Goal: Task Accomplishment & Management: Manage account settings

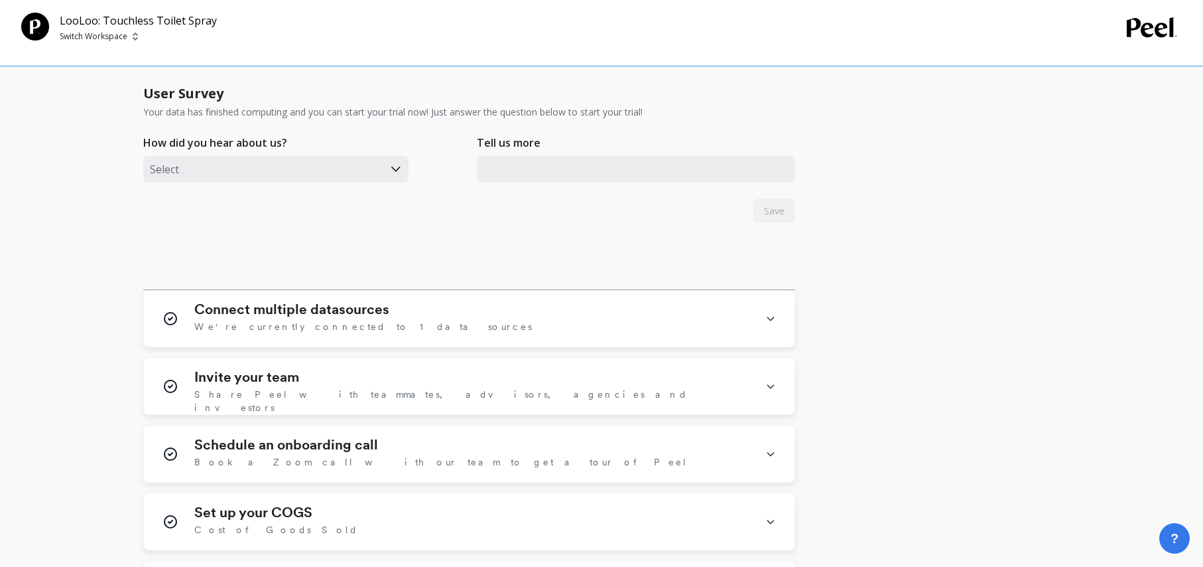
scroll to position [552, 0]
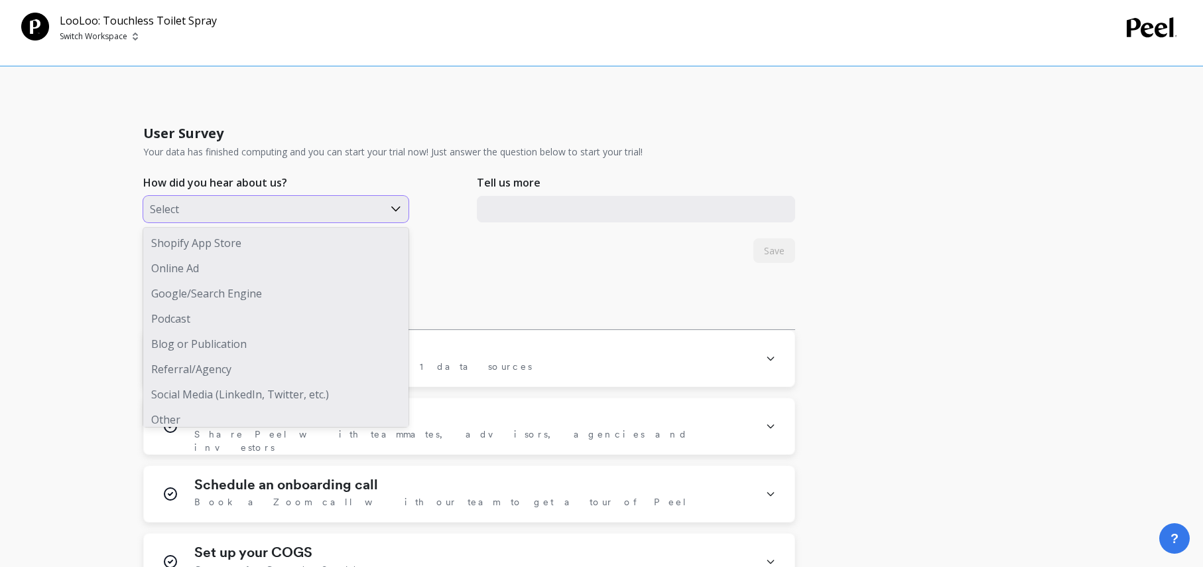
click at [285, 197] on div "Select" at bounding box center [275, 209] width 265 height 27
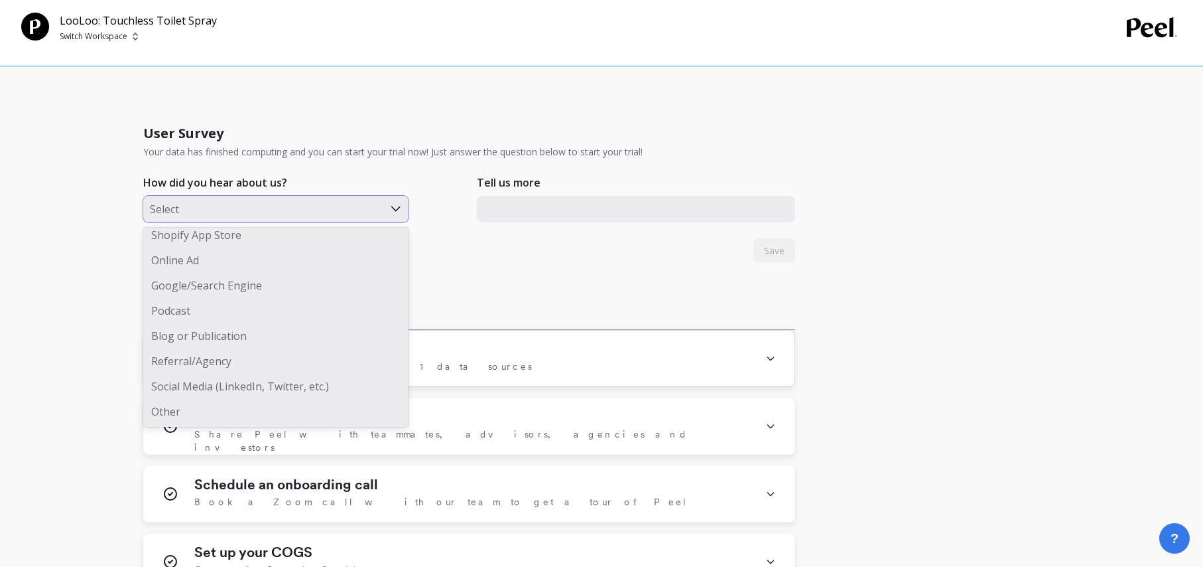
click at [273, 365] on div "Referral/Agency" at bounding box center [275, 360] width 265 height 25
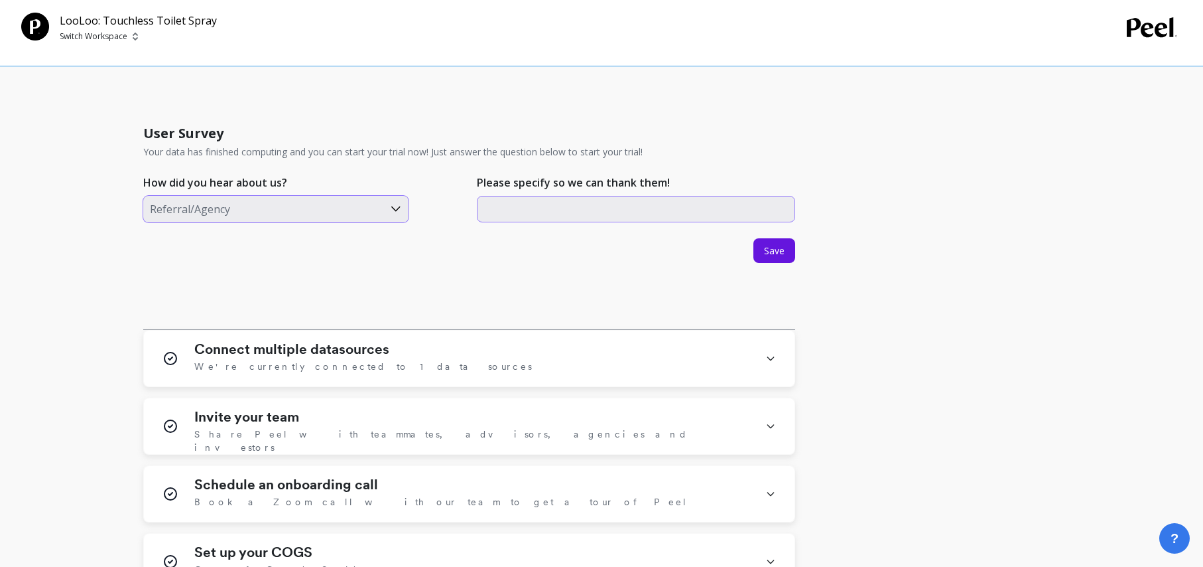
click at [557, 216] on input "text" at bounding box center [636, 209] width 318 height 27
type input "recharge"
click at [772, 240] on button "Save" at bounding box center [775, 250] width 42 height 25
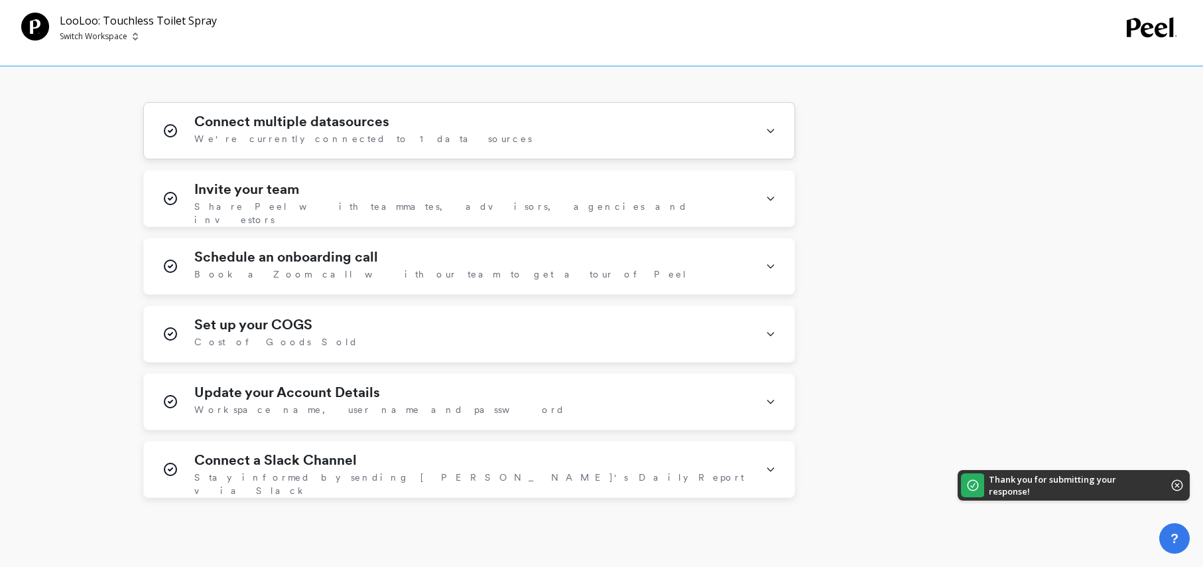
click at [456, 139] on div "Connect multiple datasources We're currently connected to 1 data sources" at bounding box center [471, 130] width 555 height 34
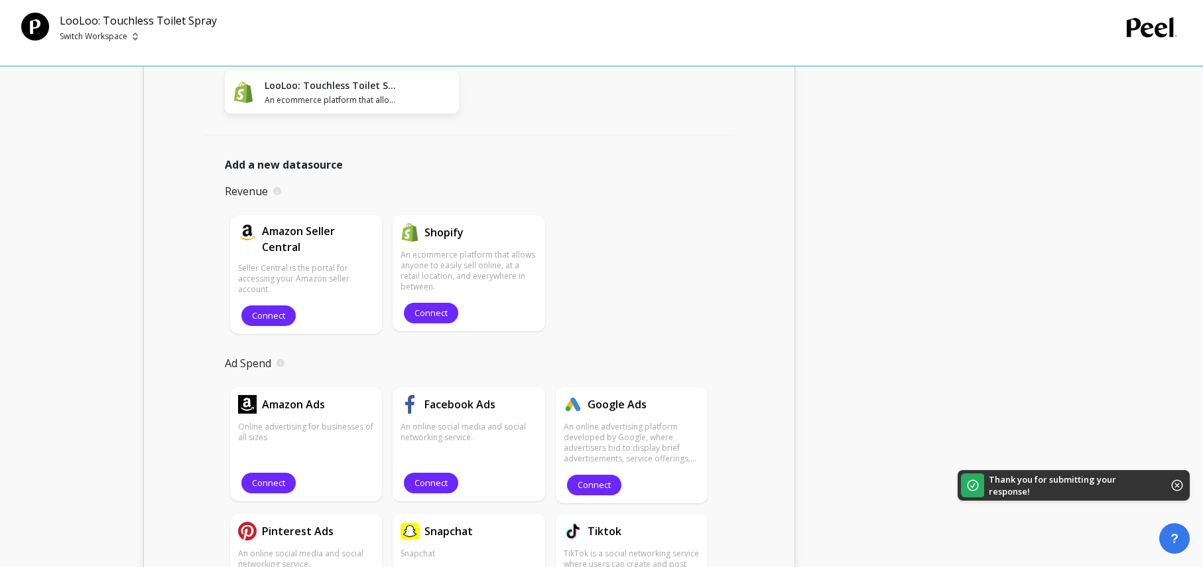
scroll to position [695, 0]
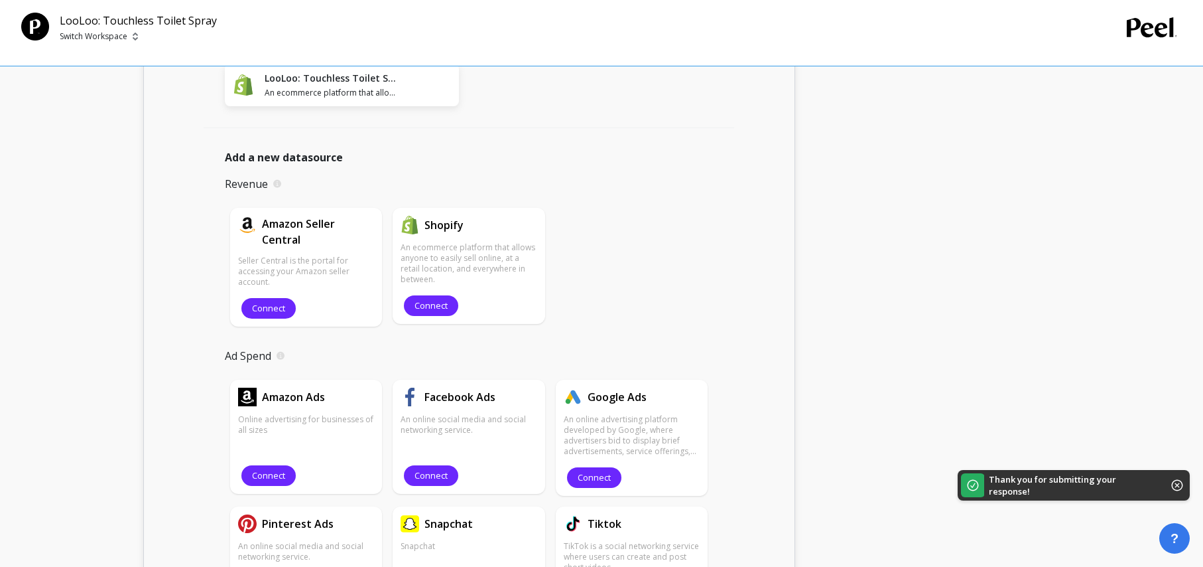
click at [360, 98] on div "LooLoo: Touchless Toilet Spray An ecommerce platform that allows anyone to easi…" at bounding box center [342, 85] width 234 height 42
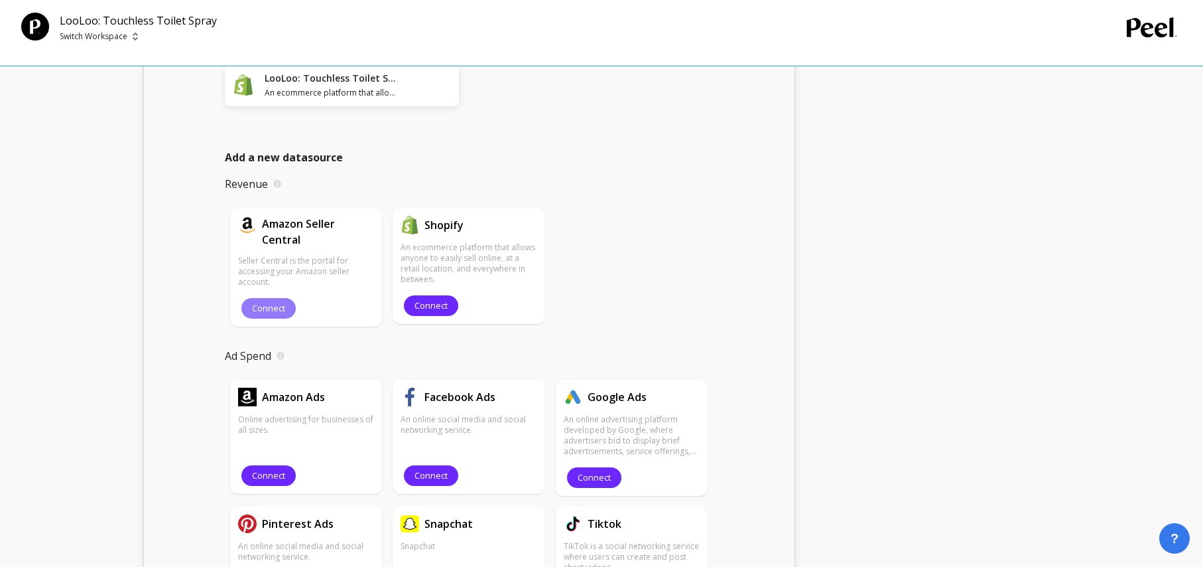
click at [264, 303] on span "Connect" at bounding box center [268, 308] width 33 height 13
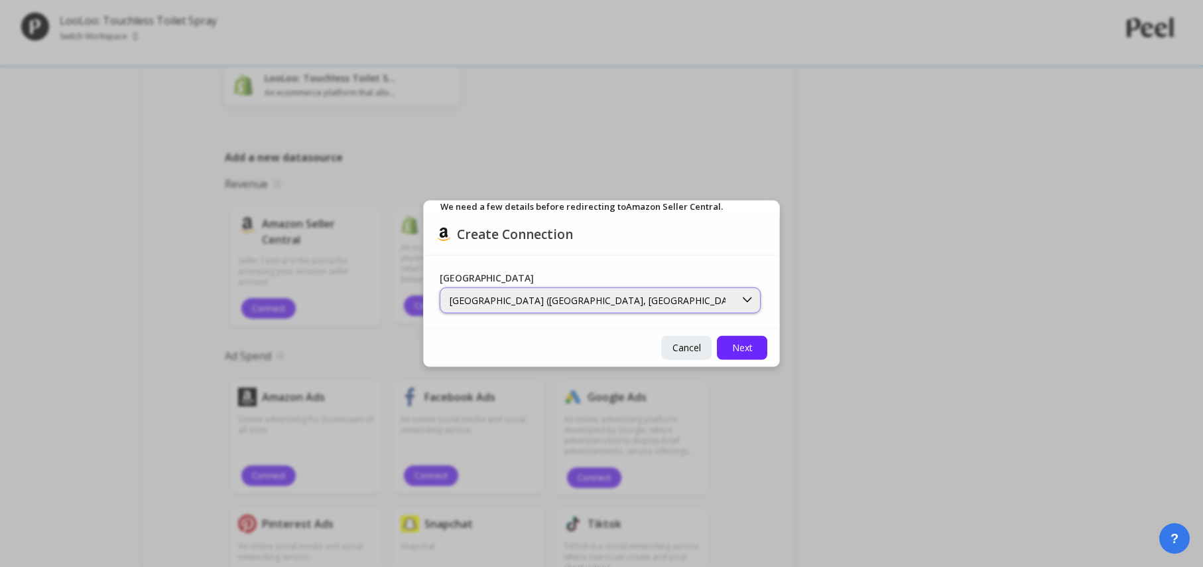
click at [556, 305] on div "North America (Canada, US, Mexico, and Brazil marketplaces)" at bounding box center [588, 299] width 276 height 13
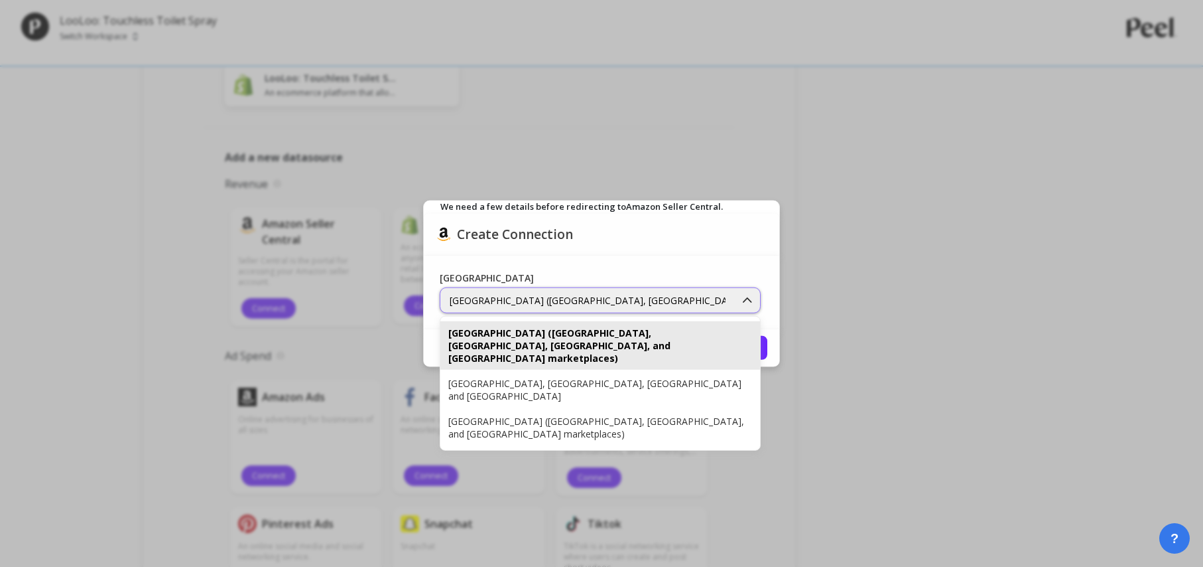
click at [555, 305] on div "North America (Canada, US, Mexico, and Brazil marketplaces)" at bounding box center [588, 299] width 276 height 13
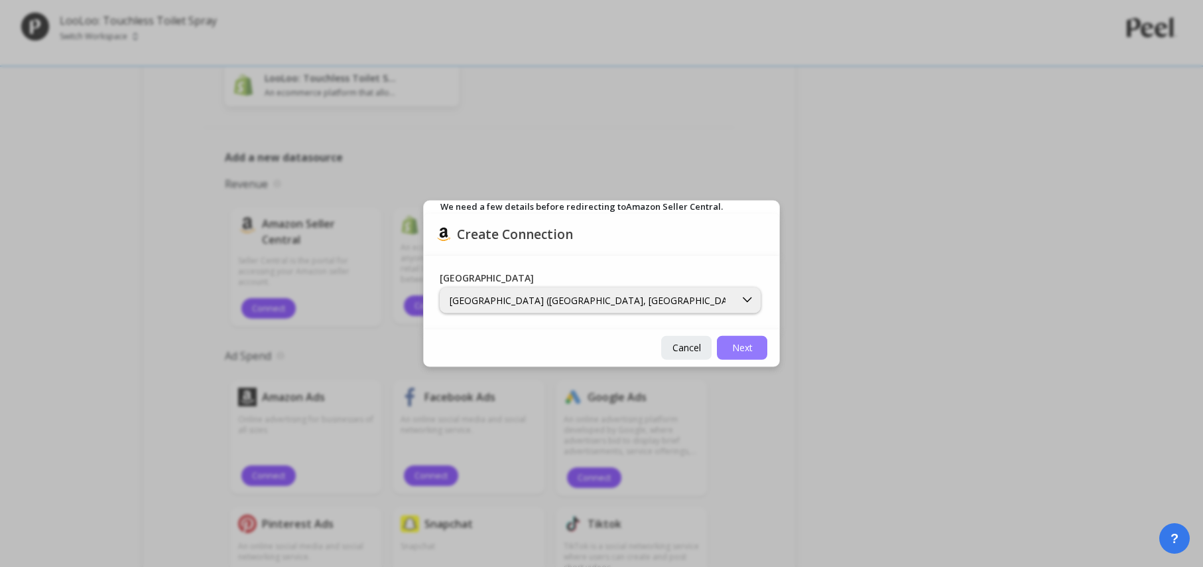
click at [744, 342] on span "Next" at bounding box center [742, 347] width 21 height 13
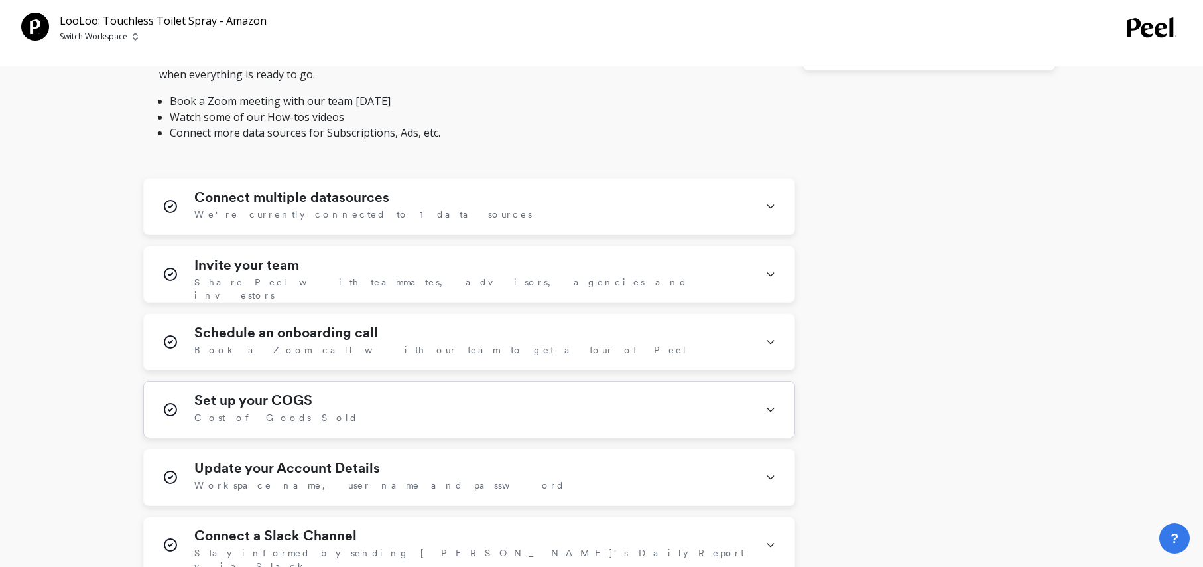
scroll to position [492, 0]
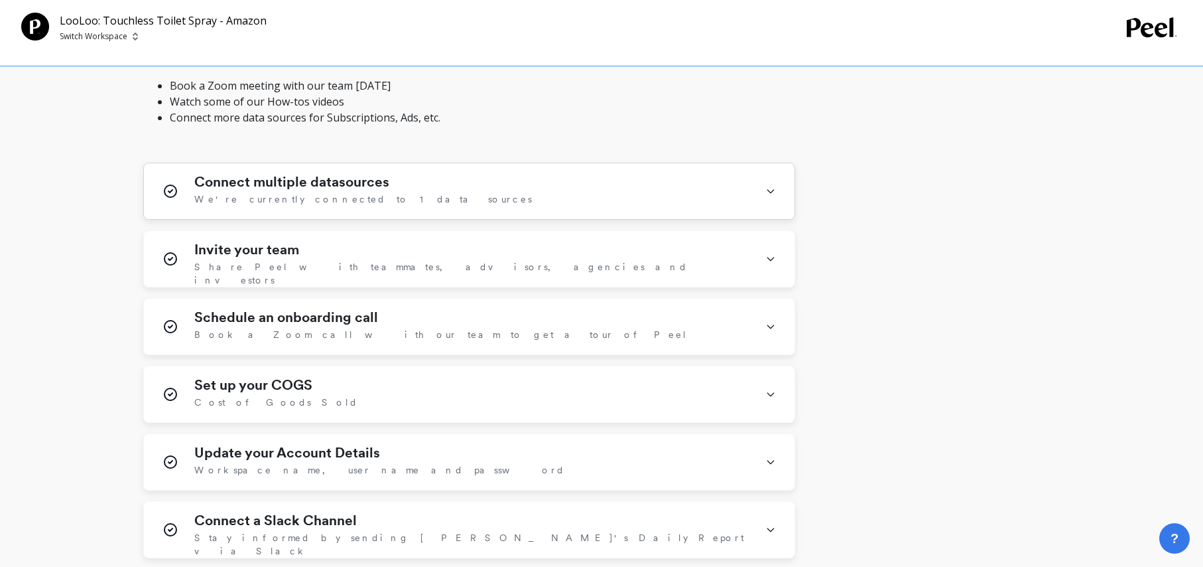
click at [500, 190] on div "Connect multiple datasources We're currently connected to 1 data sources" at bounding box center [471, 191] width 555 height 34
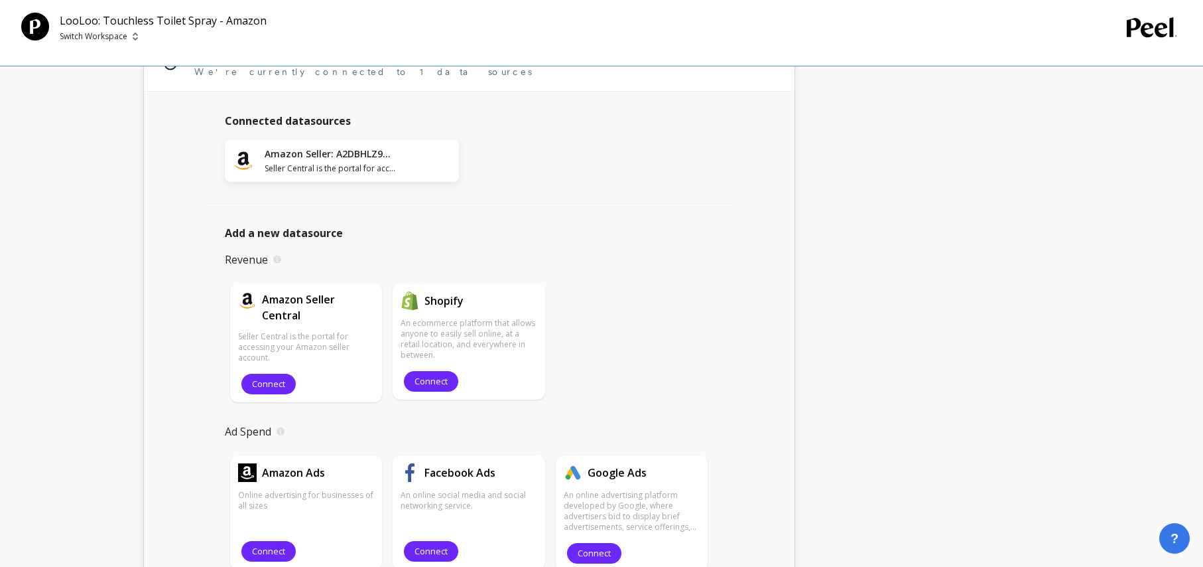
scroll to position [632, 0]
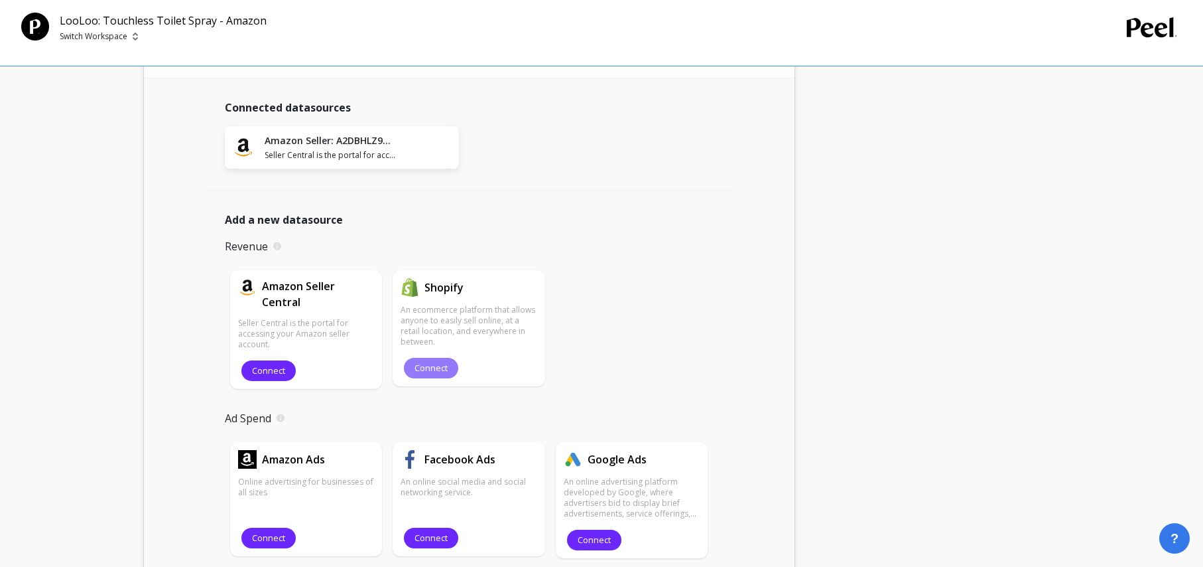
click at [441, 370] on span "Connect" at bounding box center [431, 368] width 33 height 13
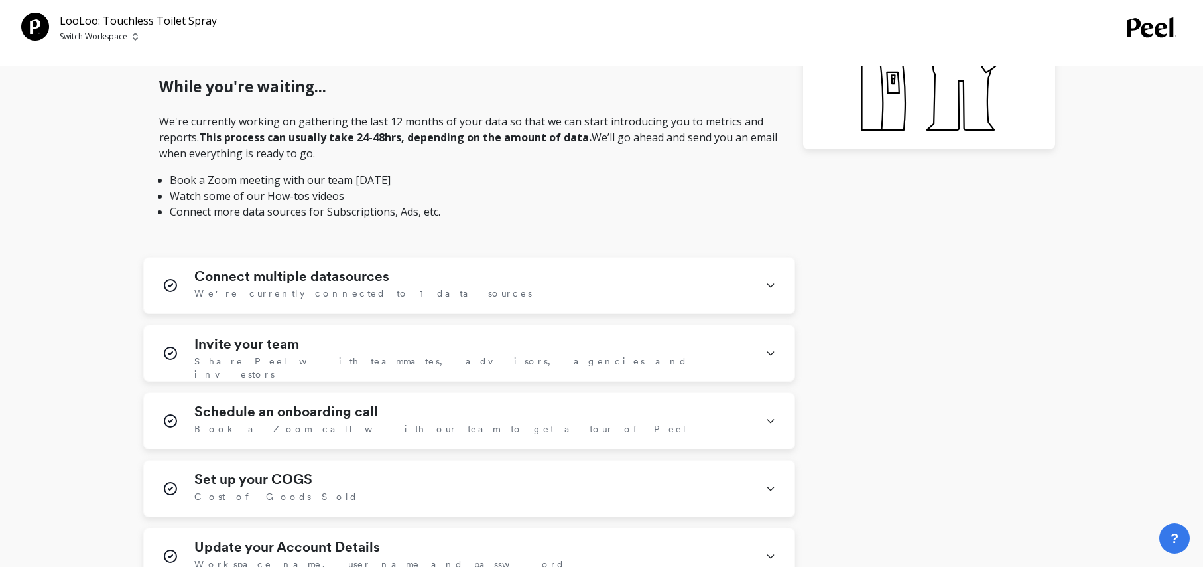
scroll to position [398, 0]
click at [539, 297] on div "Connect multiple datasources We're currently connected to 1 data sources" at bounding box center [471, 284] width 555 height 34
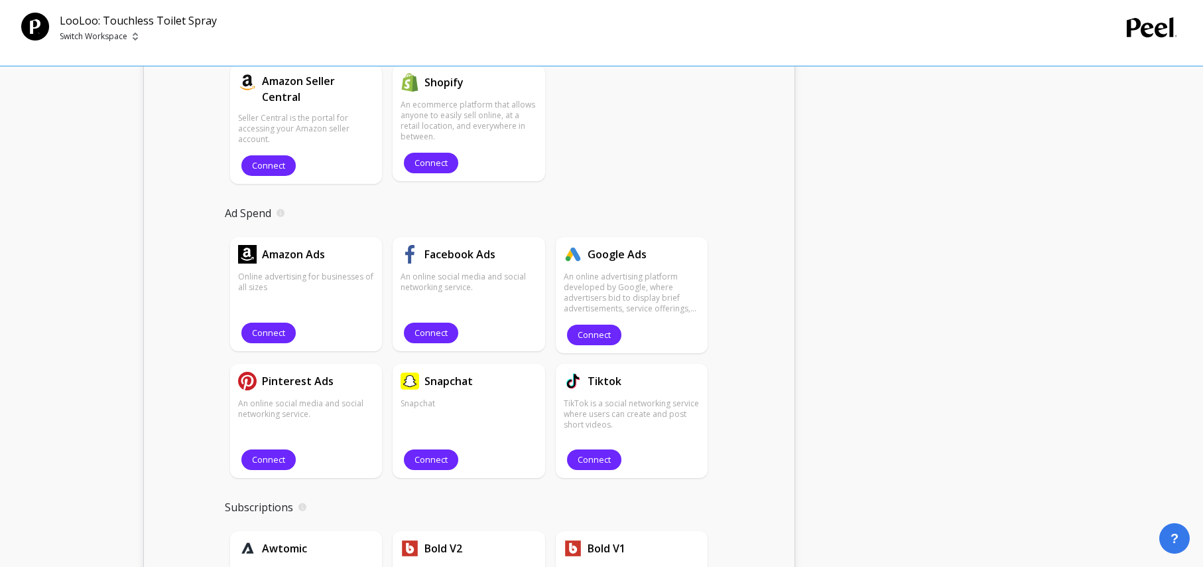
scroll to position [850, 0]
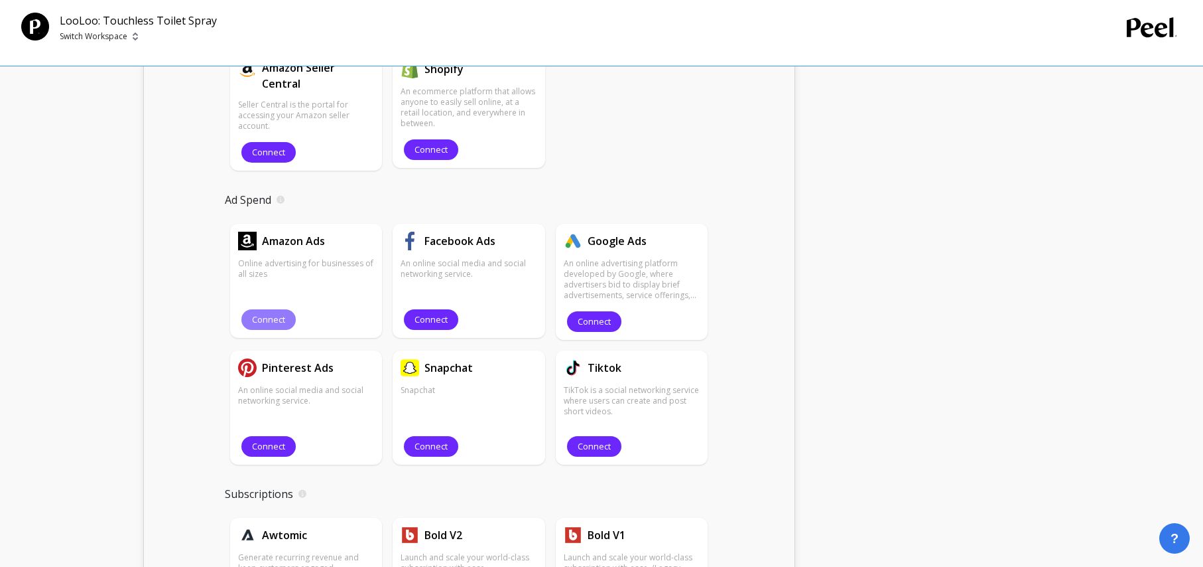
click at [277, 320] on span "Connect" at bounding box center [268, 319] width 33 height 13
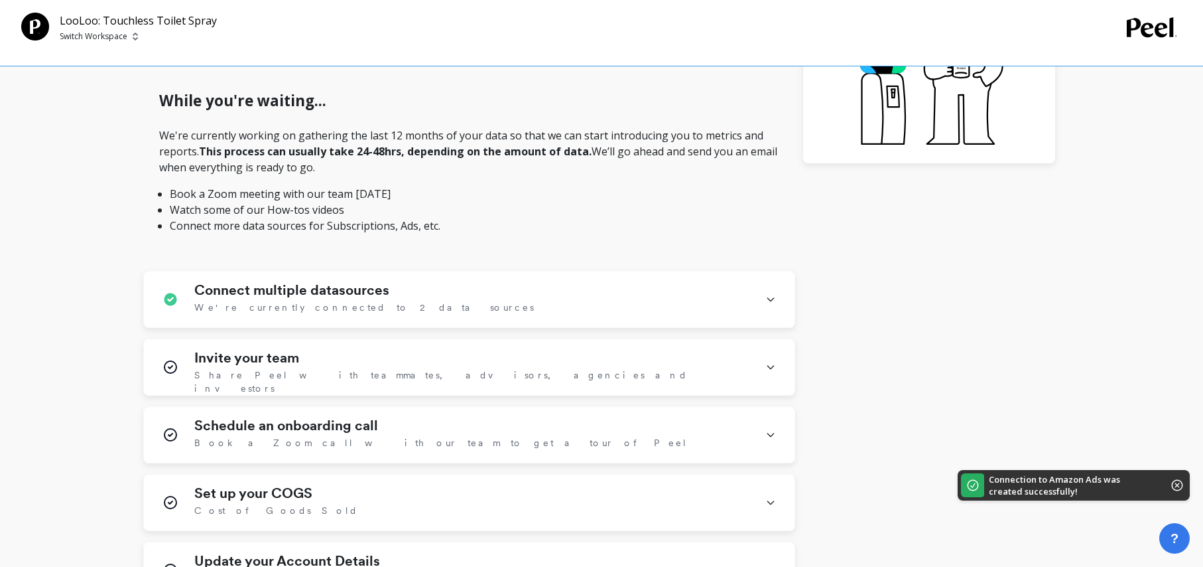
scroll to position [395, 0]
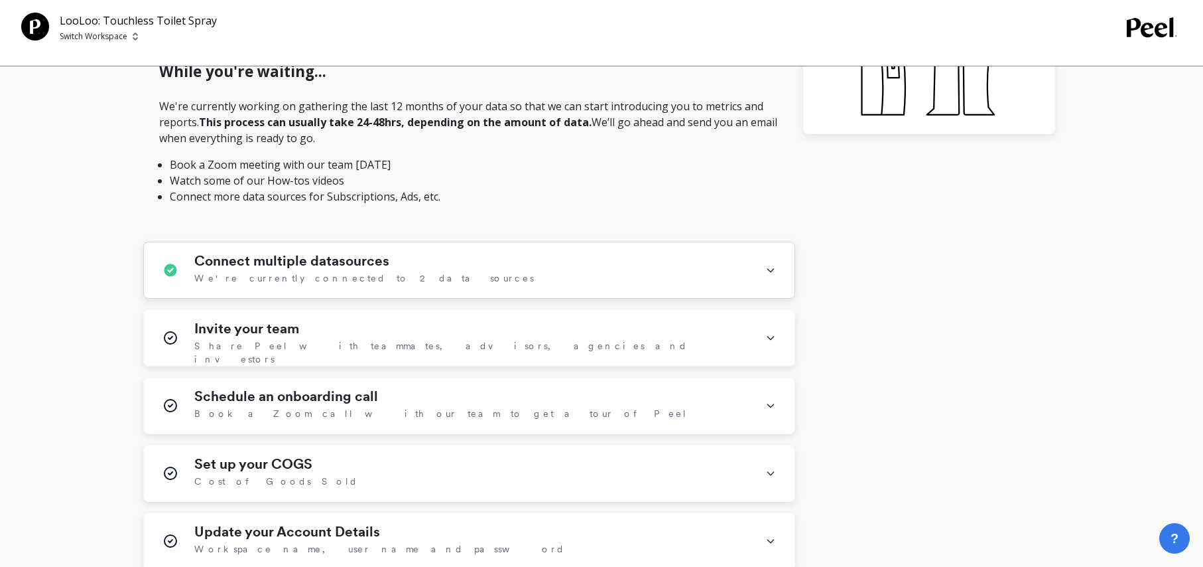
click at [460, 277] on div "Connect multiple datasources We're currently connected to 2 data sources" at bounding box center [471, 270] width 555 height 34
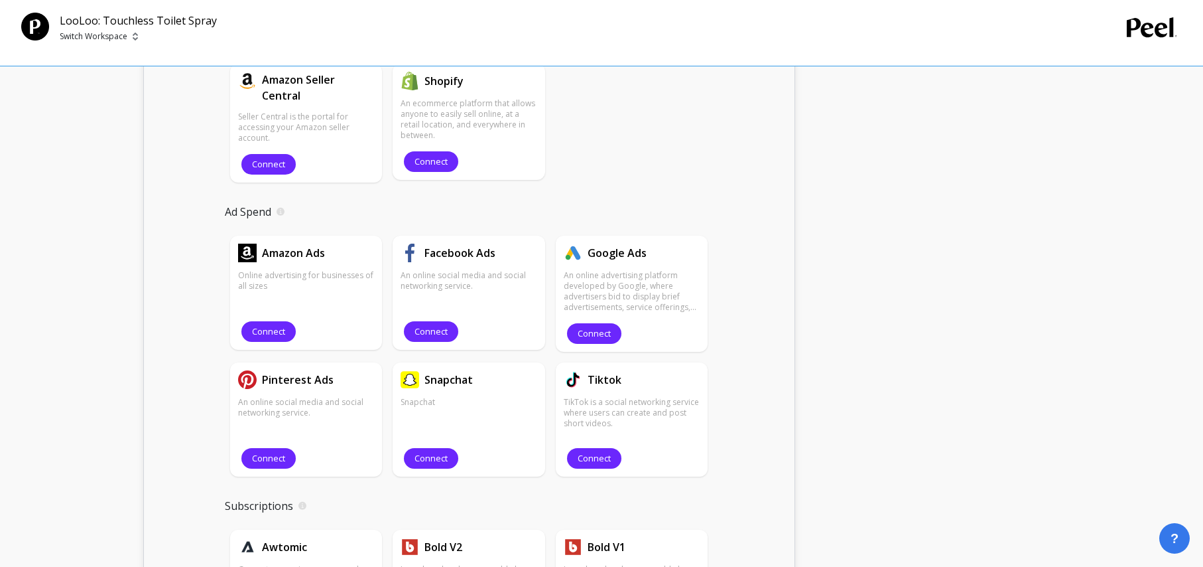
scroll to position [850, 0]
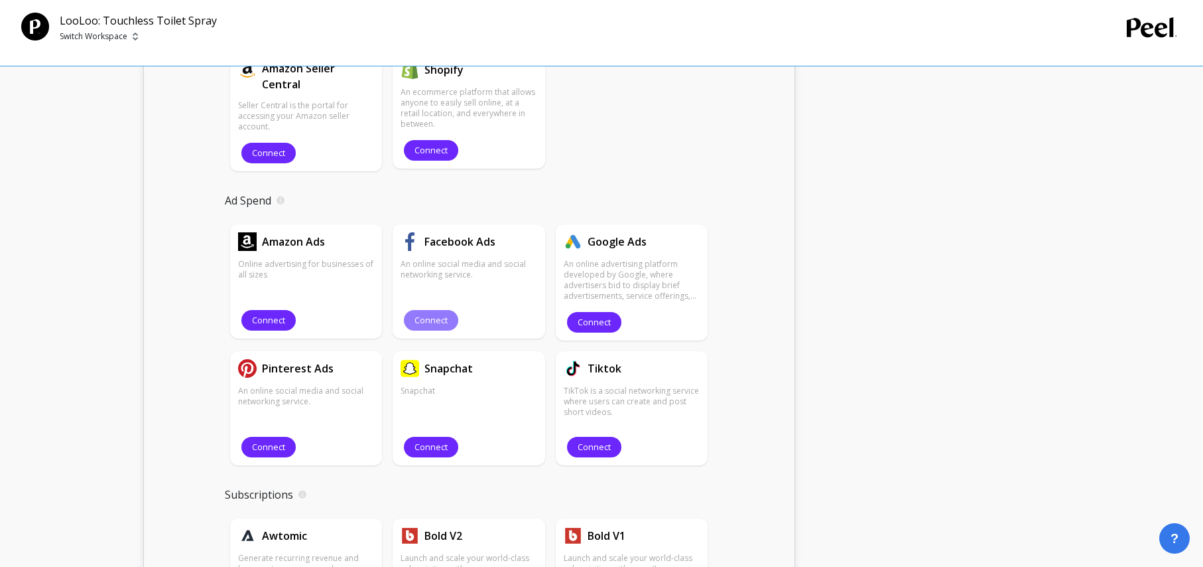
click at [452, 322] on button "Connect" at bounding box center [431, 320] width 54 height 21
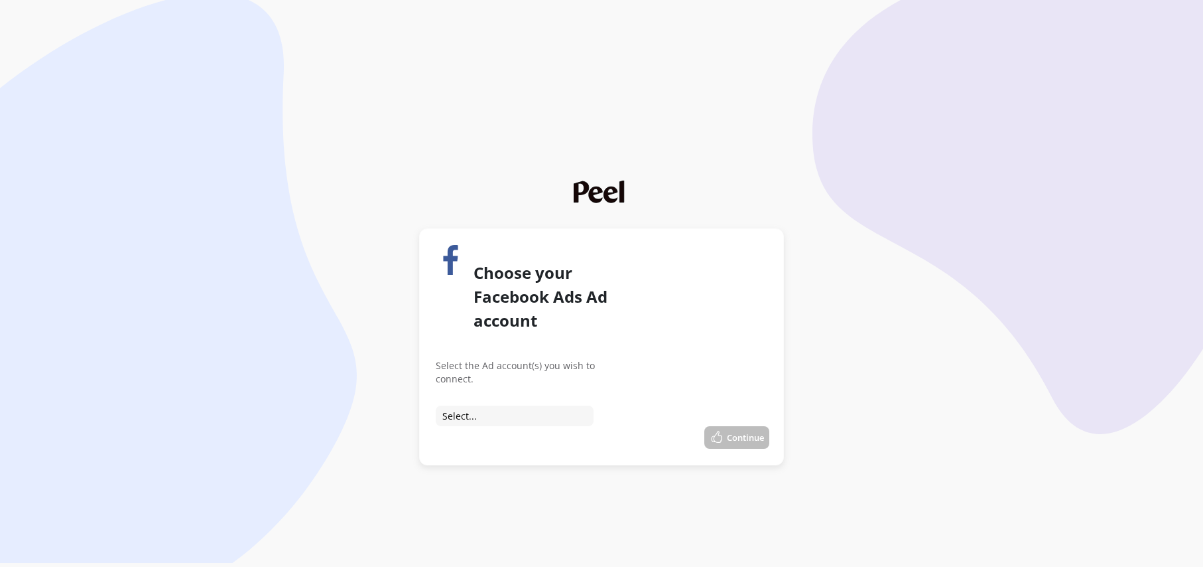
click at [515, 413] on div "Choose your Facebook Ads Ad account Select the Ad account(s) you wish to connec…" at bounding box center [602, 347] width 332 height 204
click at [512, 405] on select "Select... Connect to Ikonifi Looloo Connect to LooLoo Matix Connect to LooLoo" at bounding box center [515, 415] width 158 height 21
select select "act_45005395"
click at [747, 427] on button "Continue" at bounding box center [737, 437] width 65 height 23
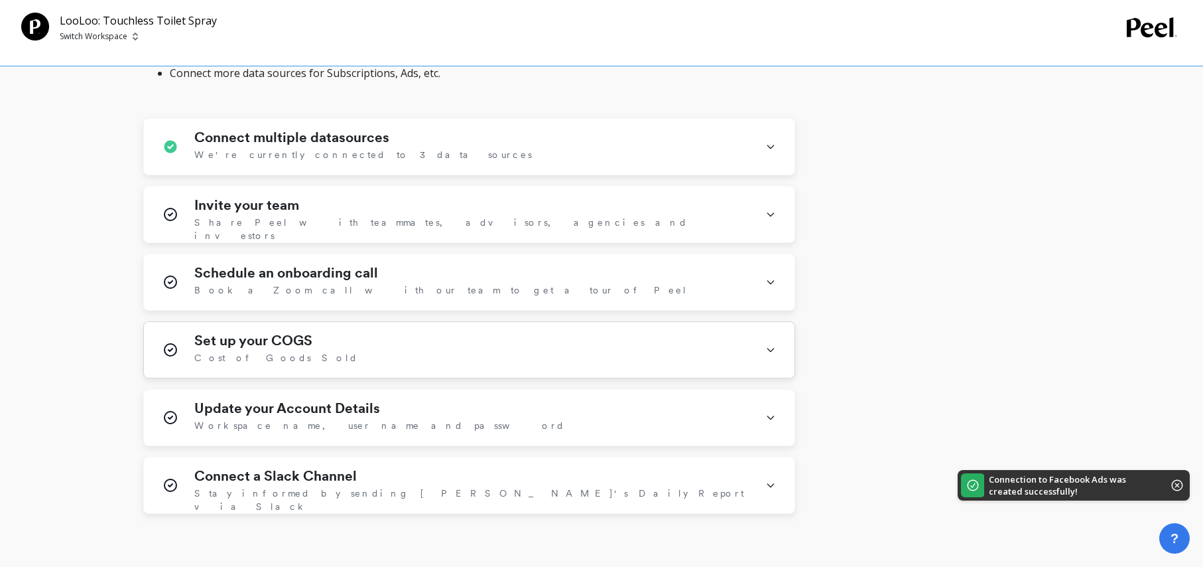
scroll to position [550, 0]
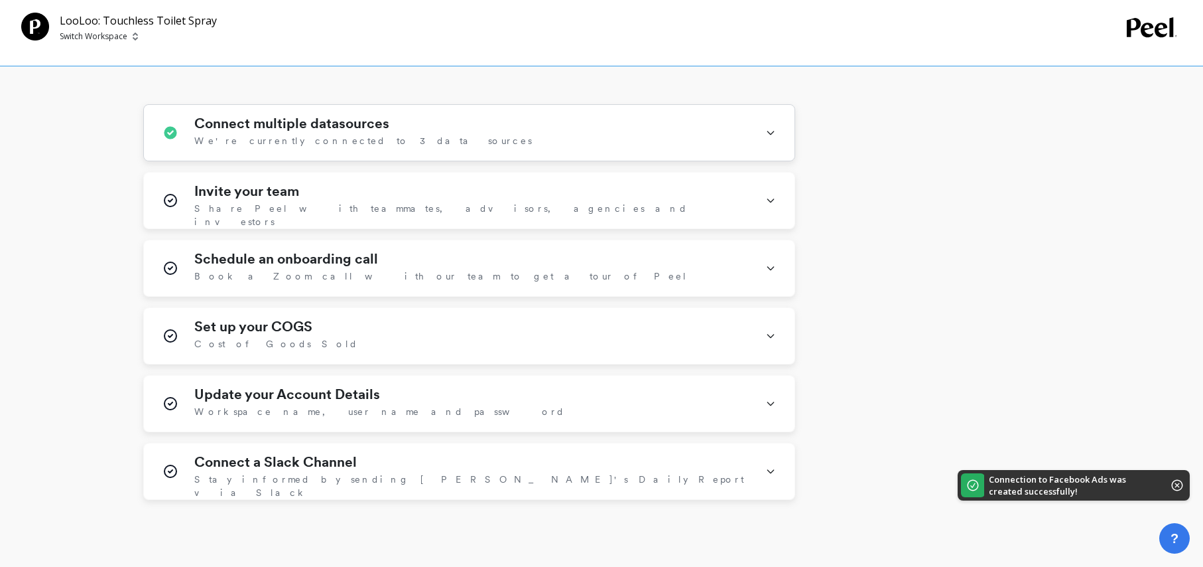
click at [454, 145] on div "Connect multiple datasources We're currently connected to 3 data sources" at bounding box center [471, 132] width 555 height 34
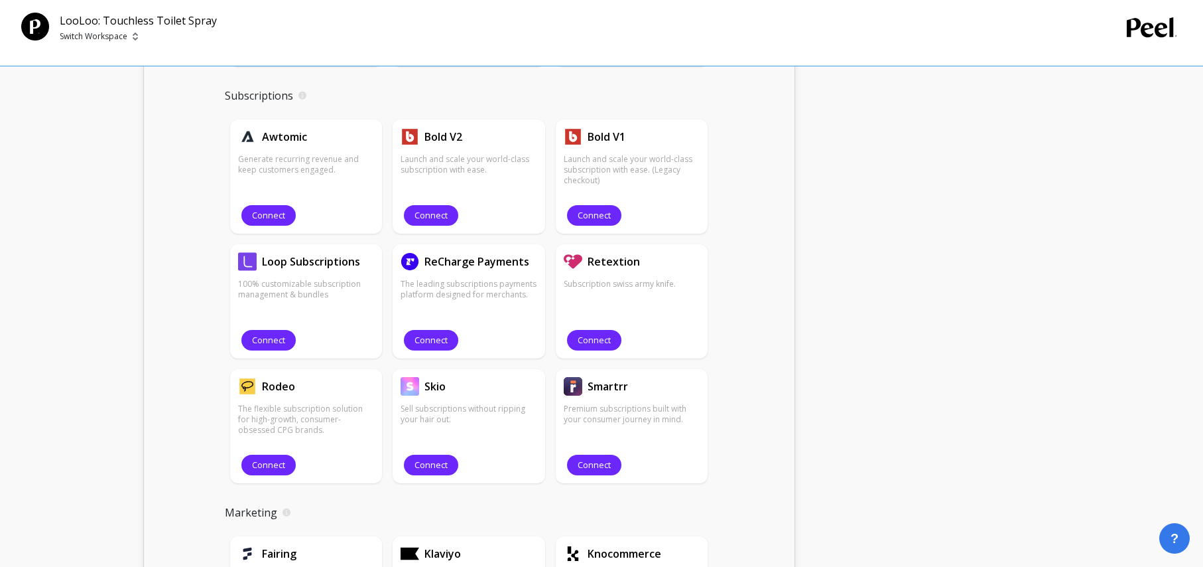
scroll to position [1300, 0]
click at [440, 338] on span "Connect" at bounding box center [431, 339] width 33 height 13
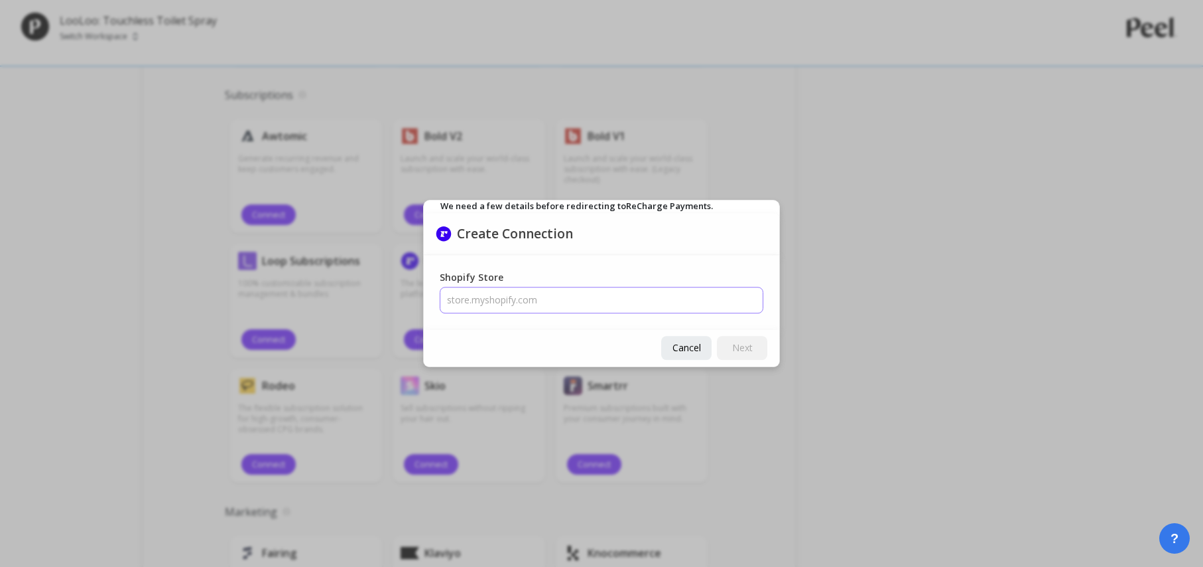
click at [606, 297] on input "Shopify Store" at bounding box center [602, 300] width 324 height 27
paste input "ooloo-world.myshopify.com"
click at [444, 299] on input "ooloo-world.myshopify.com" at bounding box center [602, 300] width 324 height 27
type input "looloo-world.myshopify.com"
click at [723, 344] on button "Next" at bounding box center [742, 348] width 50 height 24
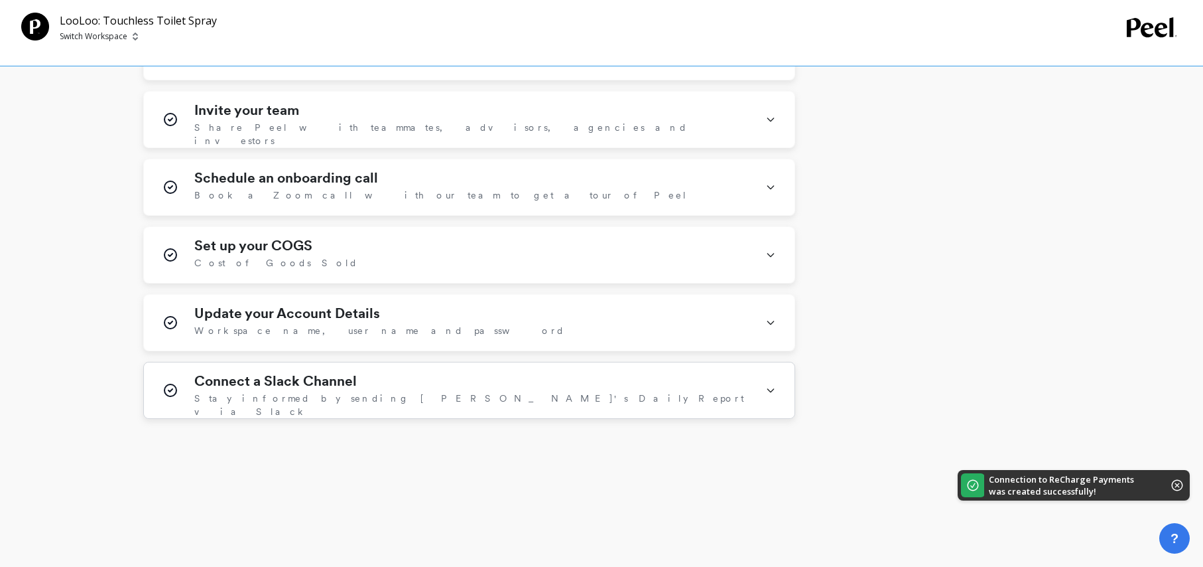
scroll to position [545, 0]
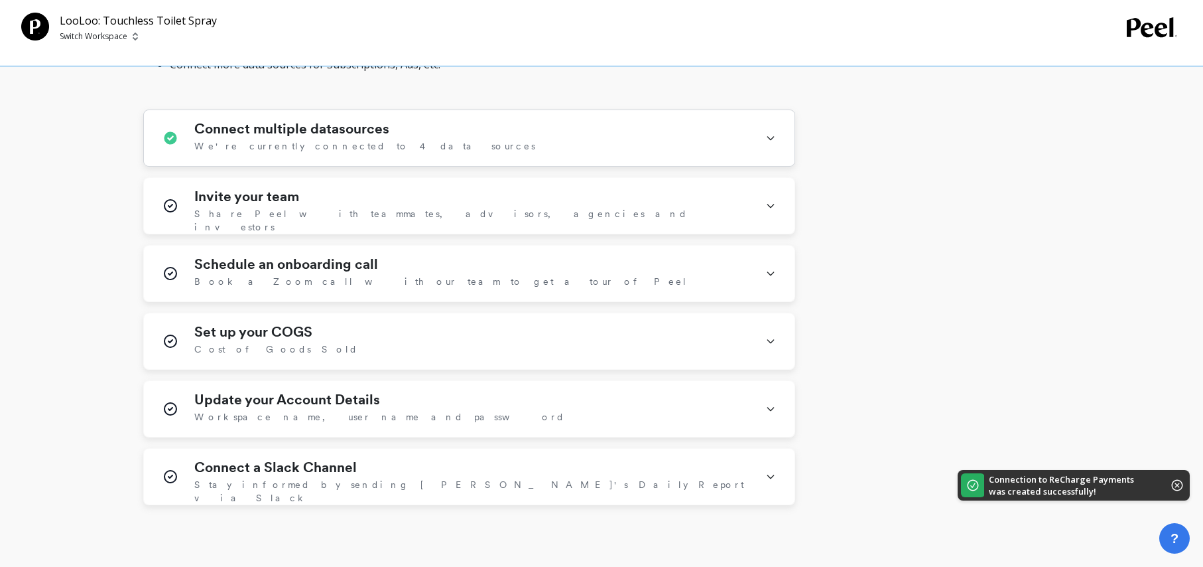
click at [452, 148] on div "Connect multiple datasources We're currently connected to 4 data sources" at bounding box center [471, 138] width 555 height 34
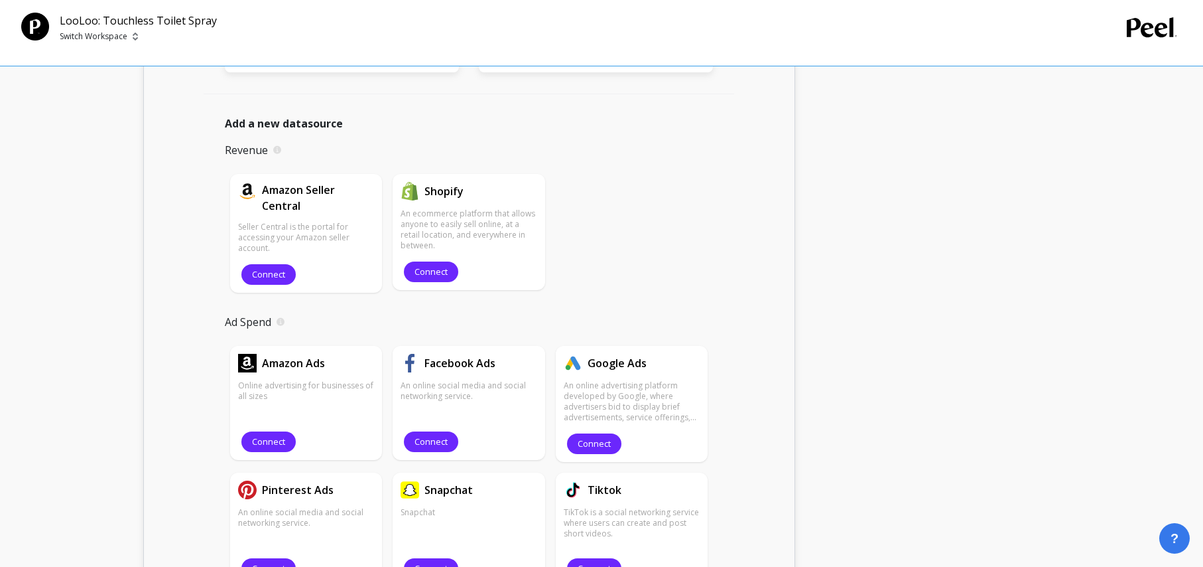
scroll to position [786, 0]
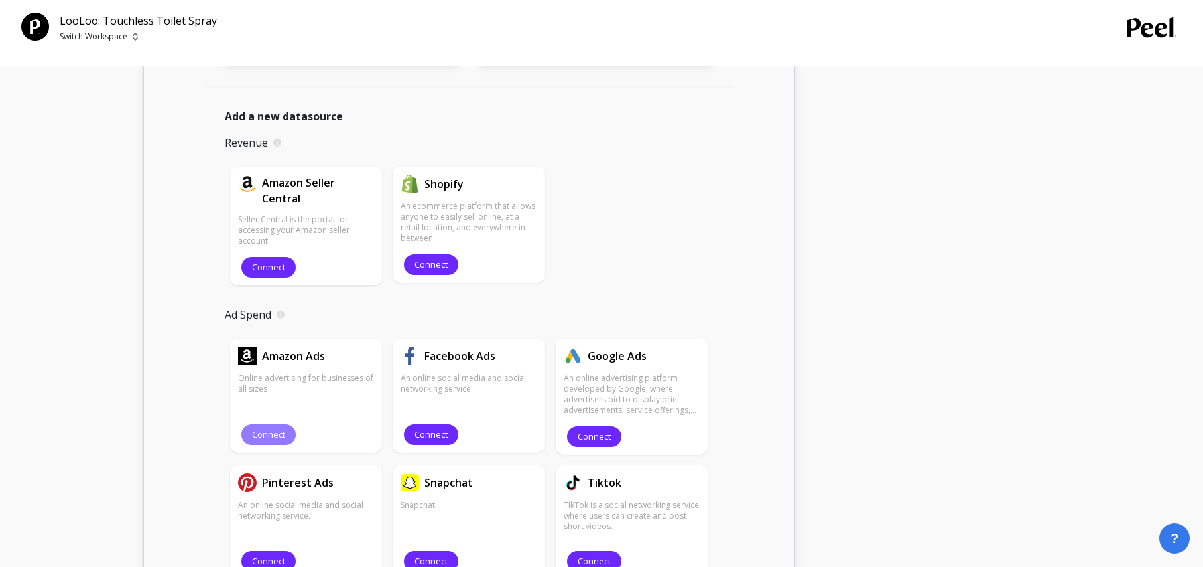
click at [269, 437] on span "Connect" at bounding box center [268, 434] width 33 height 13
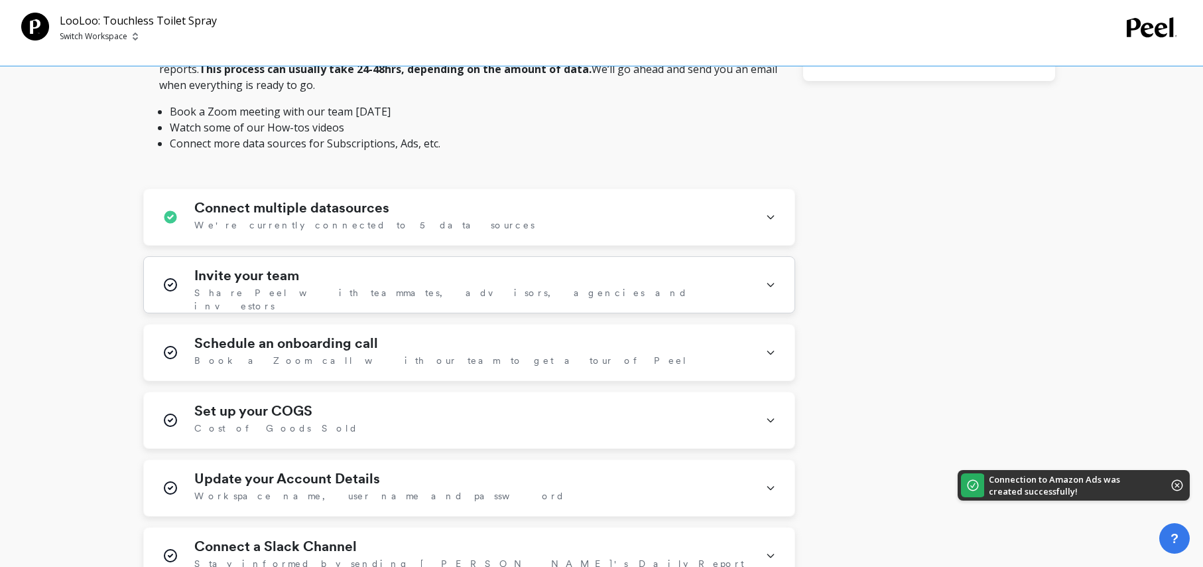
scroll to position [464, 0]
click at [492, 208] on div "Connect multiple datasources We're currently connected to 5 data sources" at bounding box center [471, 218] width 555 height 34
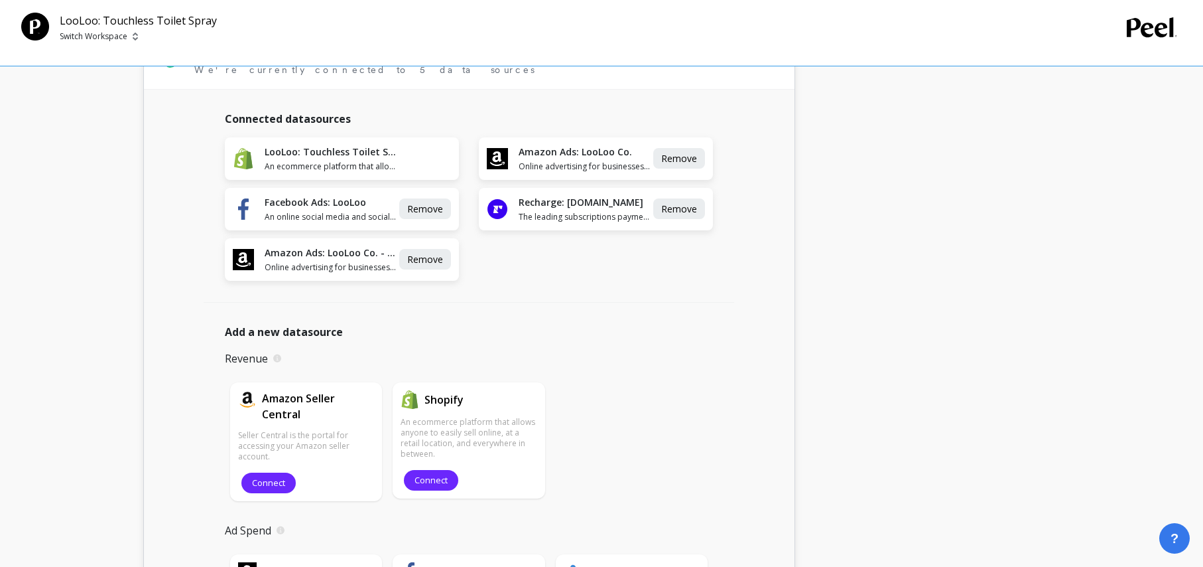
scroll to position [618, 0]
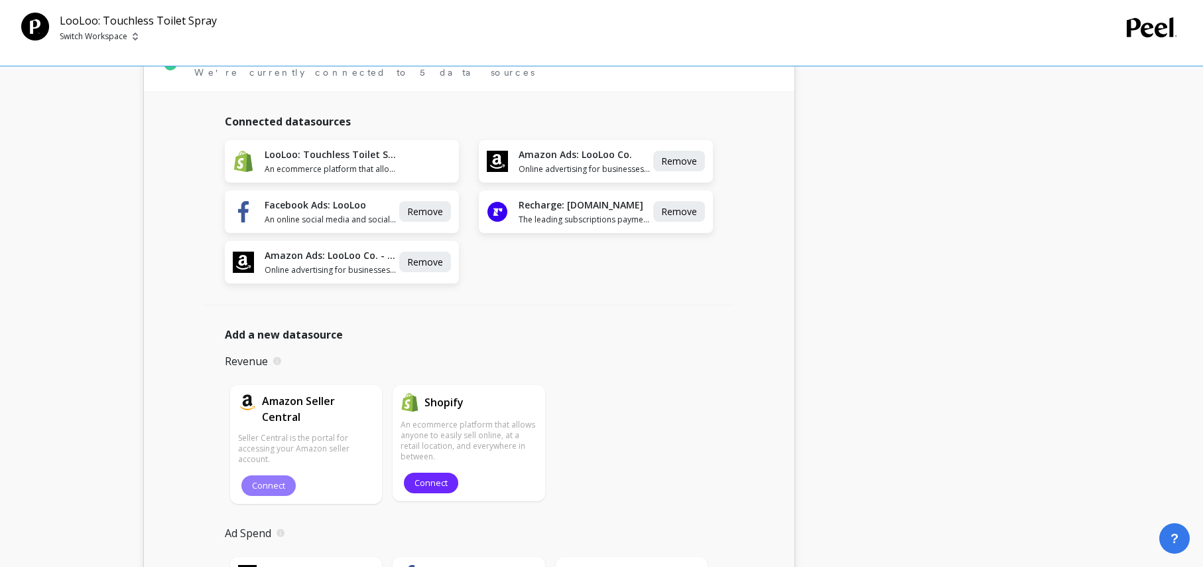
click at [289, 475] on button "Connect" at bounding box center [268, 485] width 54 height 21
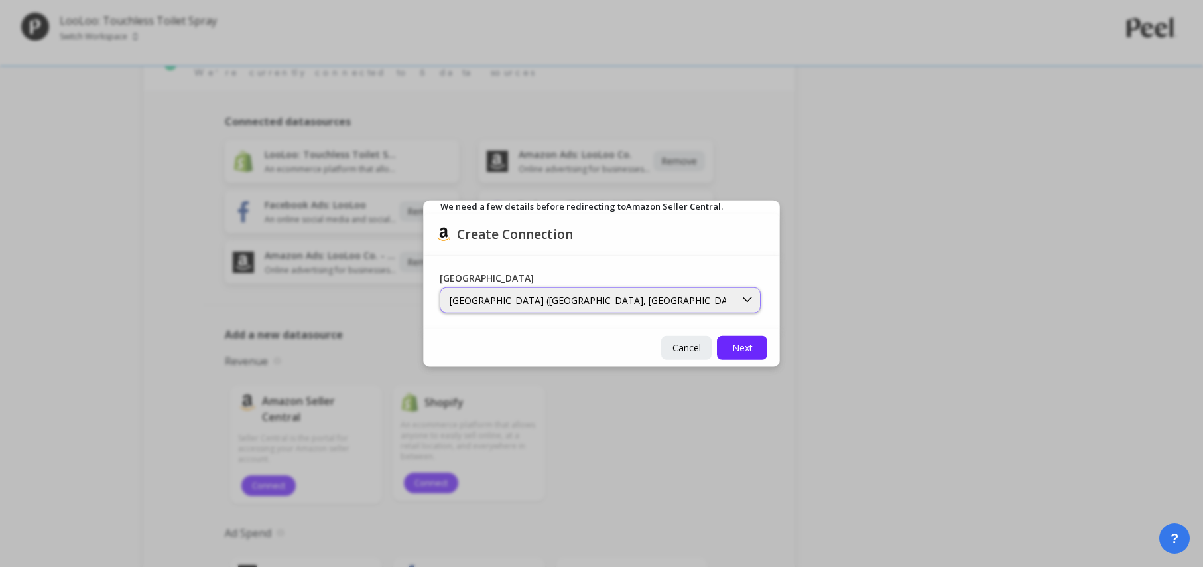
click at [687, 305] on div "North America (Canada, US, Mexico, and Brazil marketplaces)" at bounding box center [588, 299] width 276 height 13
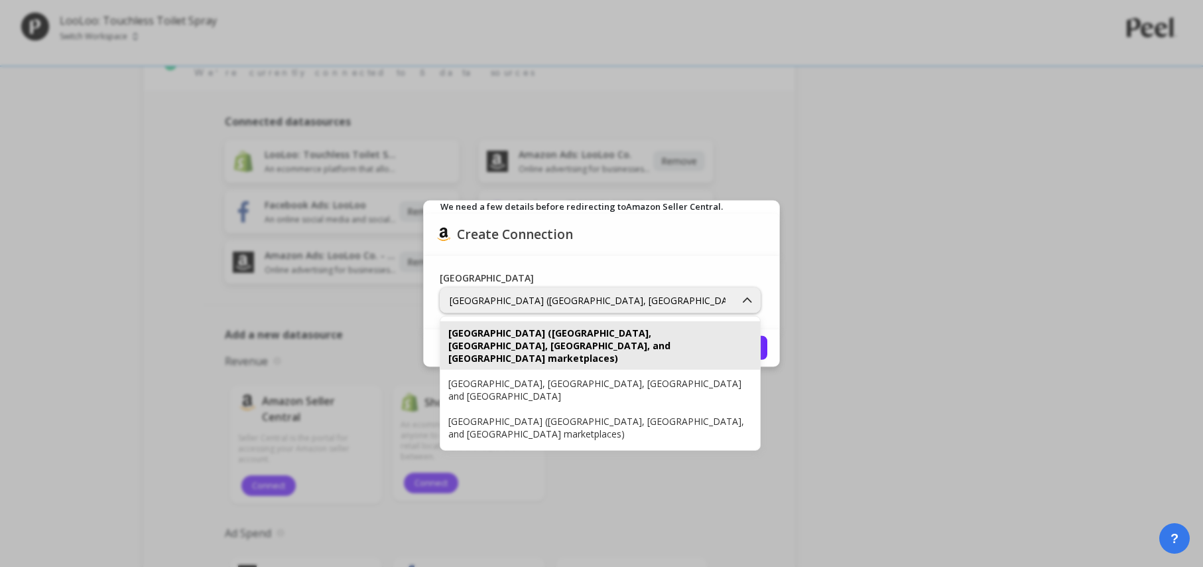
click at [691, 327] on div "North America (Canada, US, Mexico, and Brazil marketplaces)" at bounding box center [600, 345] width 304 height 38
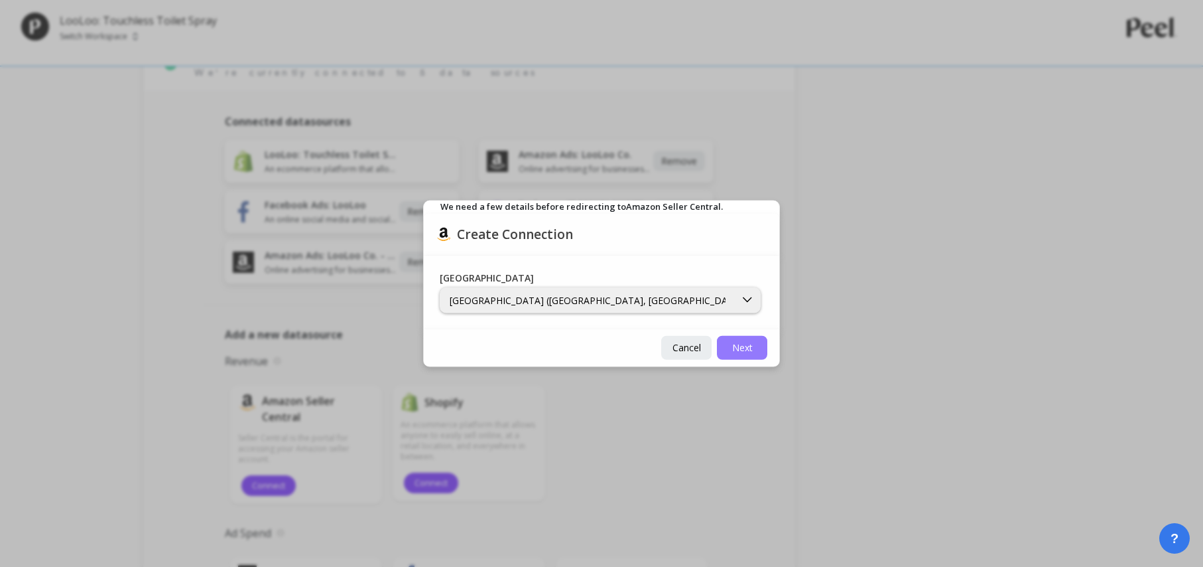
click at [734, 342] on span "Next" at bounding box center [742, 347] width 21 height 13
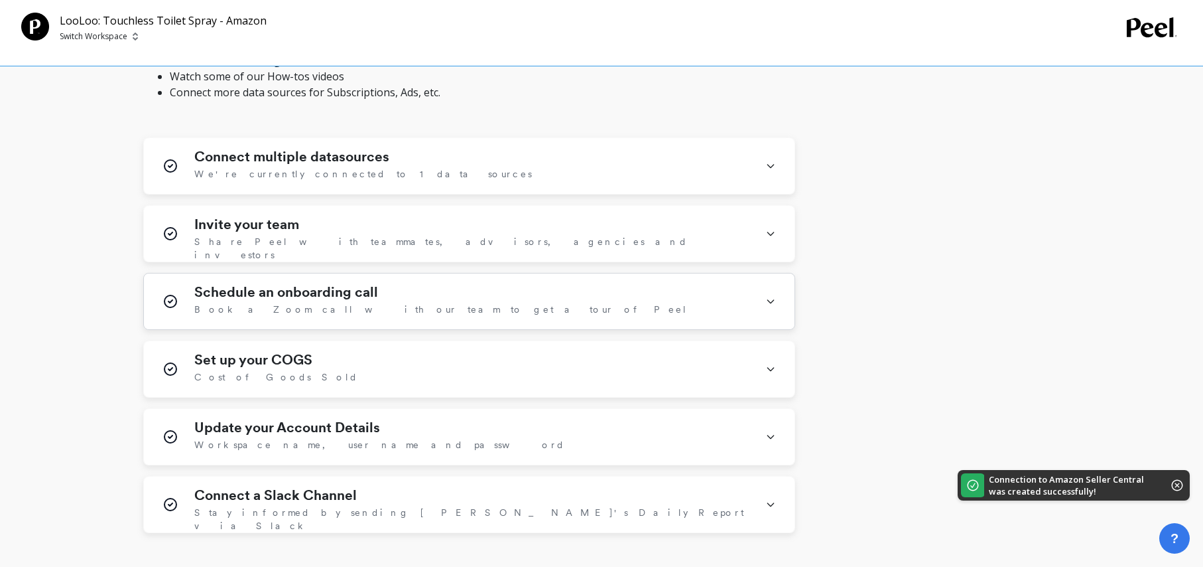
scroll to position [543, 0]
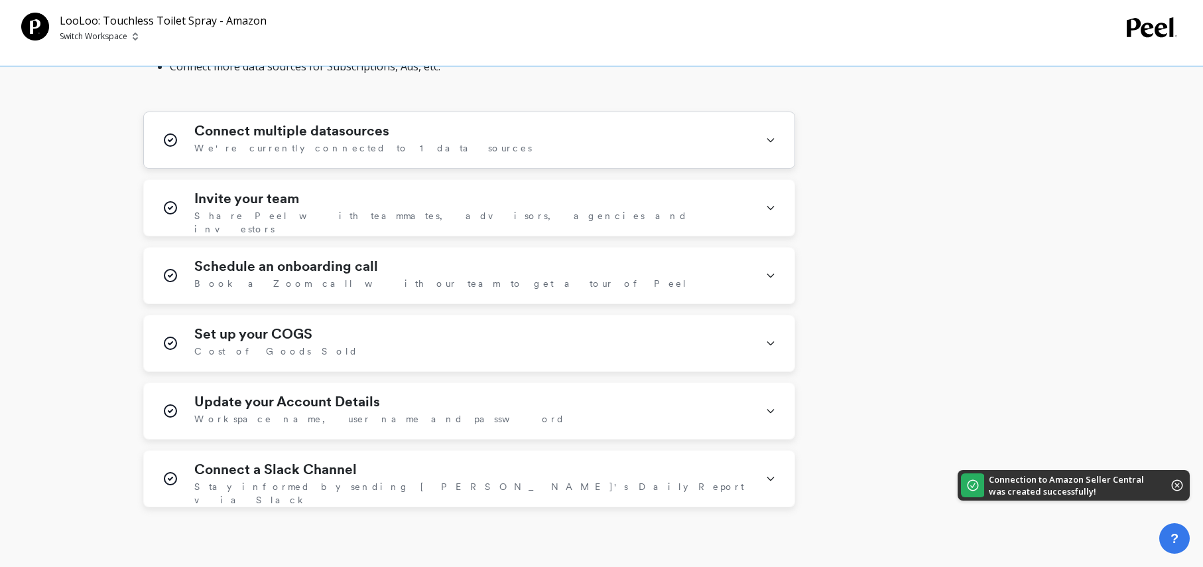
click at [330, 149] on span "We're currently connected to 1 data sources" at bounding box center [363, 147] width 338 height 13
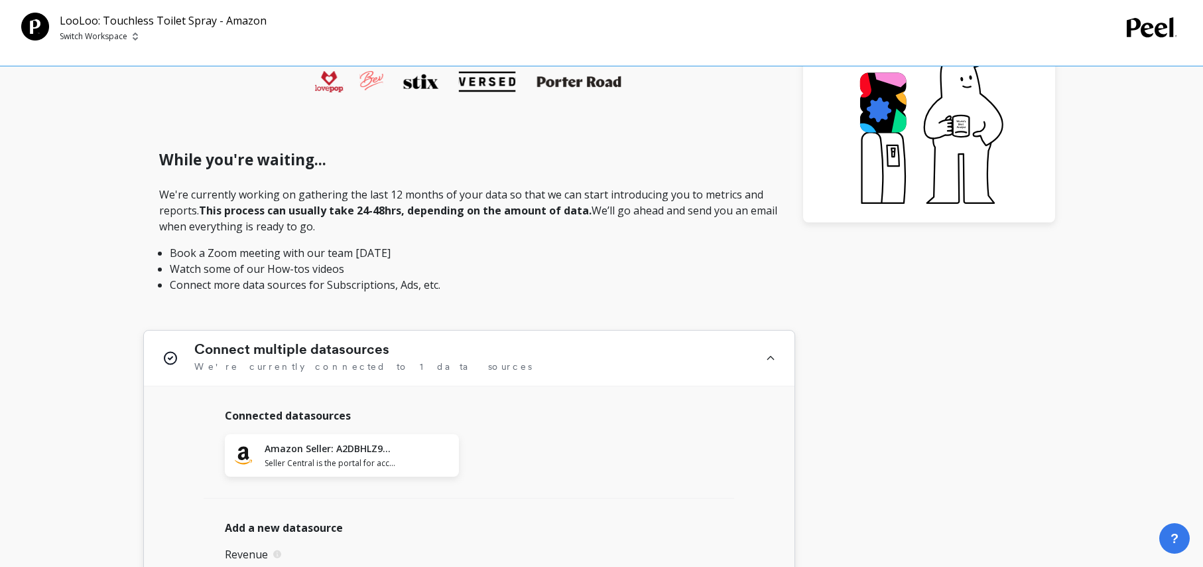
scroll to position [0, 0]
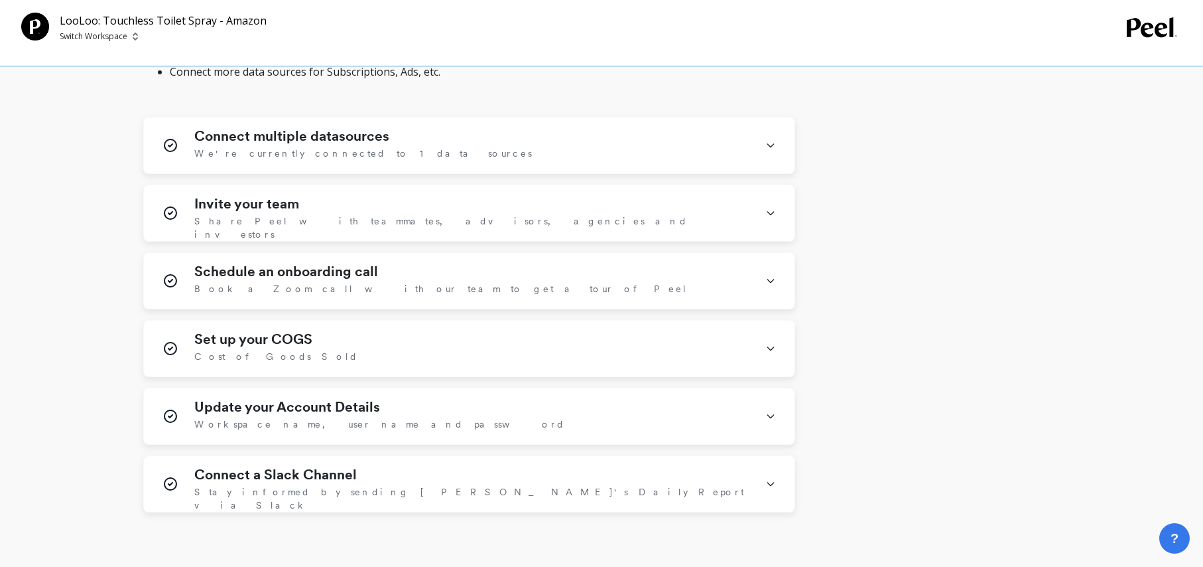
scroll to position [555, 0]
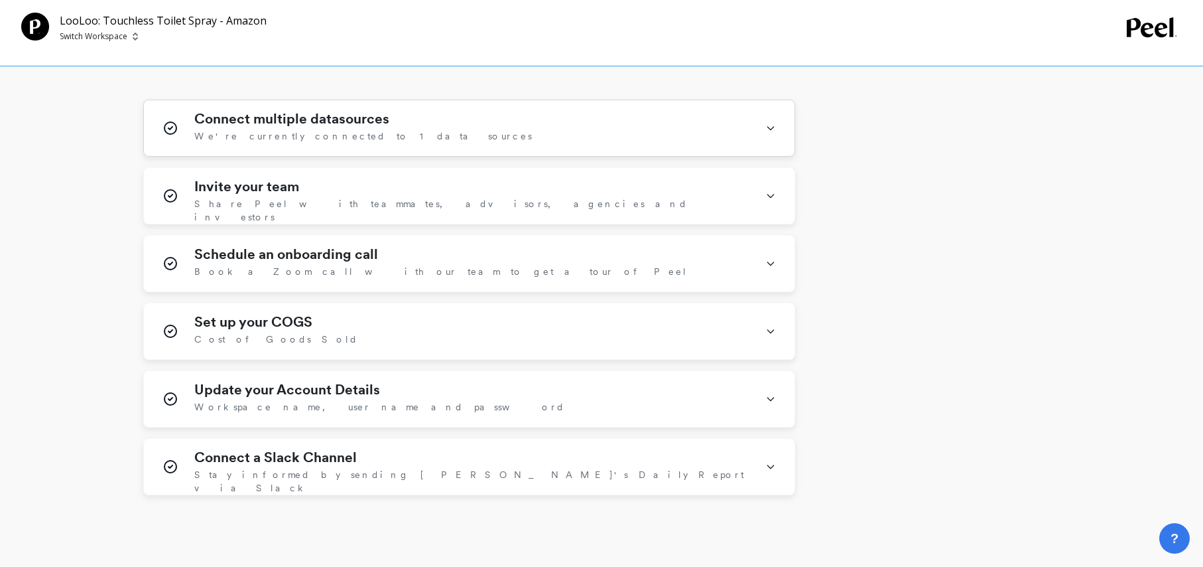
click at [553, 126] on div "Connect multiple datasources We're currently connected to 1 data sources" at bounding box center [471, 128] width 555 height 34
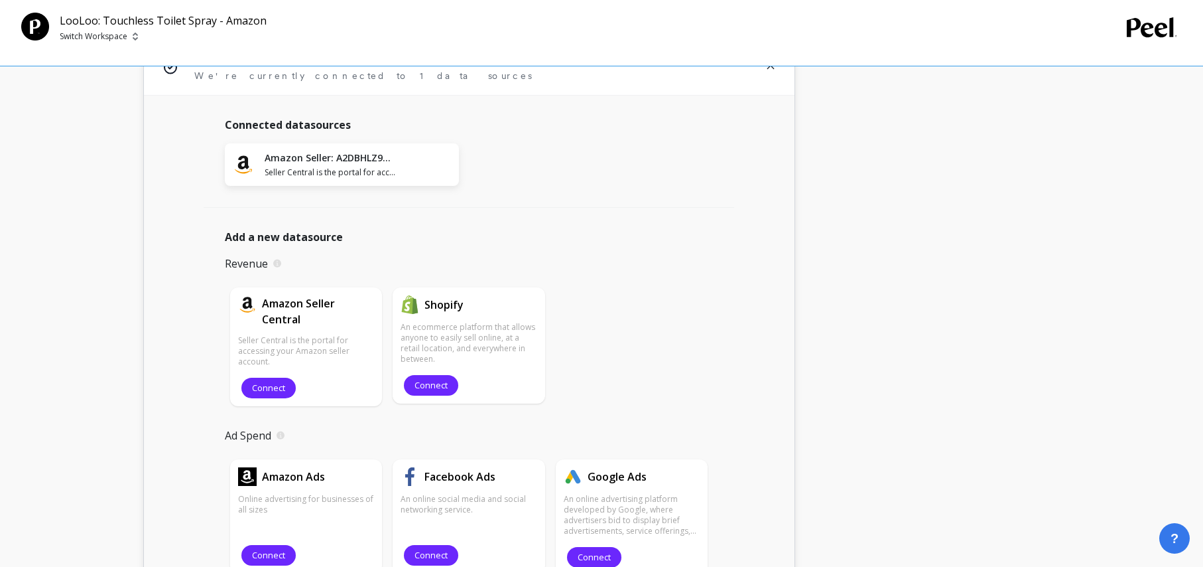
scroll to position [624, 0]
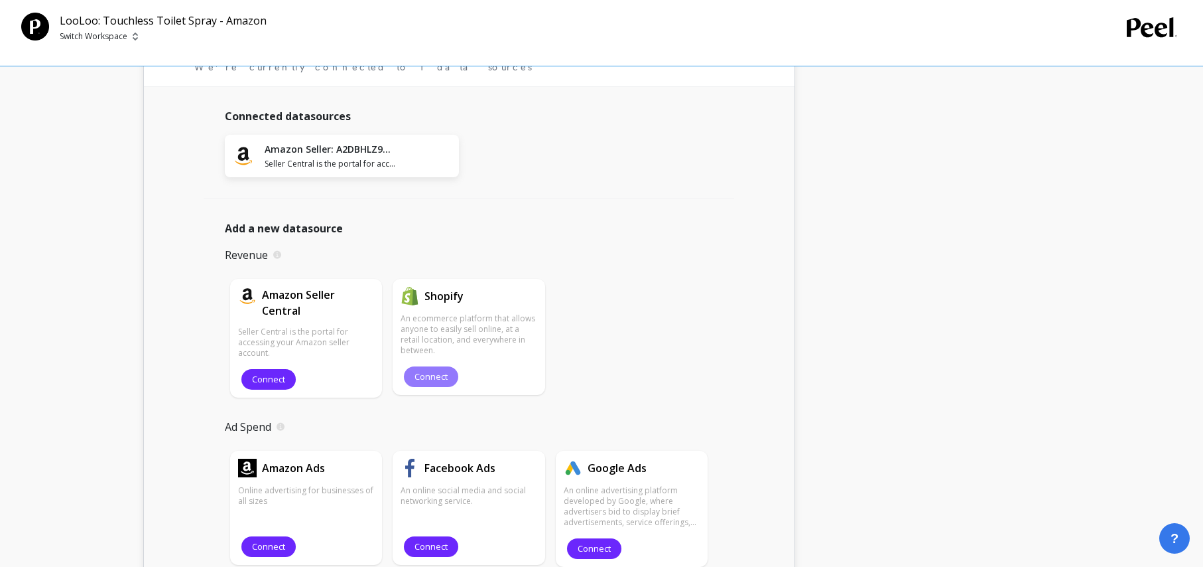
click at [444, 373] on span "Connect" at bounding box center [431, 376] width 33 height 13
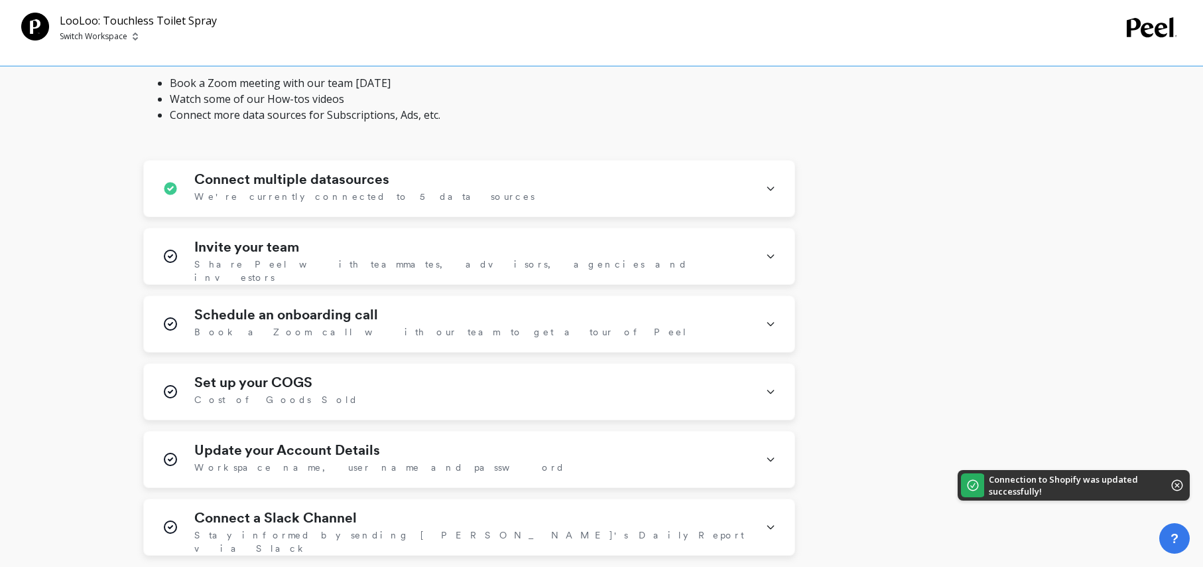
scroll to position [501, 0]
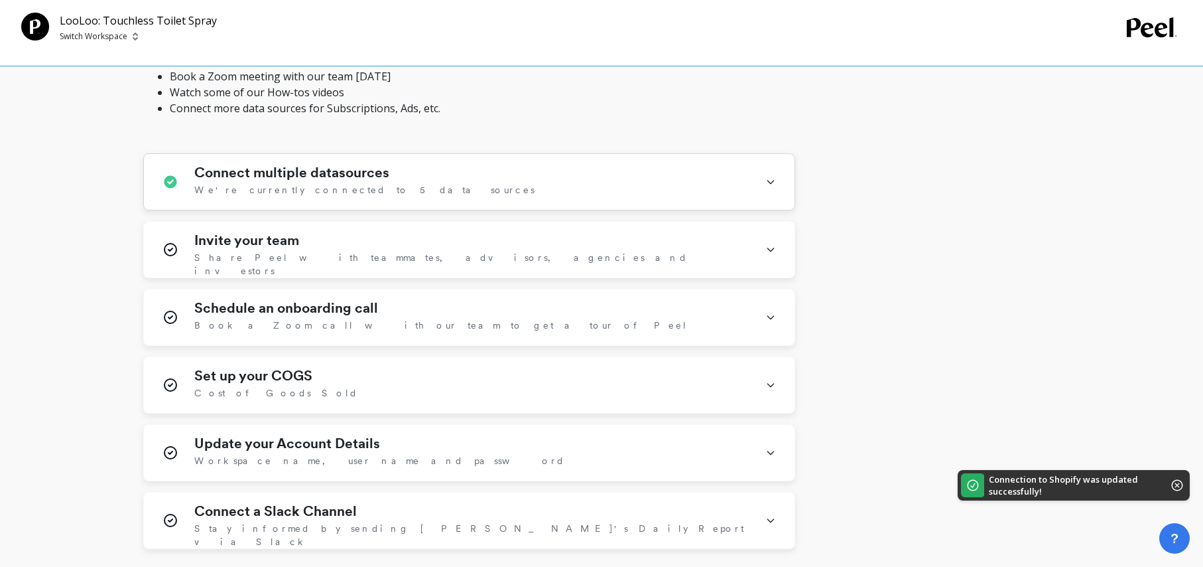
click at [473, 190] on div "Connect multiple datasources We're currently connected to 5 data sources" at bounding box center [471, 182] width 555 height 34
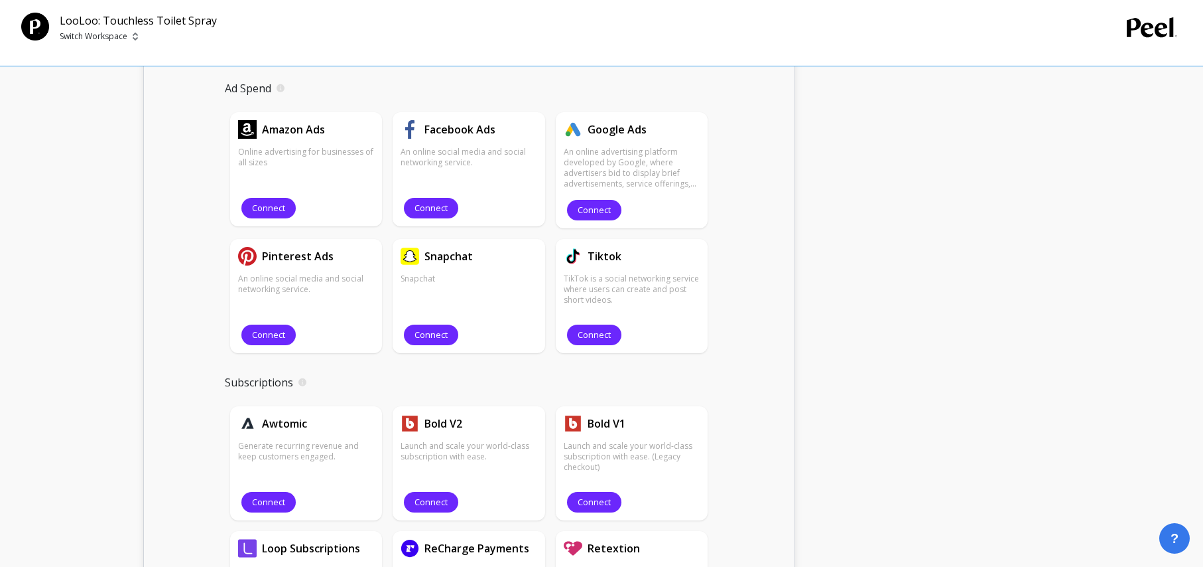
scroll to position [1081, 0]
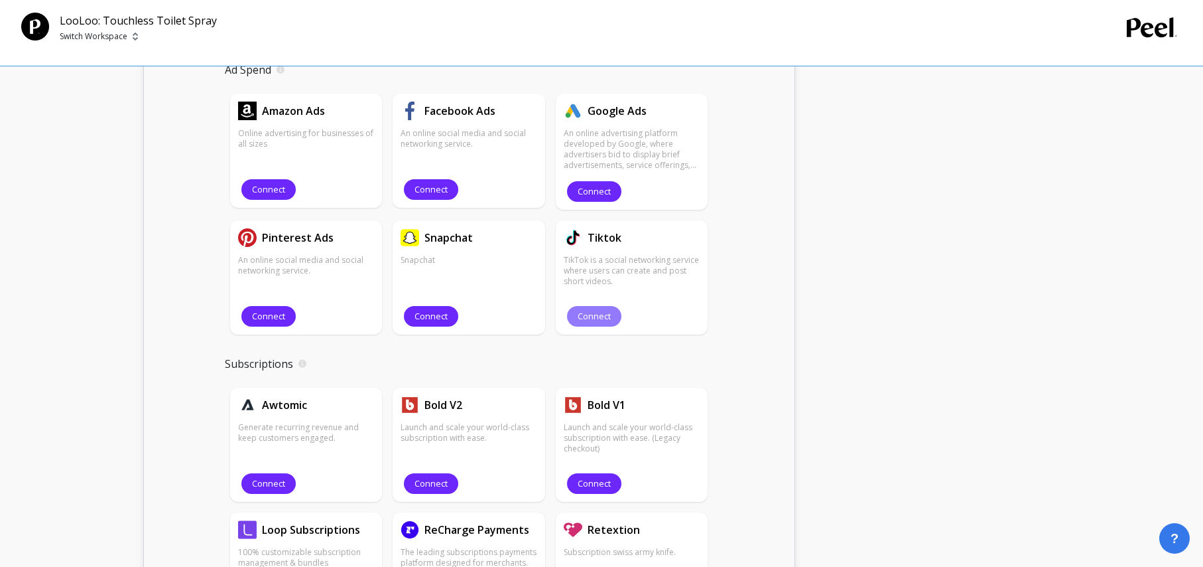
click at [581, 326] on button "Connect" at bounding box center [594, 316] width 54 height 21
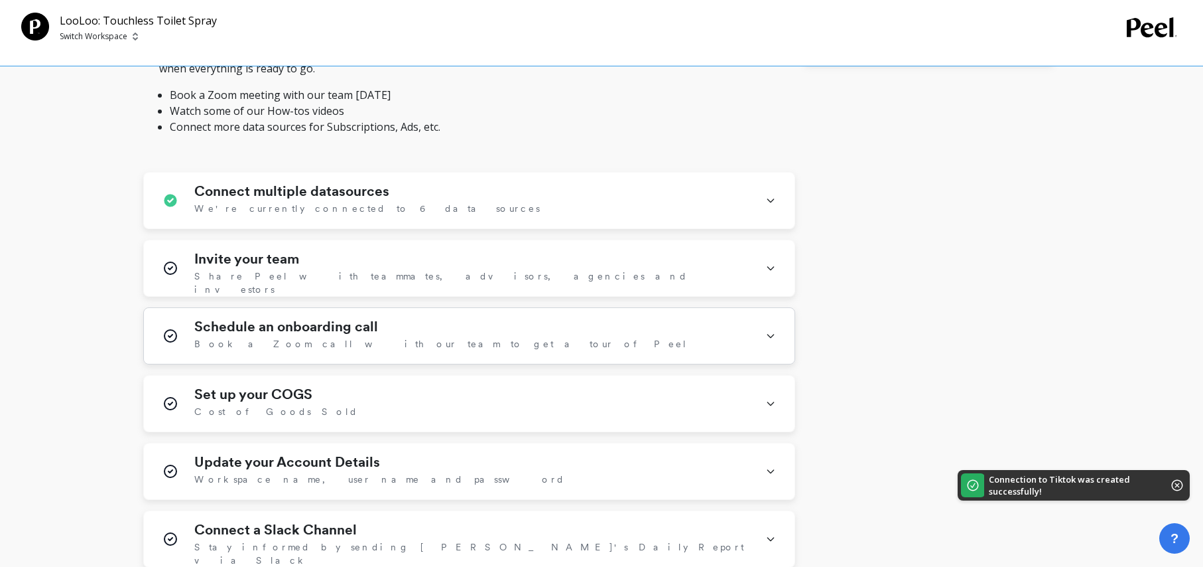
scroll to position [500, 0]
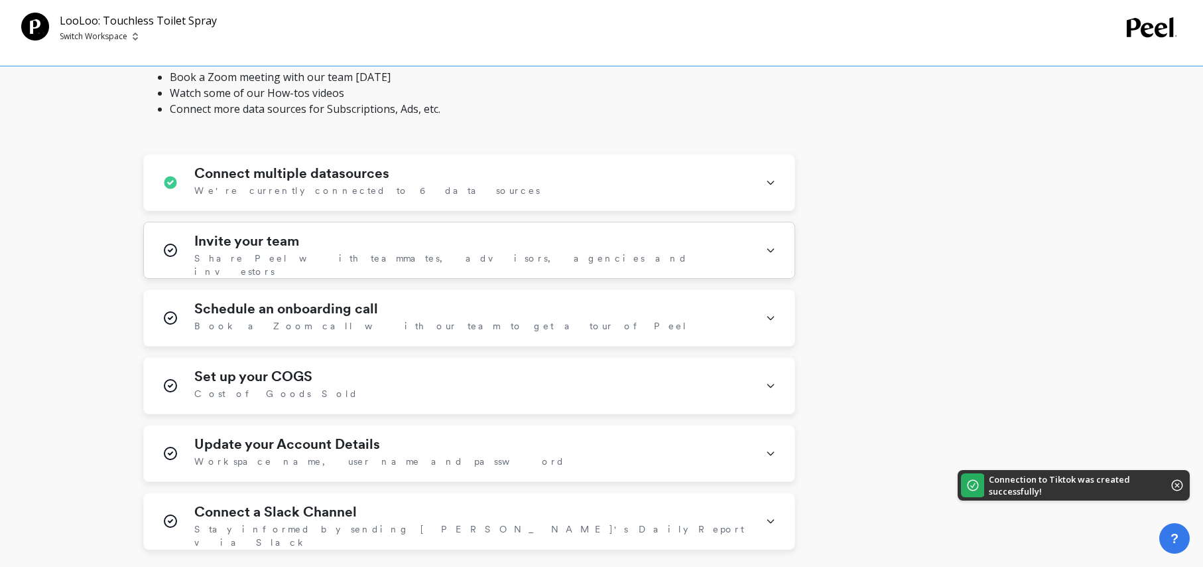
click at [515, 264] on div "Invite your team Share Peel with teammates, advisors, agencies and investors" at bounding box center [471, 250] width 555 height 34
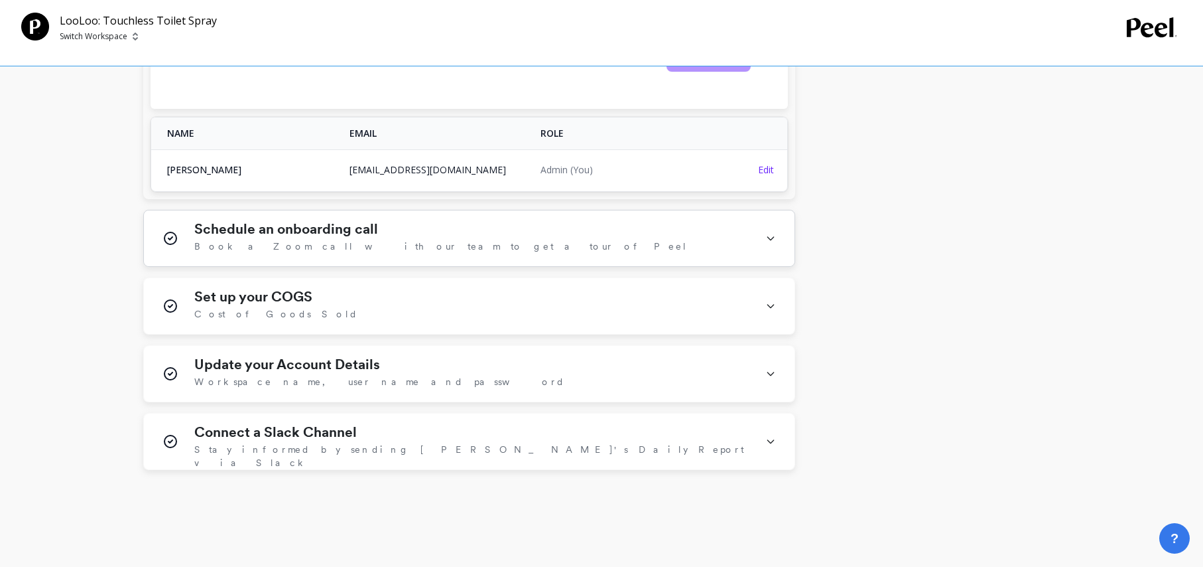
scroll to position [1137, 0]
click at [480, 232] on div "Schedule an onboarding call Book a Zoom call with our team to get a tour of Peel" at bounding box center [471, 237] width 555 height 34
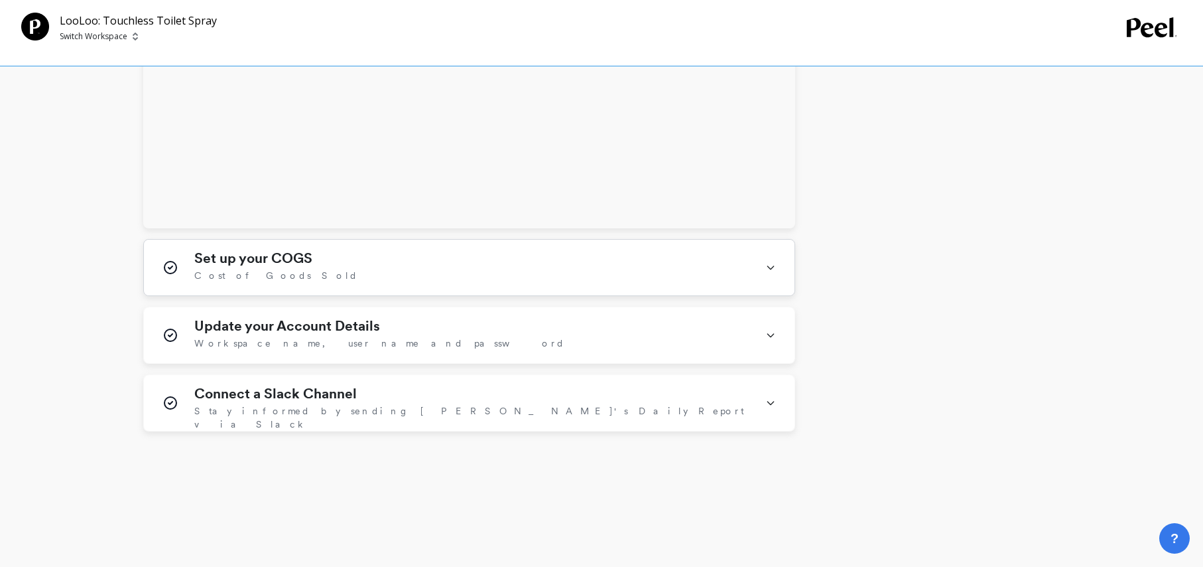
scroll to position [1974, 0]
click at [493, 247] on div "Set up your COGS Cost of Goods Sold" at bounding box center [471, 264] width 555 height 34
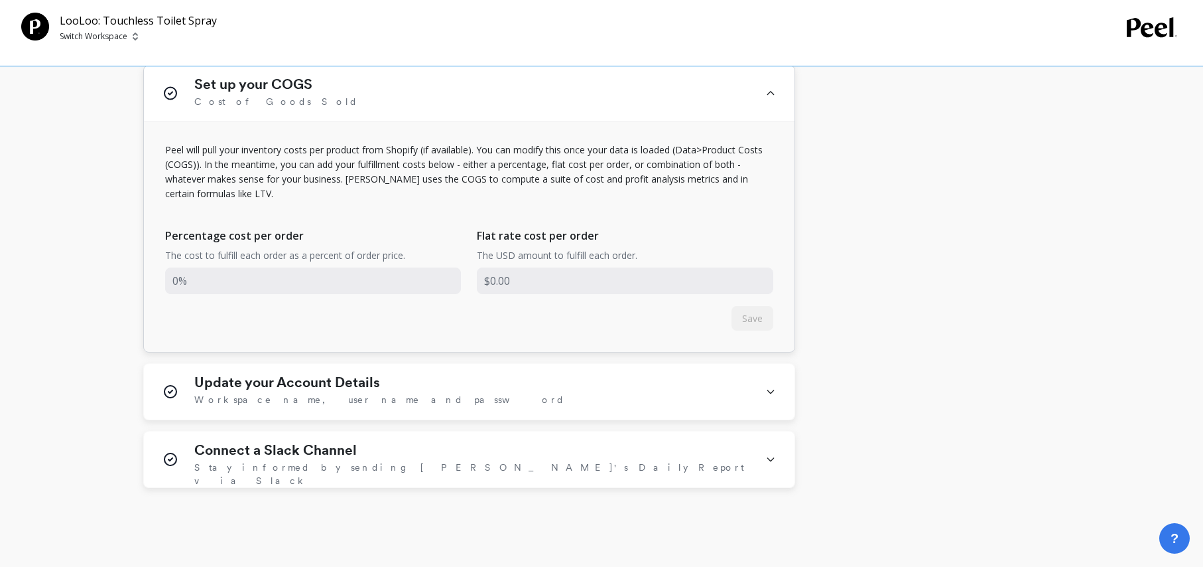
scroll to position [2146, 0]
click at [325, 266] on input "input" at bounding box center [313, 279] width 297 height 27
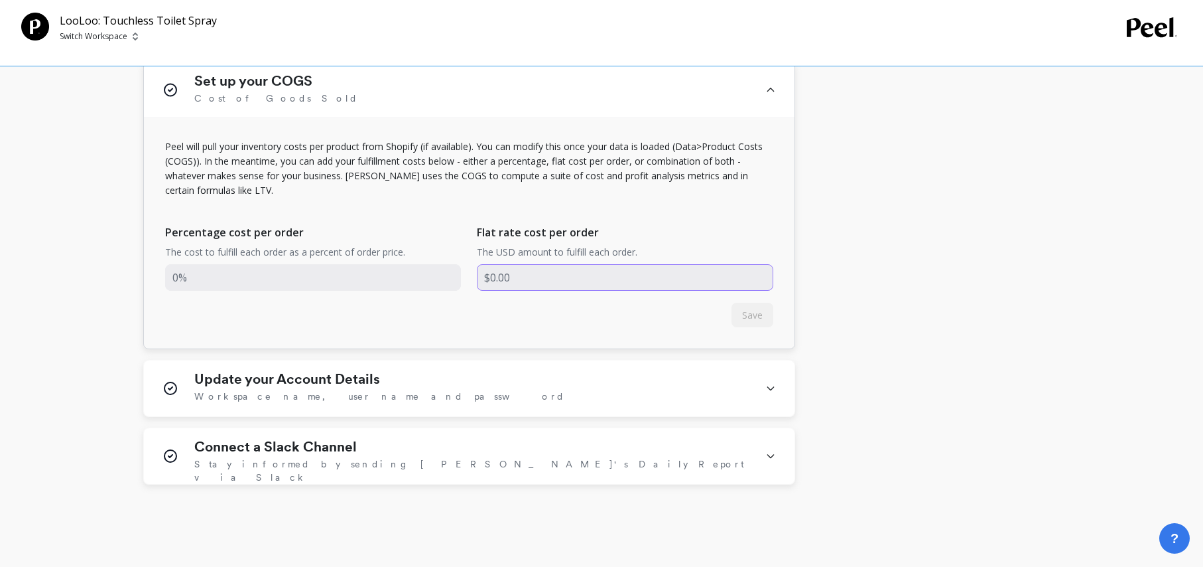
click at [538, 270] on input "input" at bounding box center [625, 277] width 297 height 27
drag, startPoint x: 489, startPoint y: 265, endPoint x: 498, endPoint y: 265, distance: 9.3
click at [498, 265] on input "input" at bounding box center [625, 277] width 297 height 27
type input "$800"
click at [502, 264] on input "input" at bounding box center [625, 277] width 297 height 27
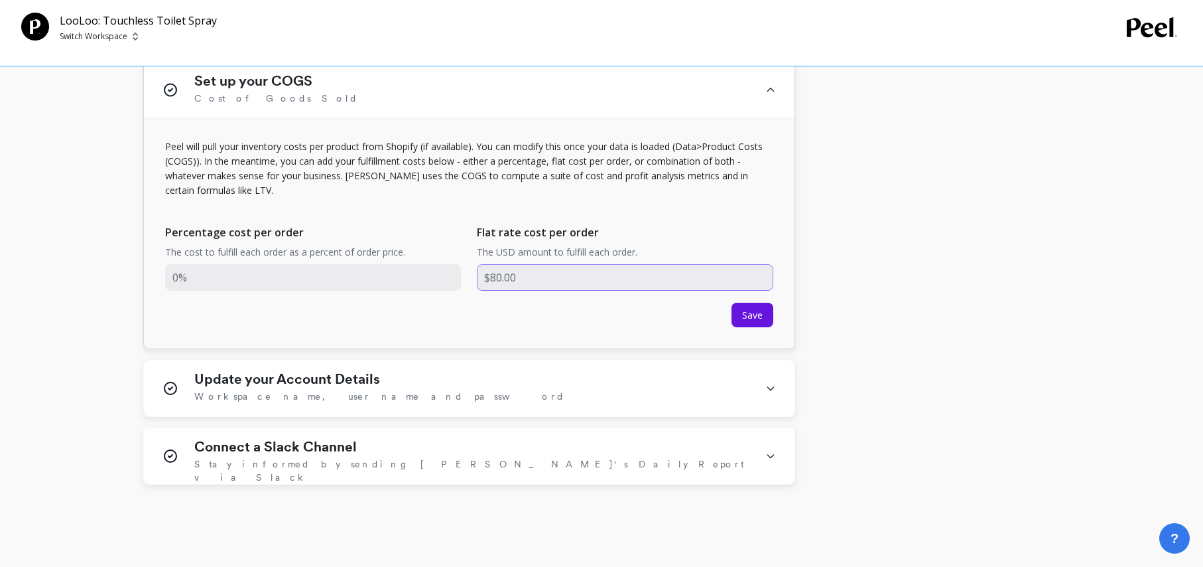
type input "$8.00"
click at [728, 305] on div "Peel will pull your inventory costs per product from Shopify (if available). Yo…" at bounding box center [469, 233] width 651 height 230
click at [754, 308] on span "Save" at bounding box center [752, 314] width 21 height 13
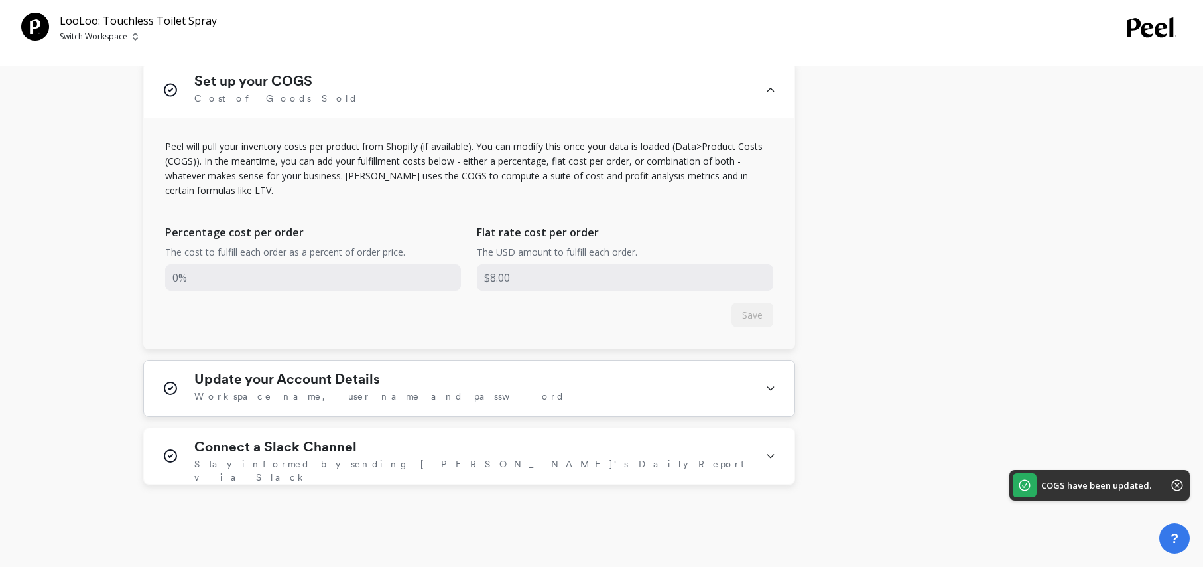
click at [436, 373] on div "Update your Account Details Workspace name, user name and password" at bounding box center [471, 388] width 555 height 34
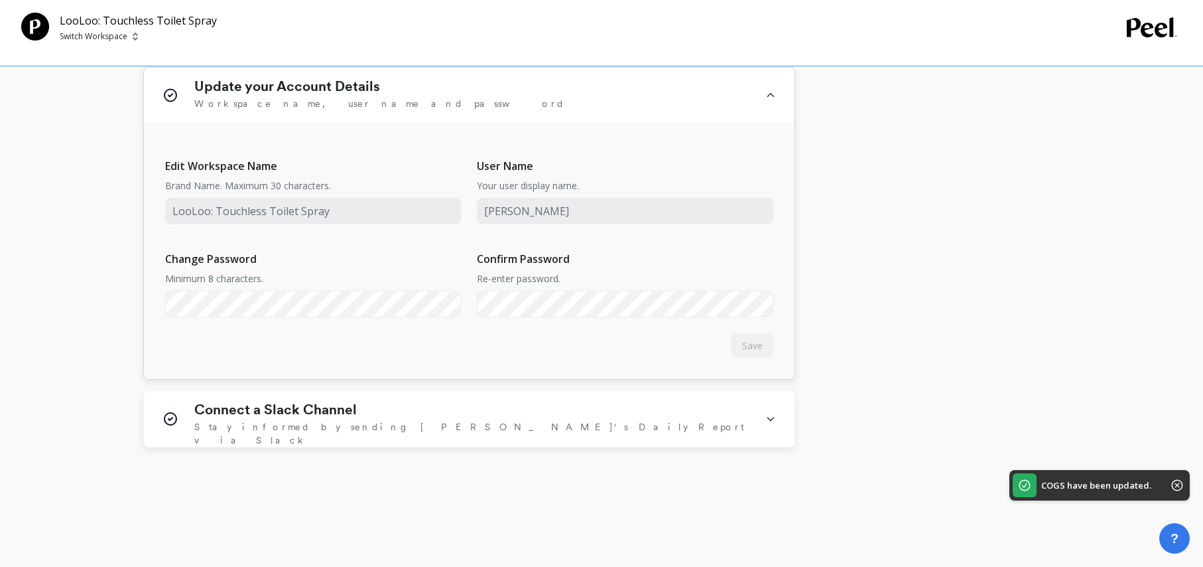
scroll to position [2447, 0]
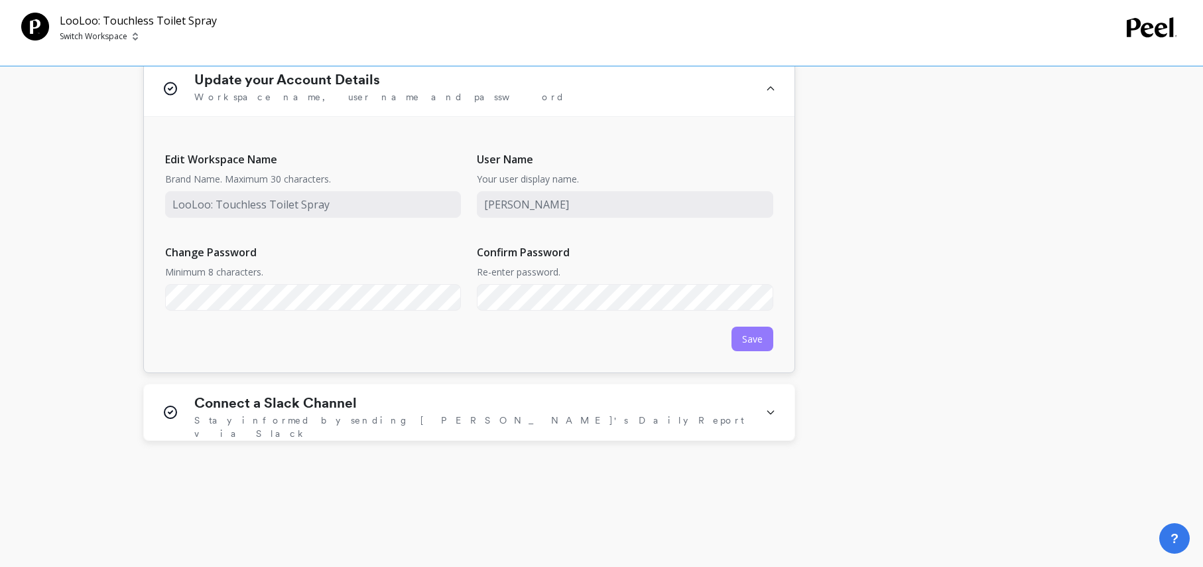
drag, startPoint x: 724, startPoint y: 328, endPoint x: 735, endPoint y: 328, distance: 11.3
click at [728, 328] on div "Edit Workspace Name Brand Name. Maximum 30 characters. User Name Your user disp…" at bounding box center [469, 244] width 651 height 255
click at [744, 332] on span "Save" at bounding box center [752, 338] width 21 height 13
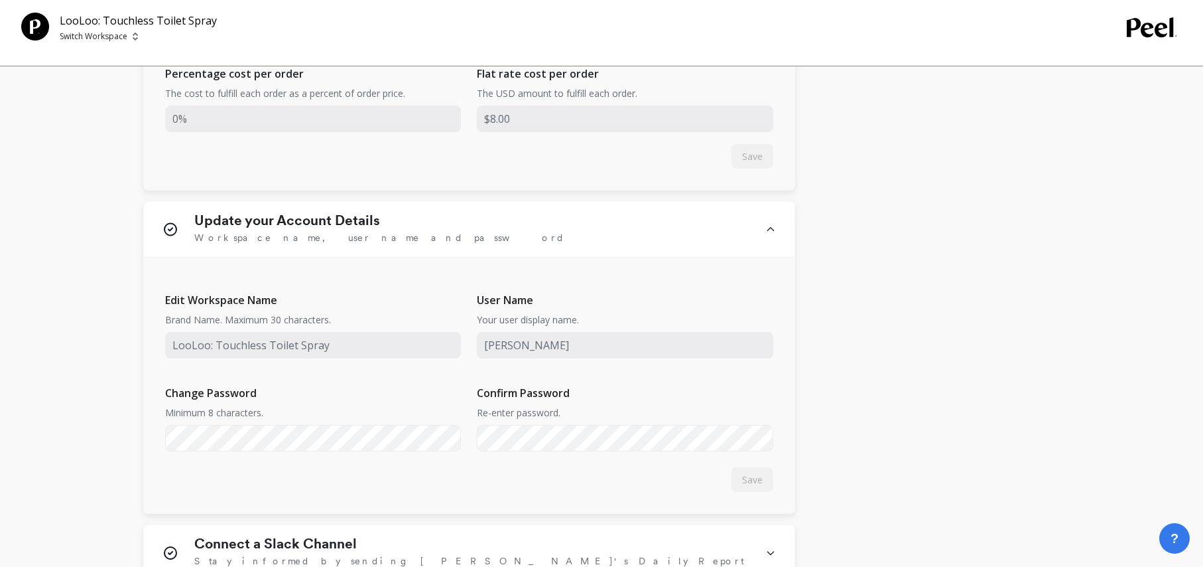
scroll to position [2459, 0]
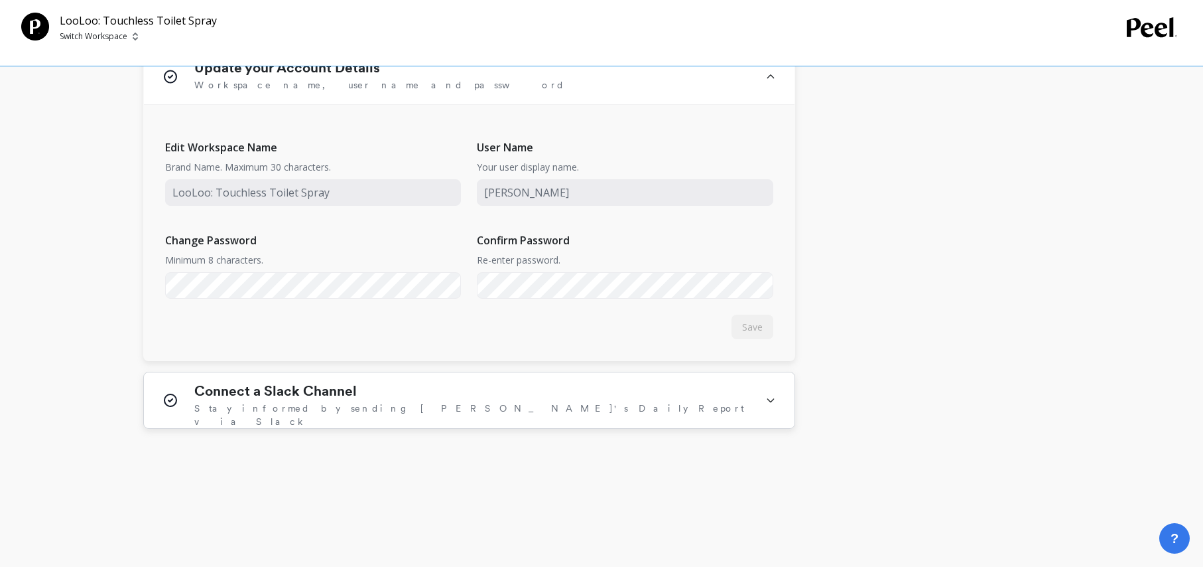
click at [560, 383] on div "Connect a Slack Channel Stay informed by sending Peel's Daily Report via Slack" at bounding box center [471, 400] width 555 height 34
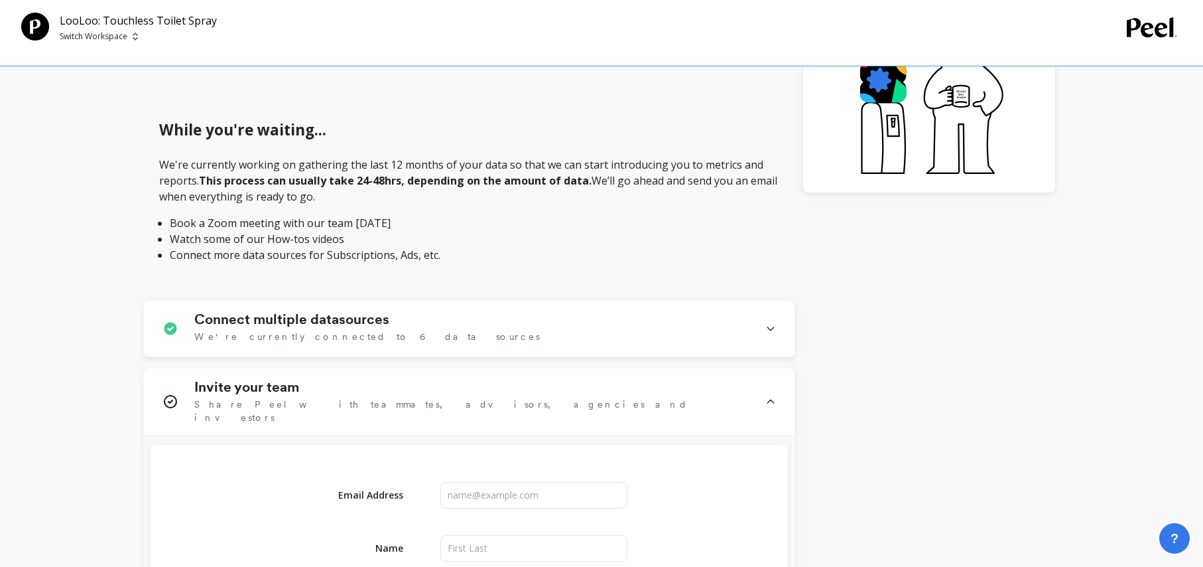
scroll to position [310, 0]
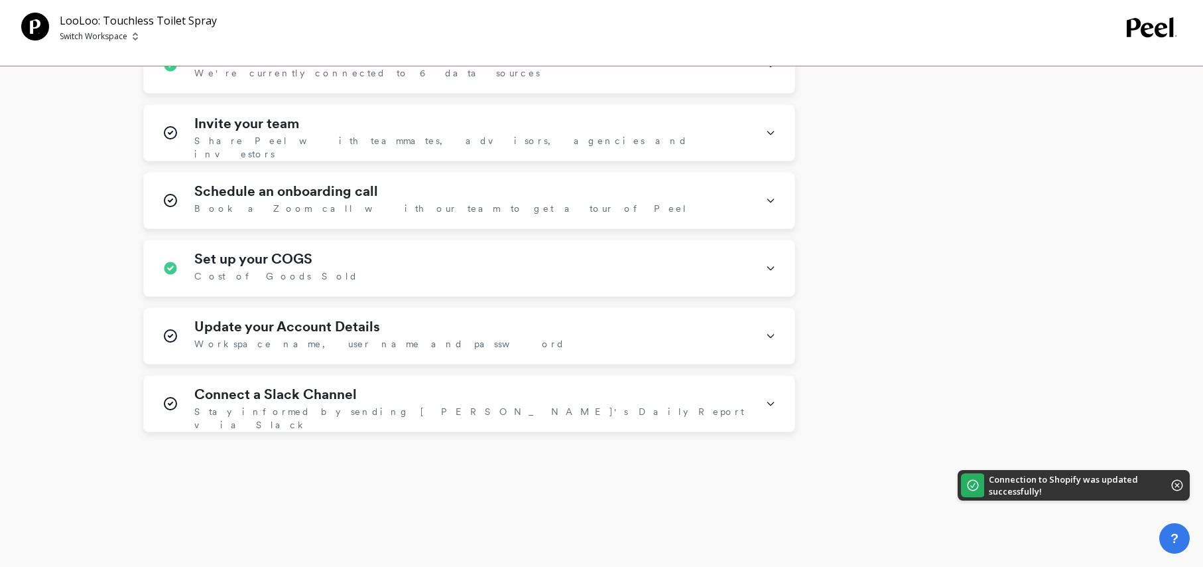
scroll to position [632, 0]
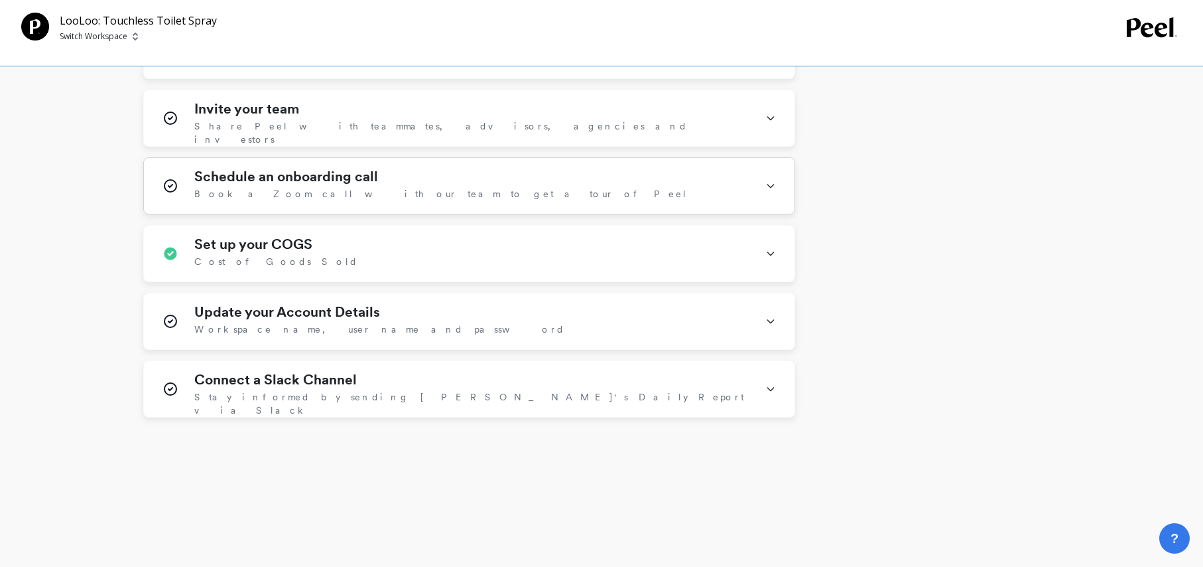
click at [523, 165] on div "Schedule an onboarding call Book a Zoom call with our team to get a tour of Peel" at bounding box center [469, 186] width 651 height 56
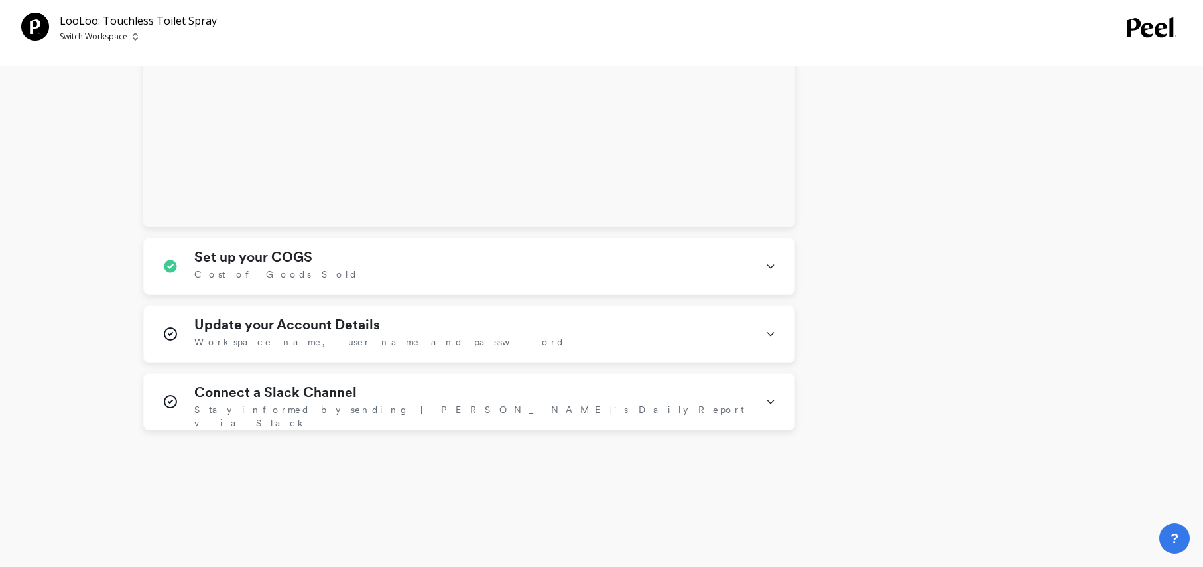
scroll to position [1422, 0]
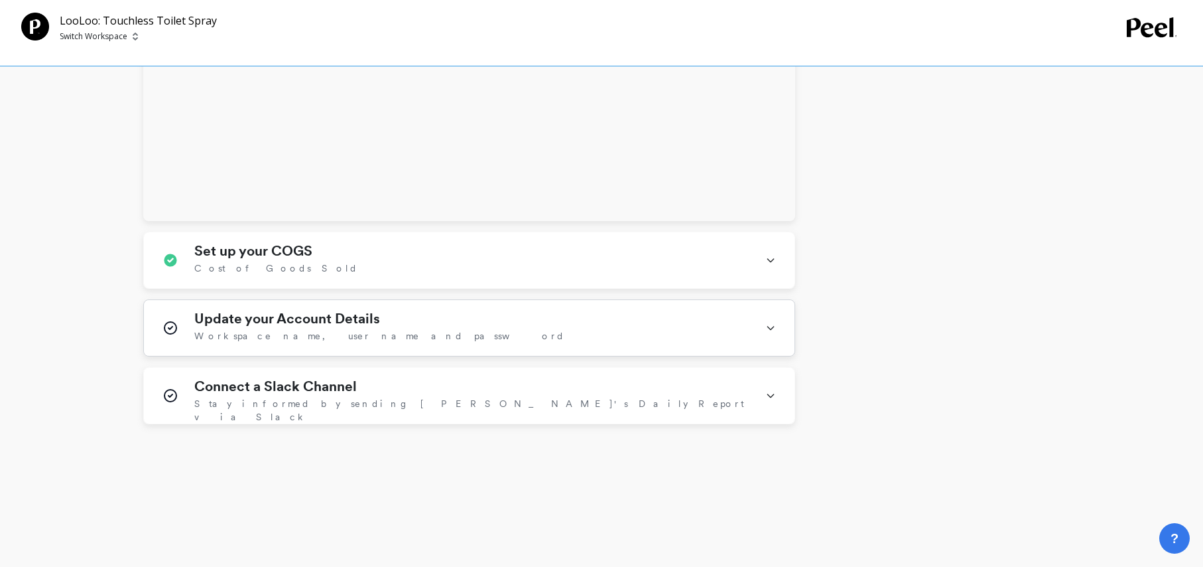
click at [466, 336] on div "Update your Account Details Workspace name, user name and password" at bounding box center [471, 327] width 555 height 34
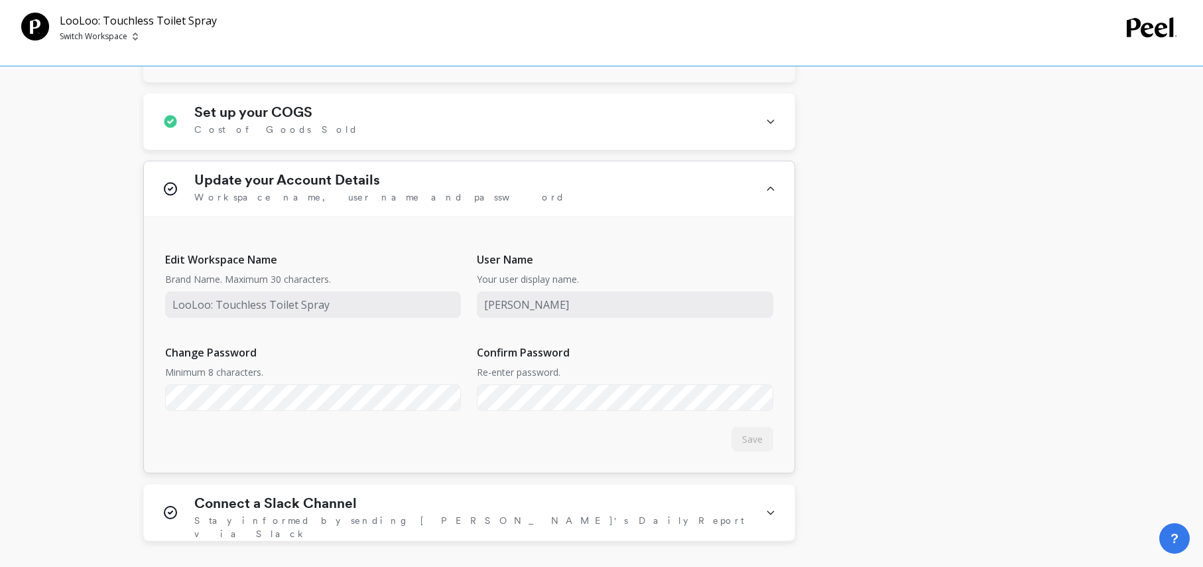
scroll to position [1564, 0]
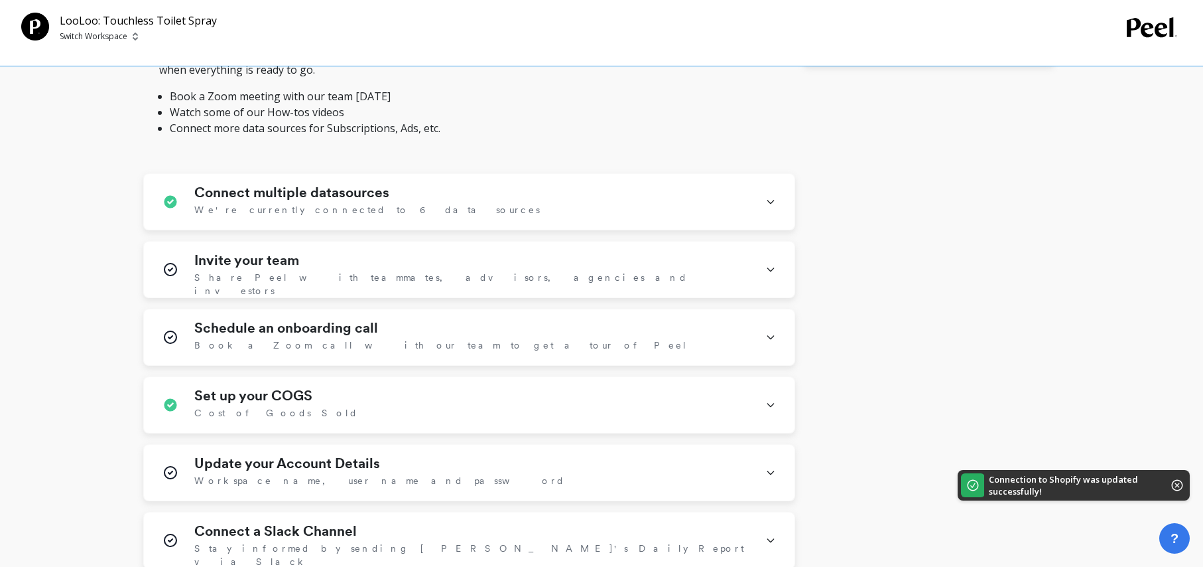
scroll to position [583, 0]
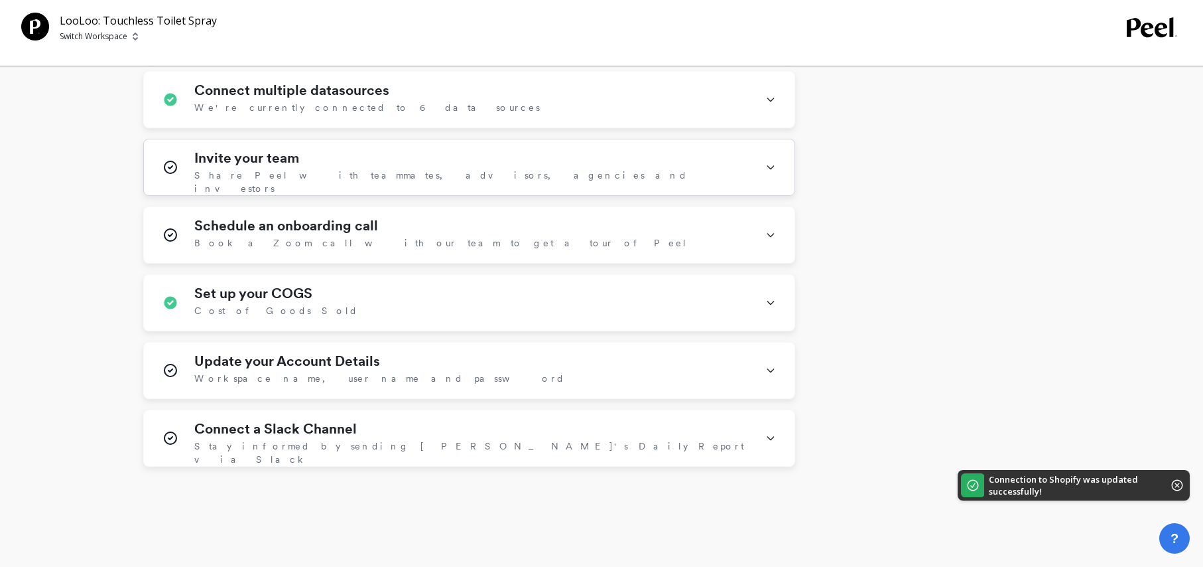
click at [379, 171] on span "Share Peel with teammates, advisors, agencies and investors" at bounding box center [471, 182] width 555 height 27
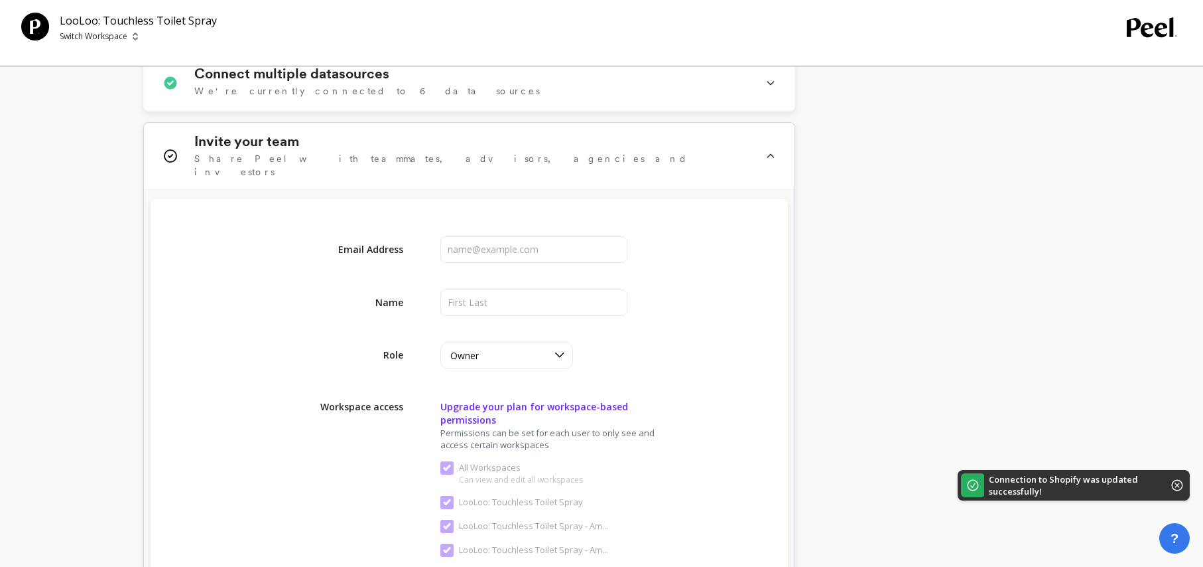
scroll to position [601, 0]
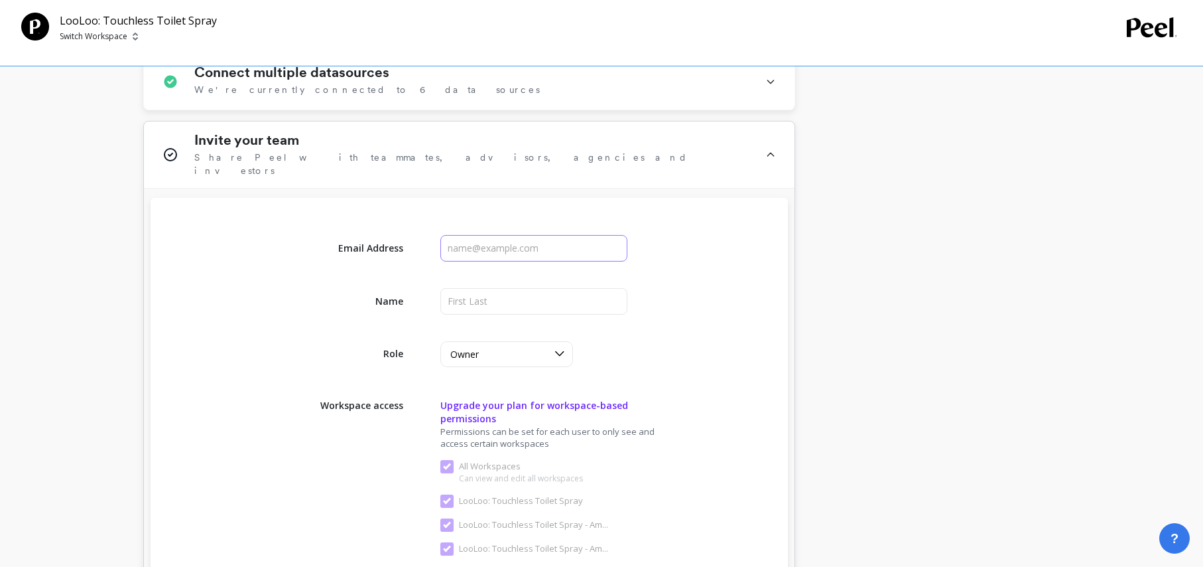
click at [478, 238] on input "input" at bounding box center [535, 248] width 188 height 27
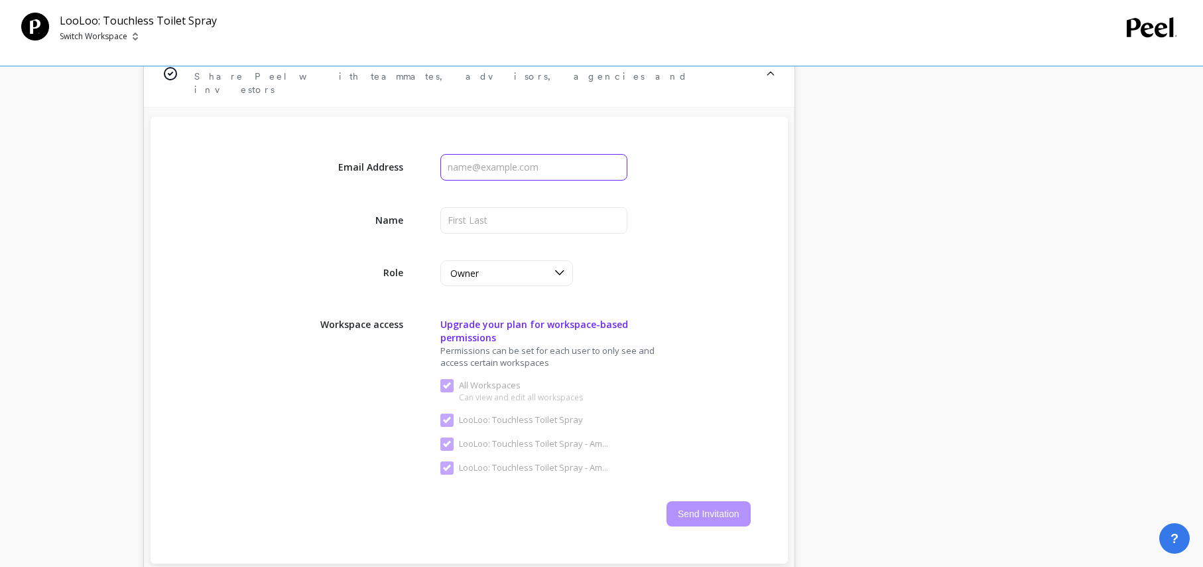
scroll to position [691, 0]
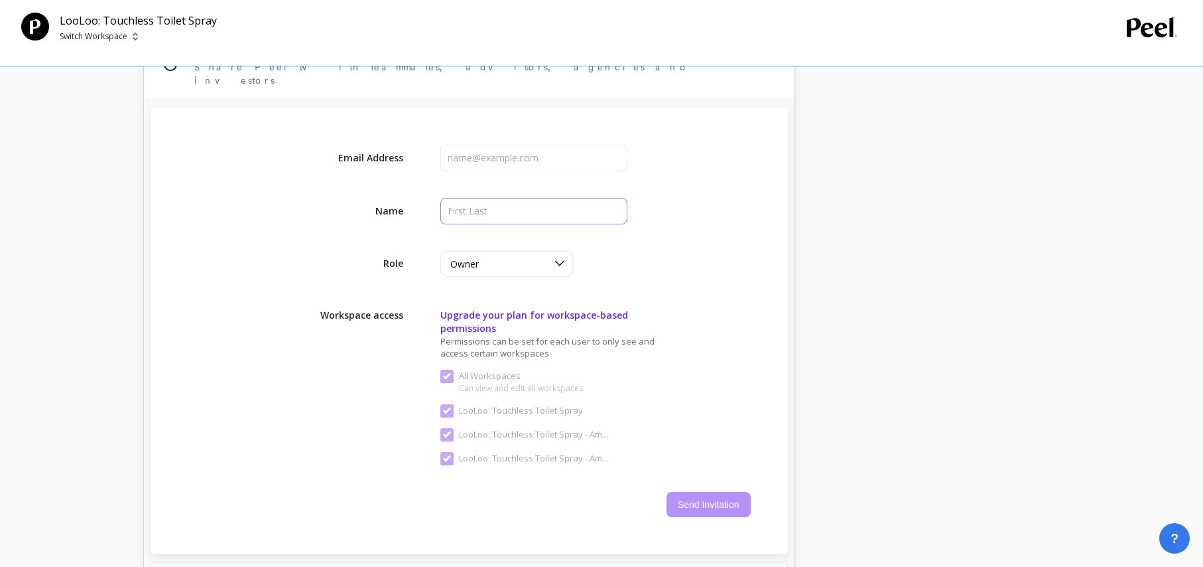
click at [478, 202] on input "input" at bounding box center [535, 211] width 188 height 27
type input "Bryce"
click at [479, 154] on input "input" at bounding box center [535, 158] width 188 height 27
type input "[PERSON_NAME][EMAIL_ADDRESS][DOMAIN_NAME]"
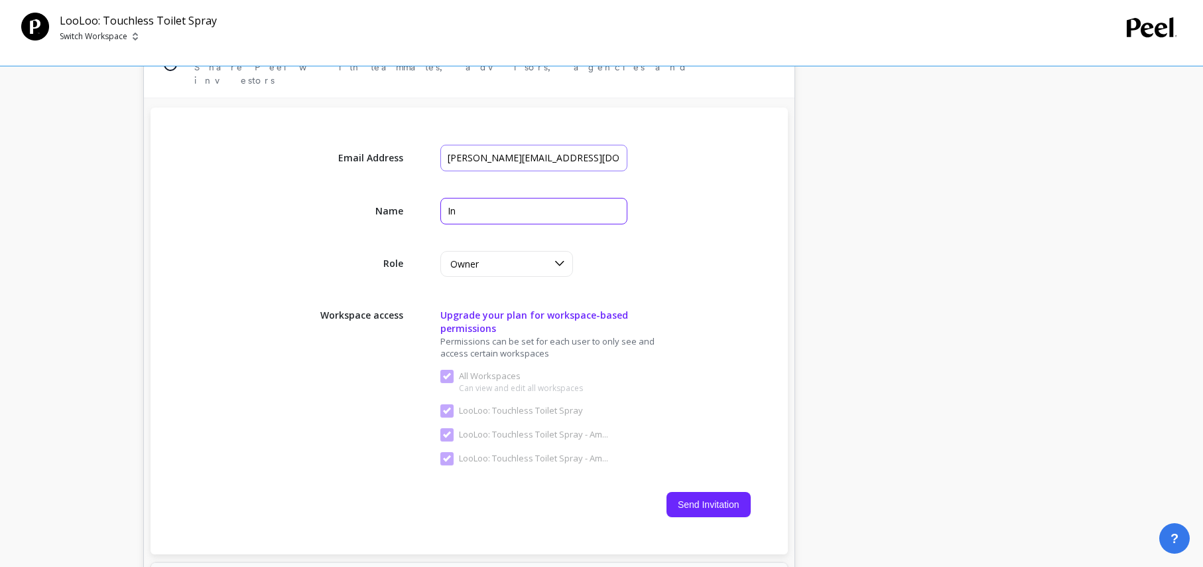
type input "I"
type input "[PERSON_NAME]"
click at [508, 257] on div "Owner" at bounding box center [498, 263] width 97 height 13
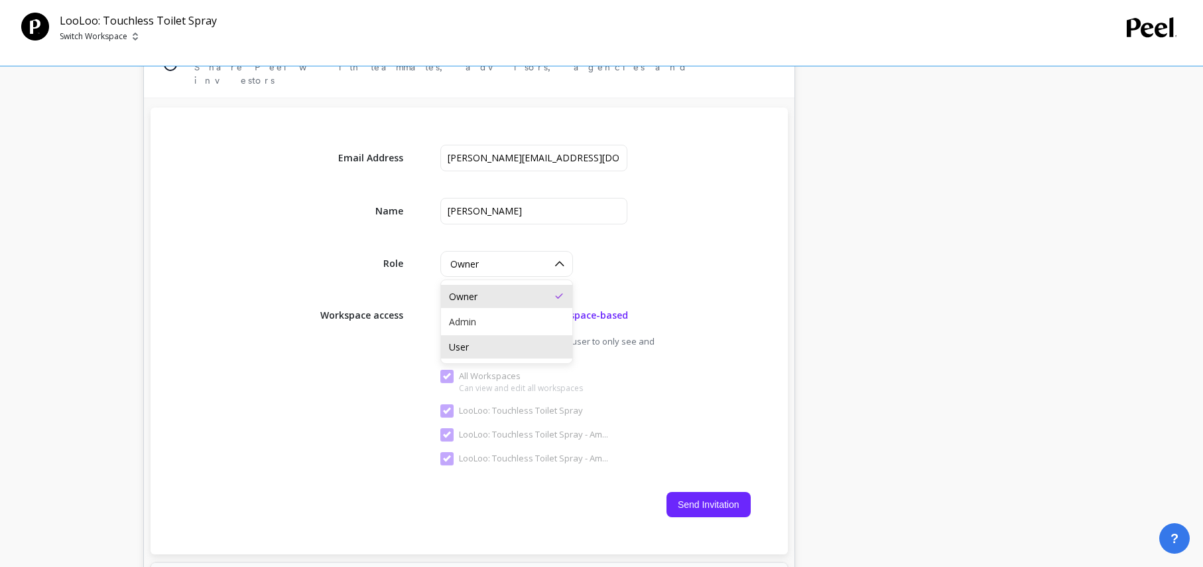
drag, startPoint x: 511, startPoint y: 332, endPoint x: 530, endPoint y: 322, distance: 21.1
click at [511, 340] on div "User" at bounding box center [506, 346] width 115 height 13
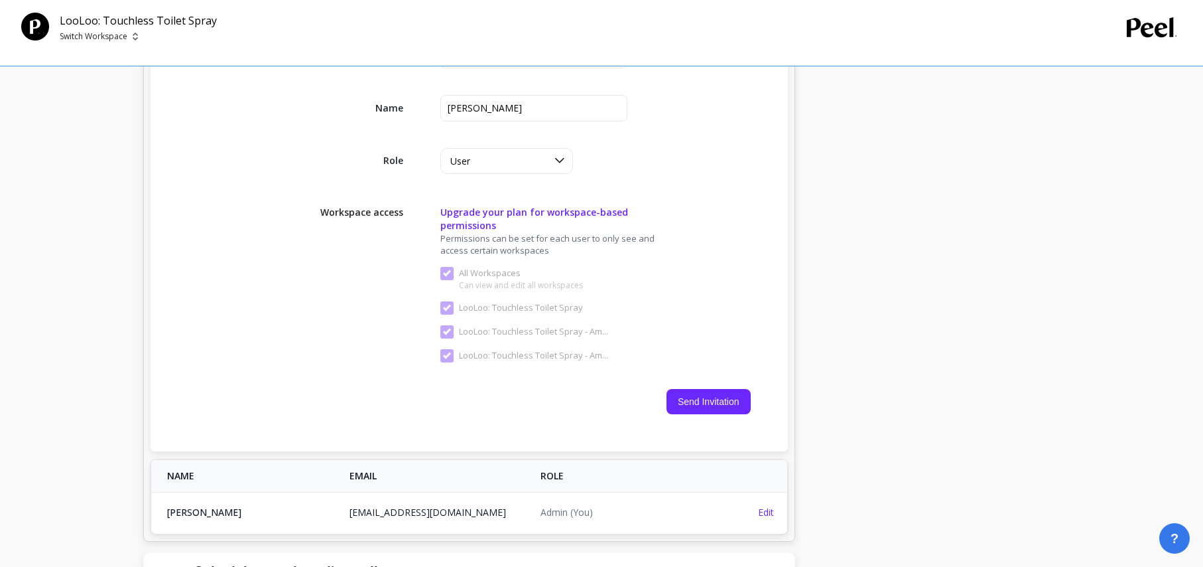
scroll to position [815, 0]
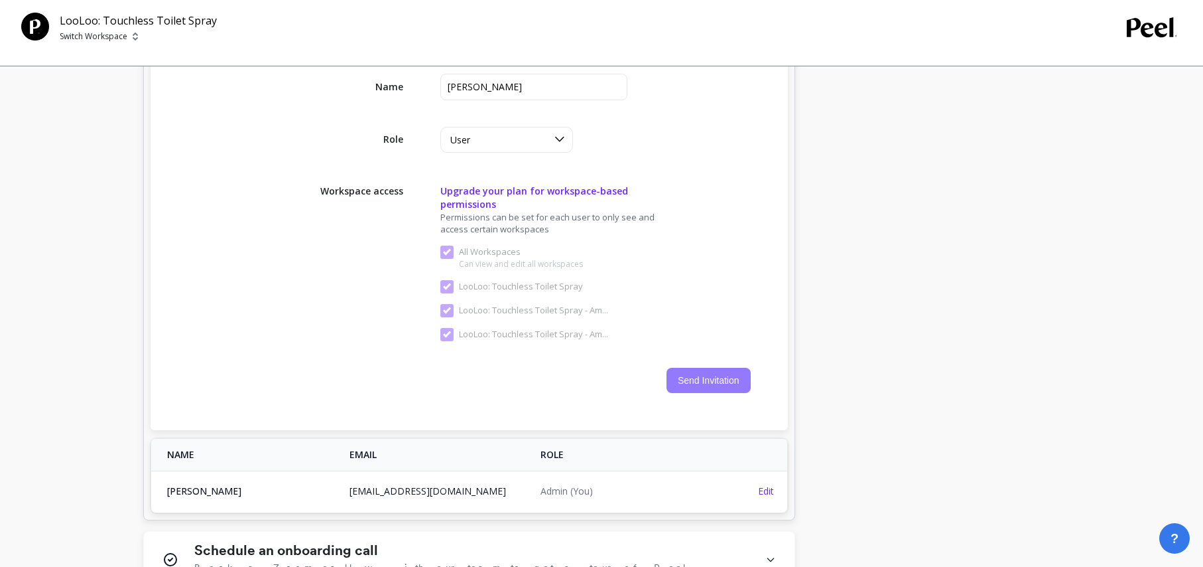
click at [695, 368] on button "Send Invitation" at bounding box center [709, 380] width 84 height 25
checkbox Workspaces "false"
checkbox Spray "false"
checkbox Amazon "false"
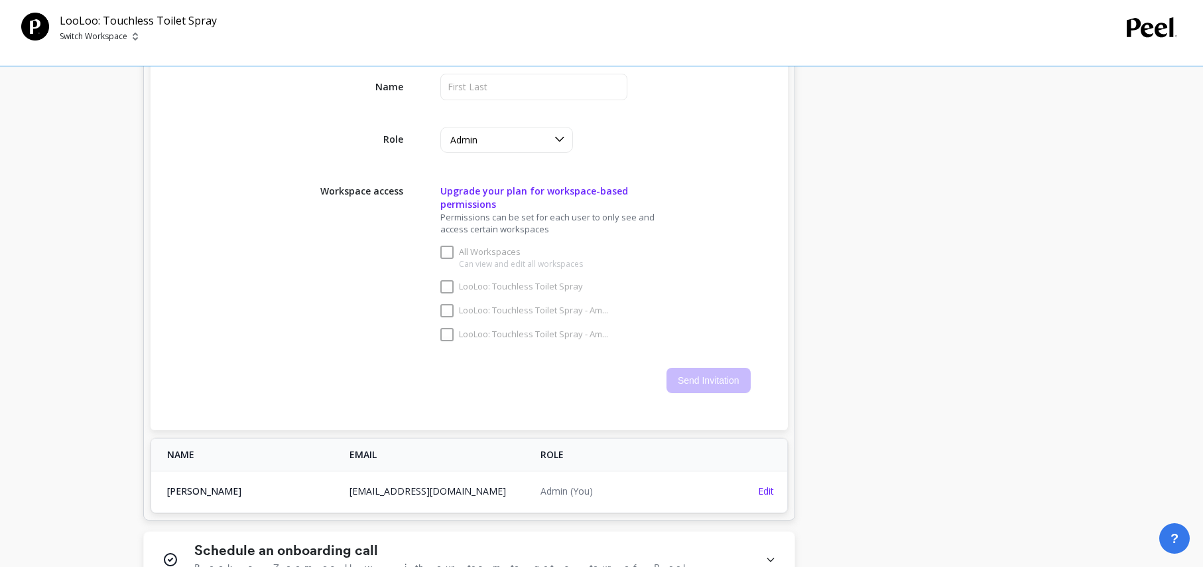
checkbox Workspaces "true"
checkbox Spray "true"
checkbox Amazon "true"
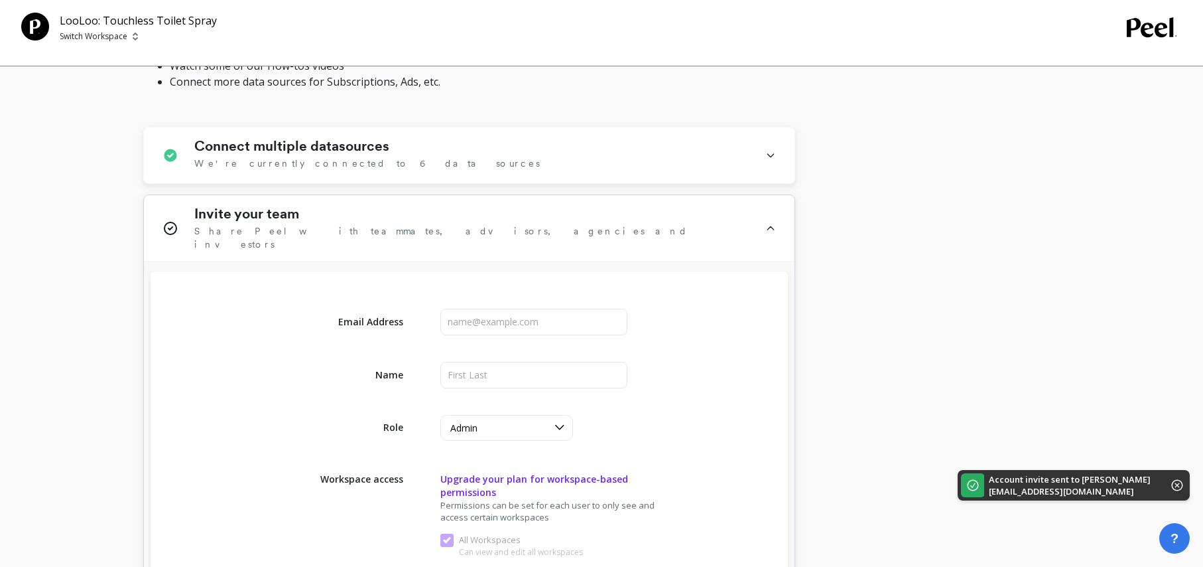
scroll to position [437, 0]
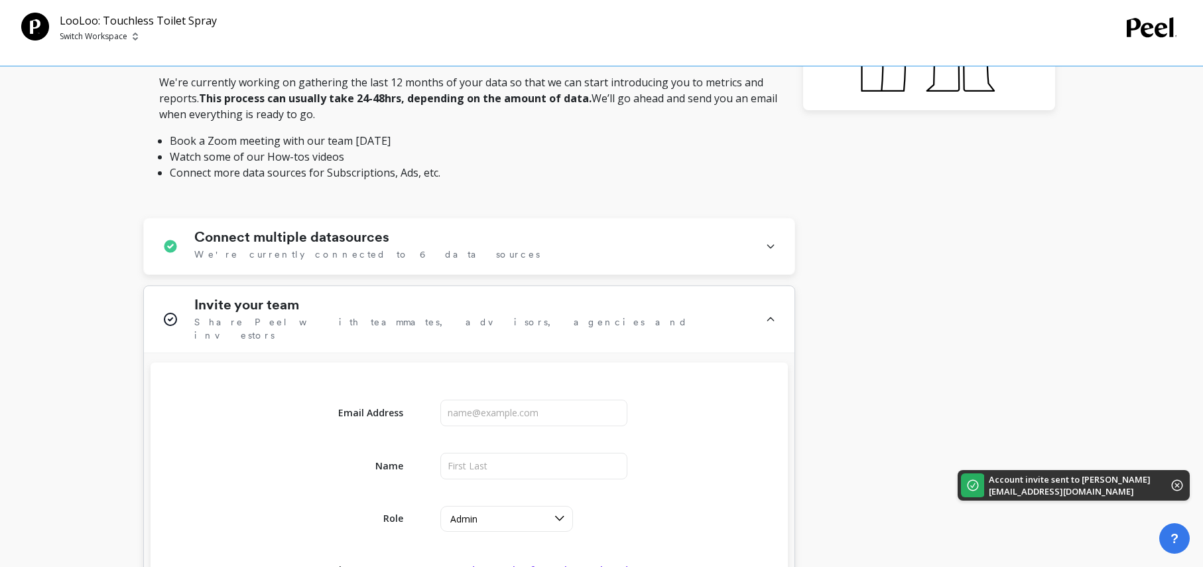
drag, startPoint x: 193, startPoint y: 315, endPoint x: 205, endPoint y: 314, distance: 12.0
click at [194, 315] on span "Share Peel with teammates, advisors, agencies and investors" at bounding box center [471, 328] width 555 height 27
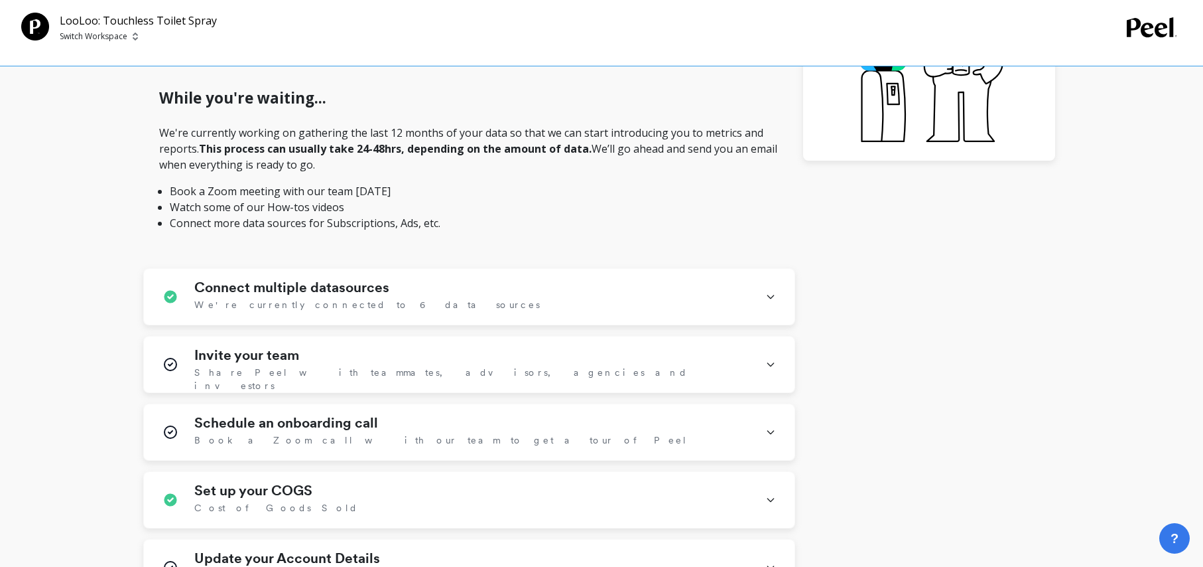
scroll to position [397, 0]
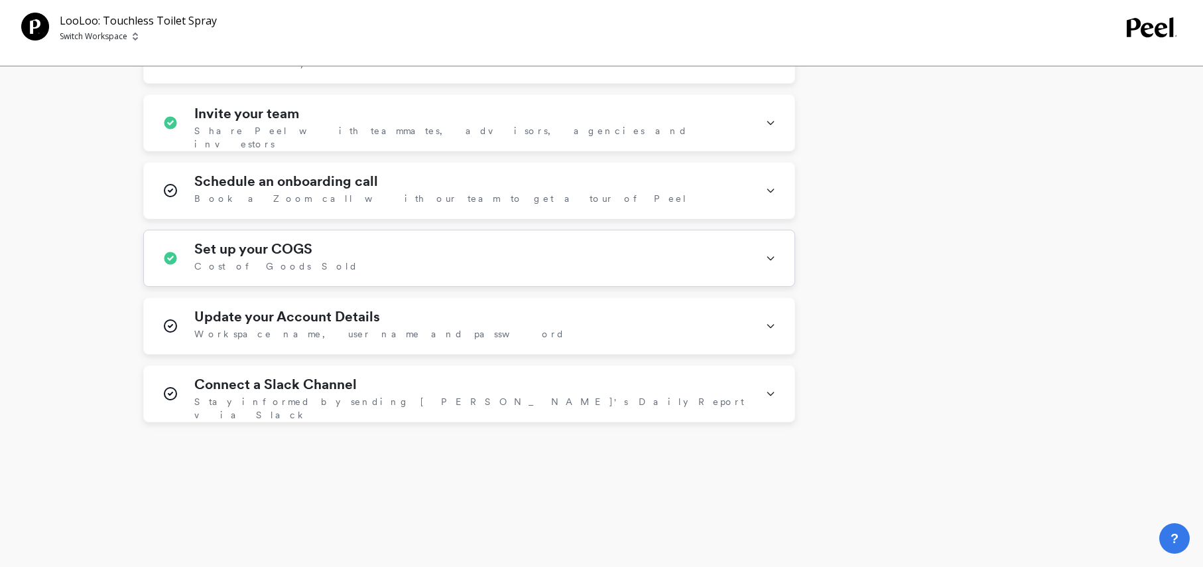
scroll to position [632, 0]
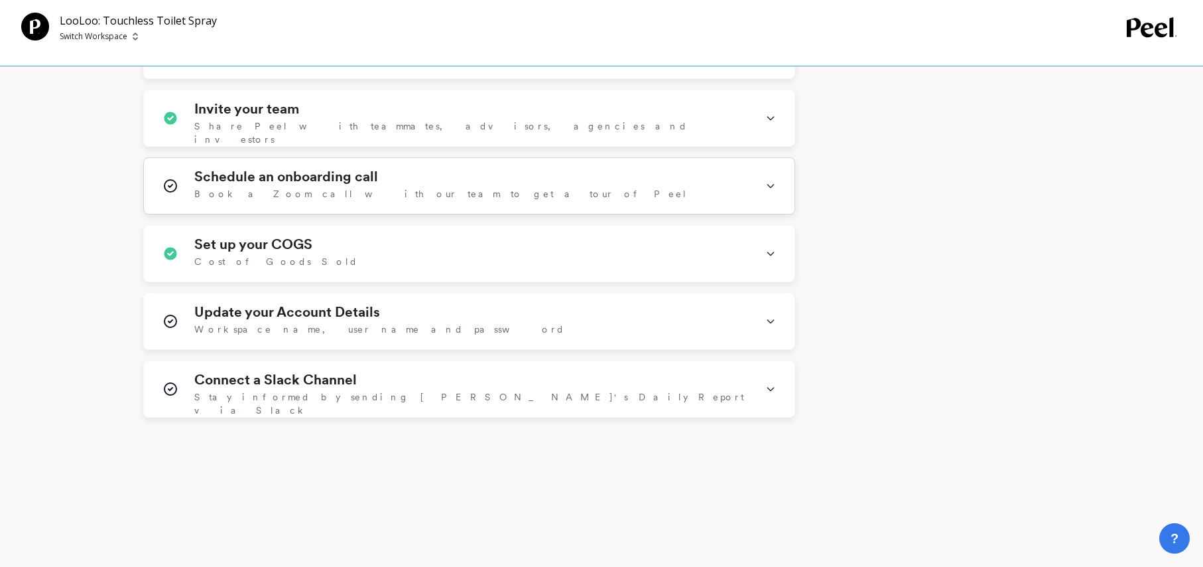
click at [517, 176] on div "Schedule an onboarding call Book a Zoom call with our team to get a tour of Peel" at bounding box center [471, 186] width 555 height 34
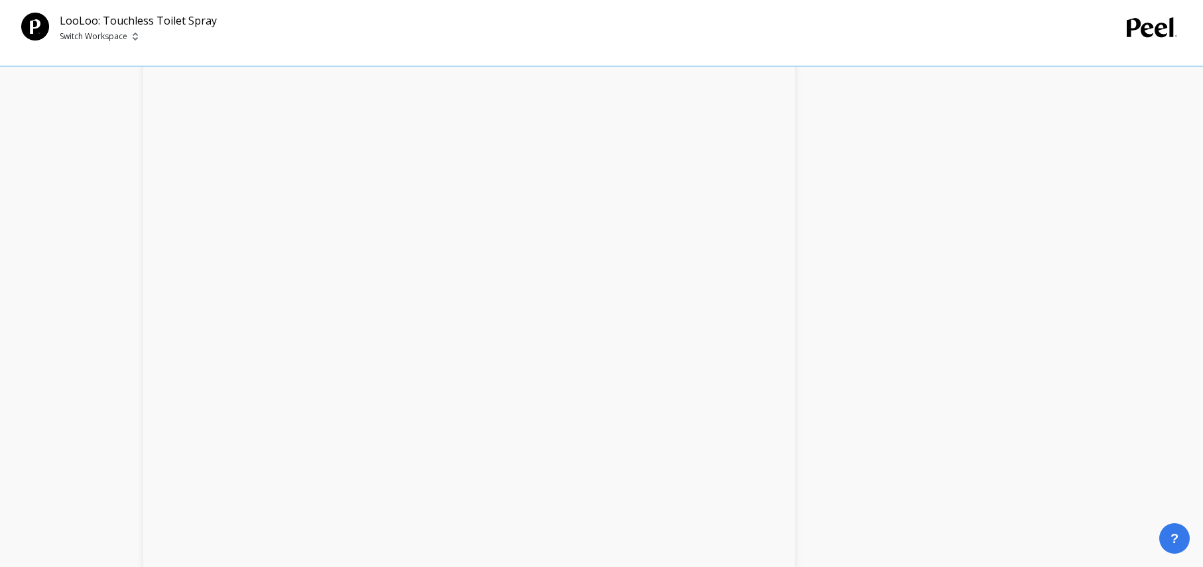
scroll to position [1218, 0]
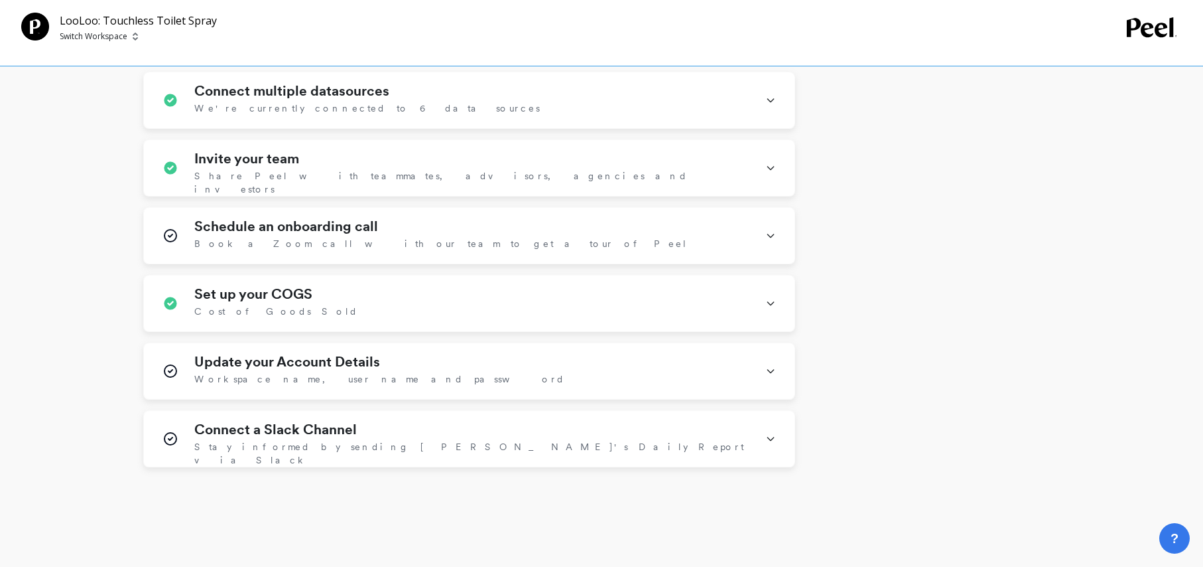
scroll to position [632, 0]
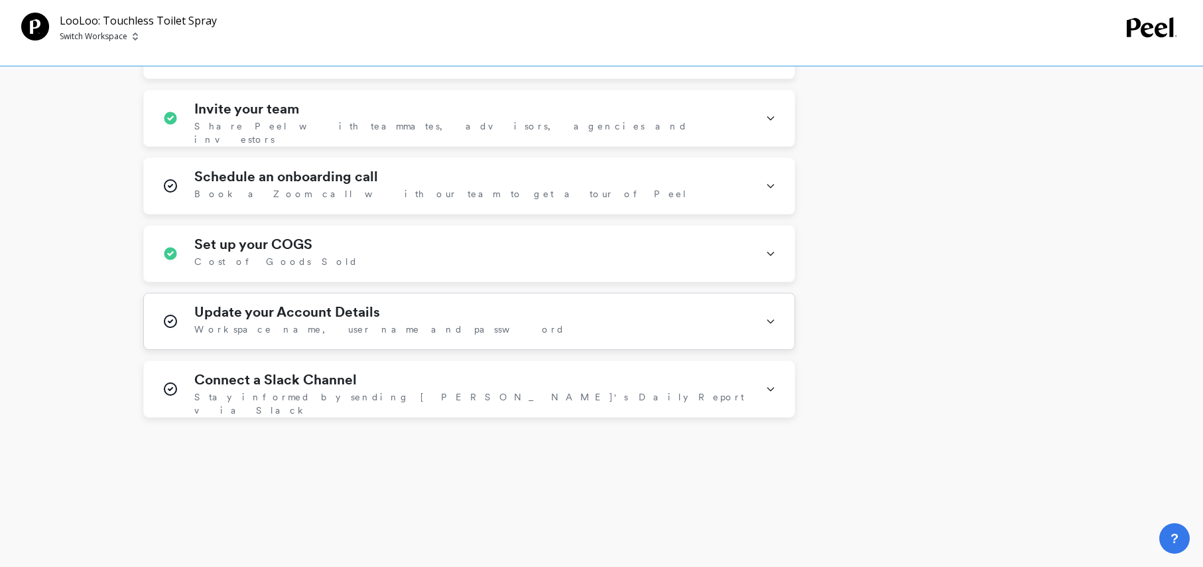
click at [422, 311] on div "Update your Account Details Workspace name, user name and password" at bounding box center [471, 321] width 555 height 34
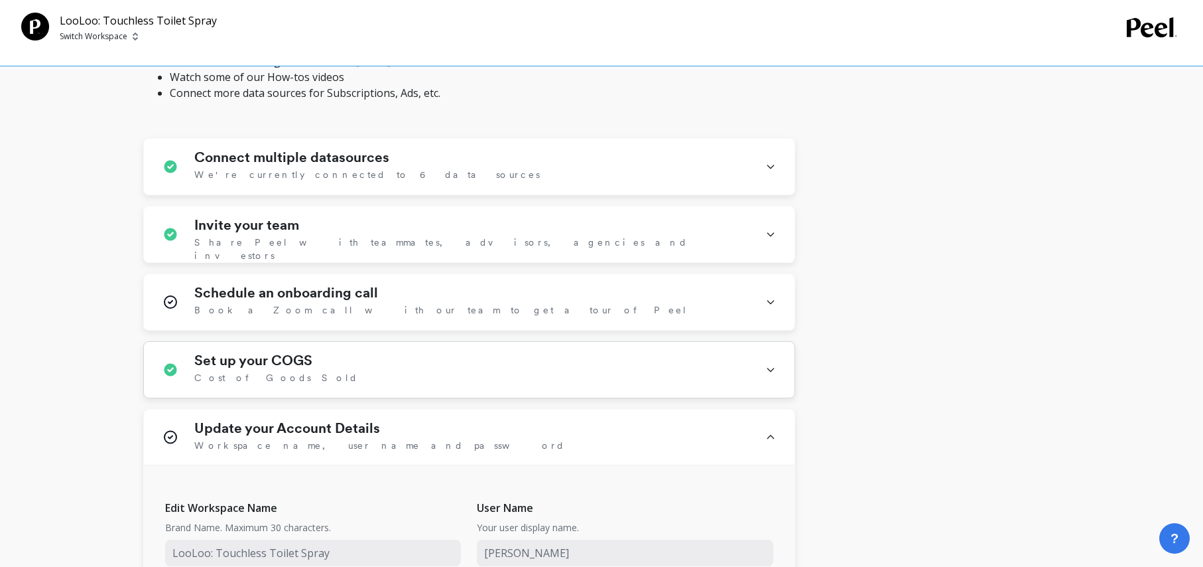
scroll to position [501, 0]
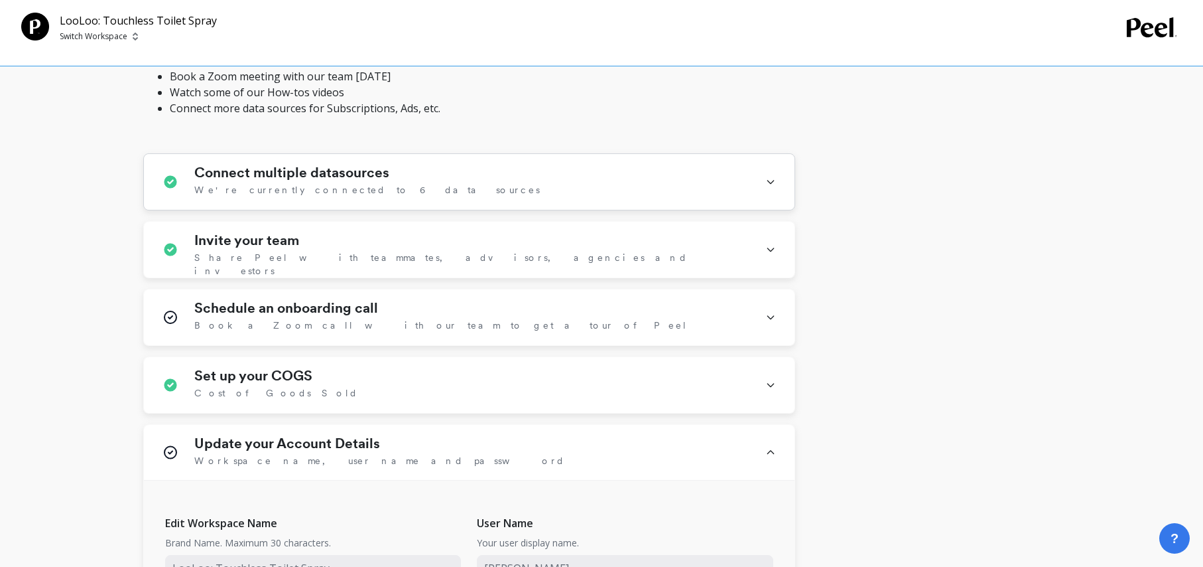
click at [316, 178] on h1 "Connect multiple datasources" at bounding box center [291, 173] width 195 height 16
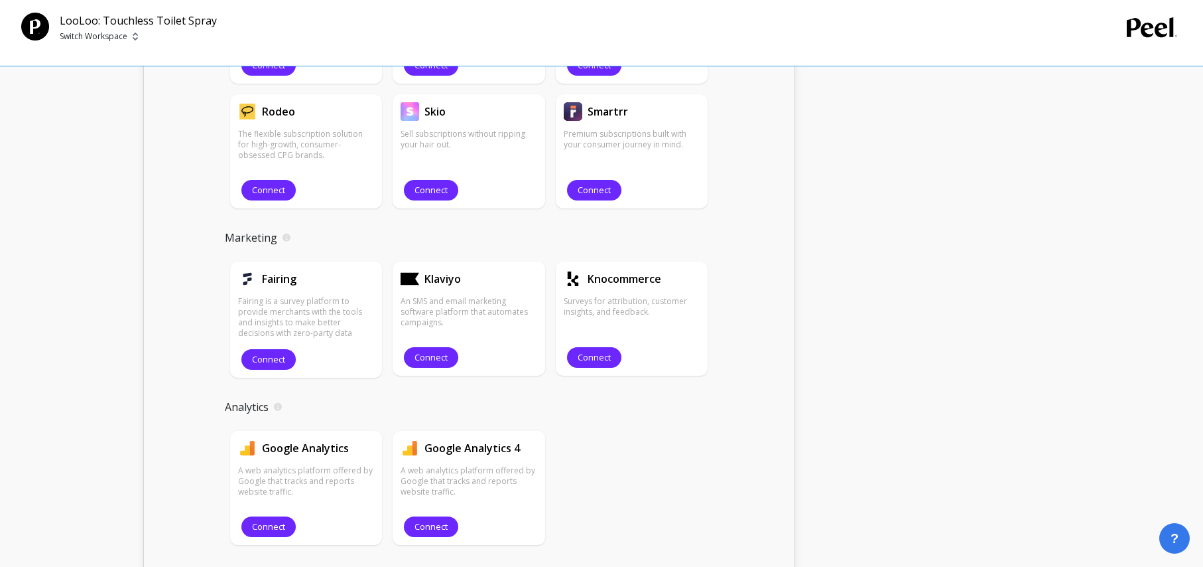
scroll to position [1720, 0]
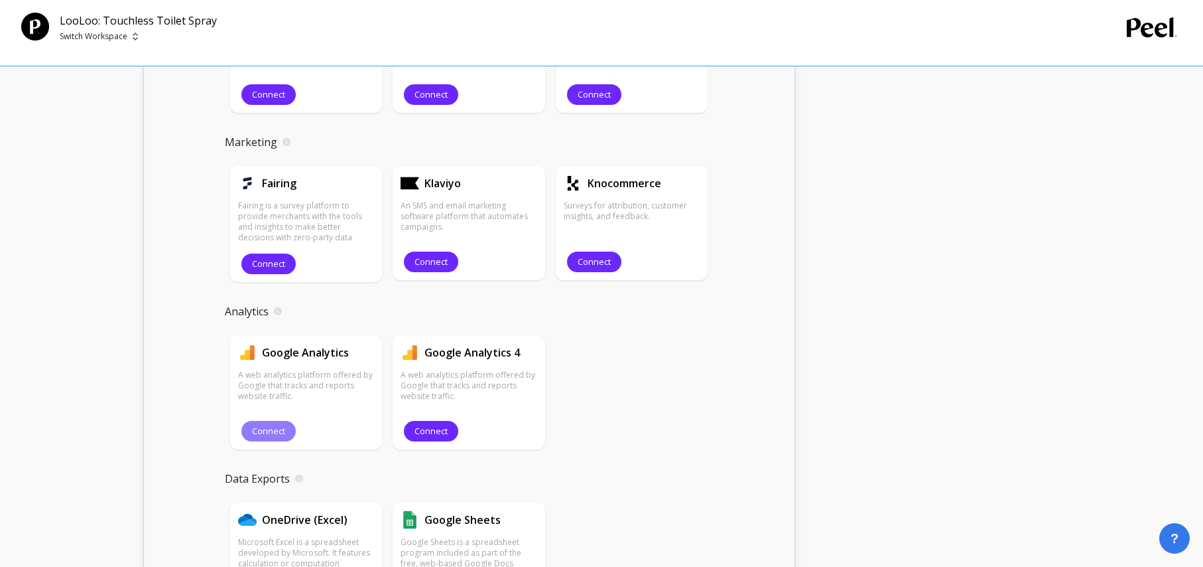
click at [283, 425] on span "Connect" at bounding box center [268, 431] width 33 height 13
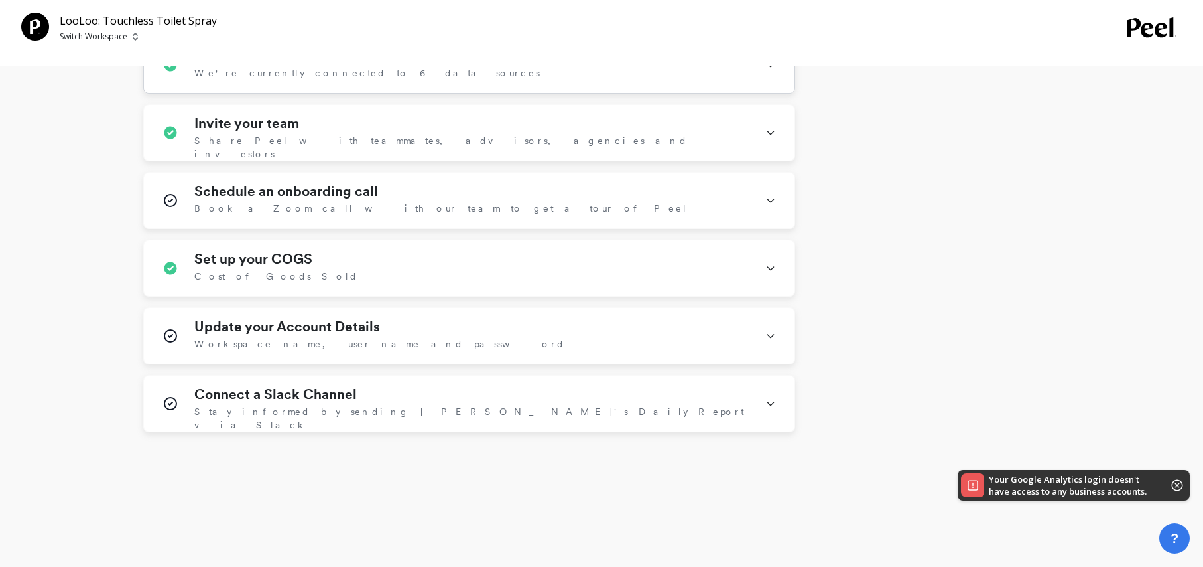
scroll to position [622, 0]
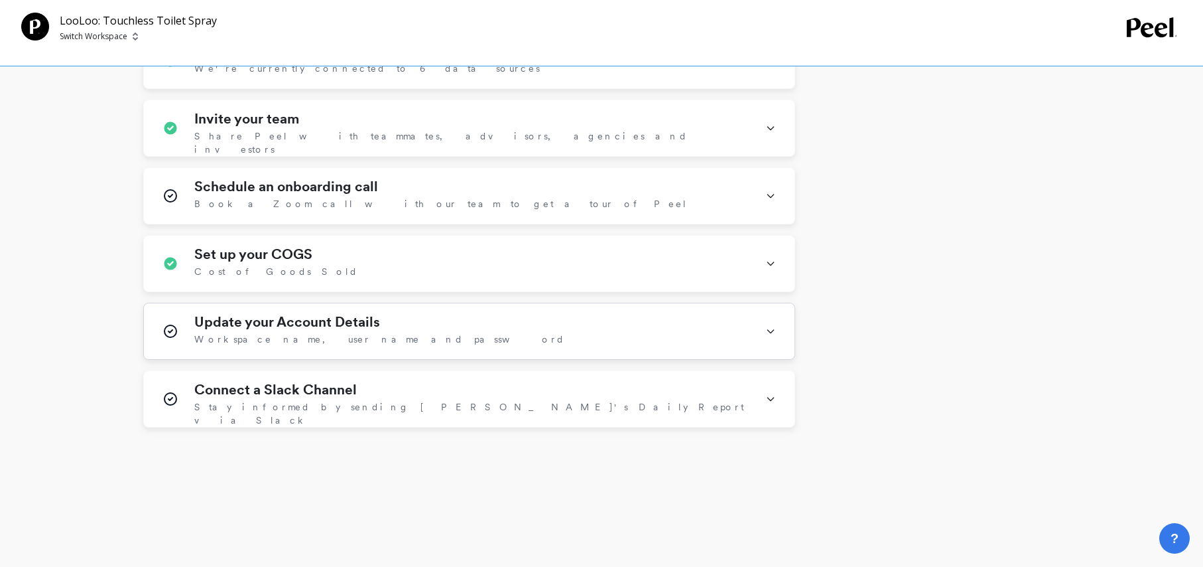
click at [456, 314] on div "Update your Account Details Workspace name, user name and password" at bounding box center [471, 331] width 555 height 34
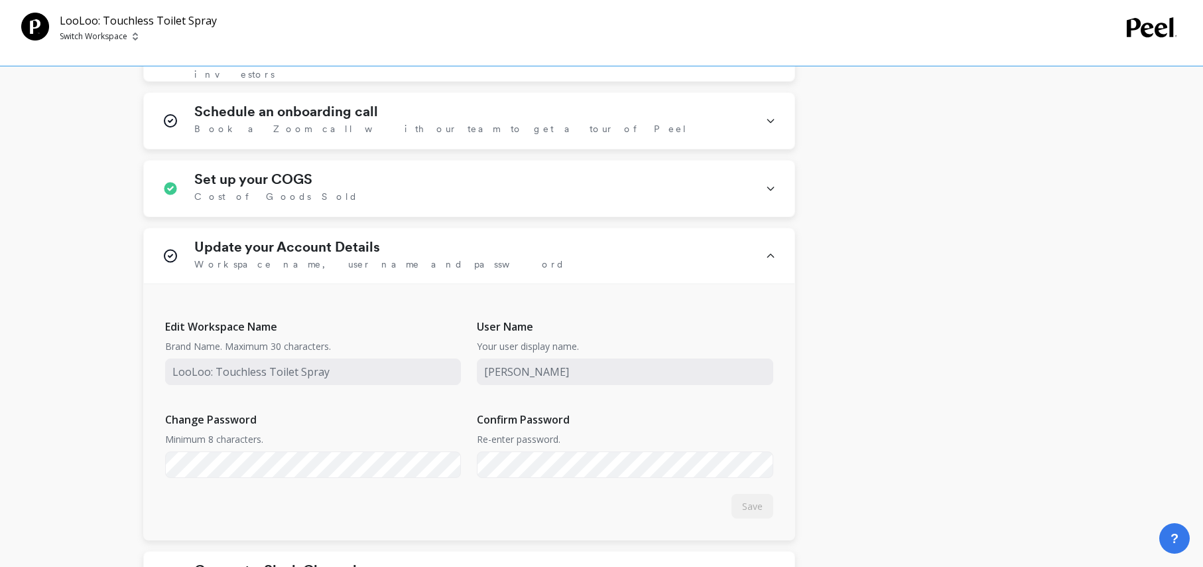
scroll to position [692, 0]
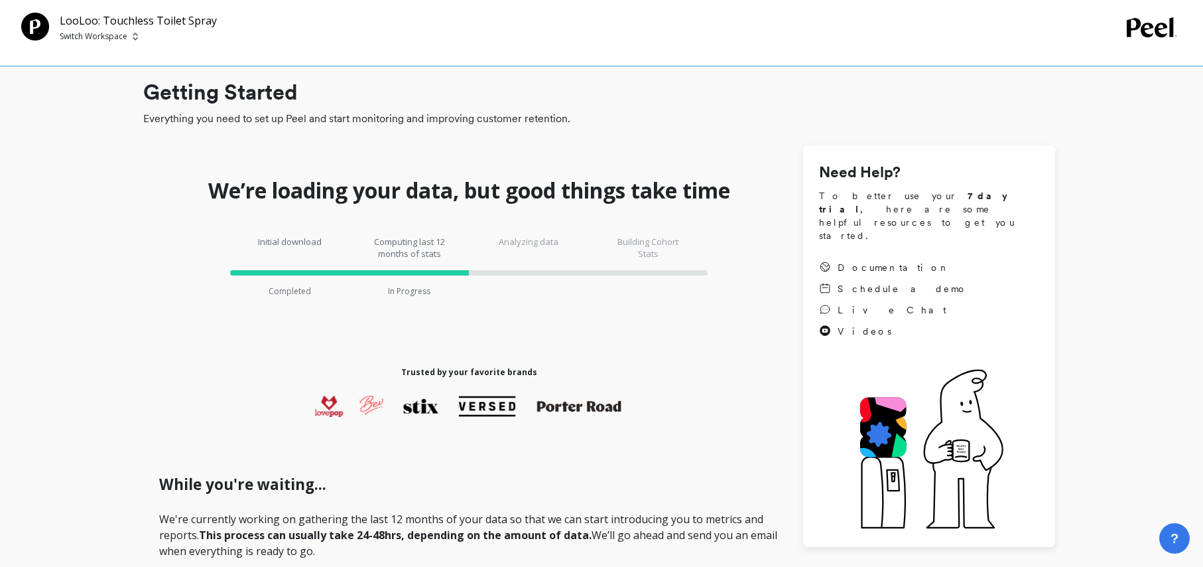
click at [521, 246] on p "Analyzing data" at bounding box center [529, 248] width 80 height 24
click at [523, 245] on p "Analyzing data" at bounding box center [529, 248] width 80 height 24
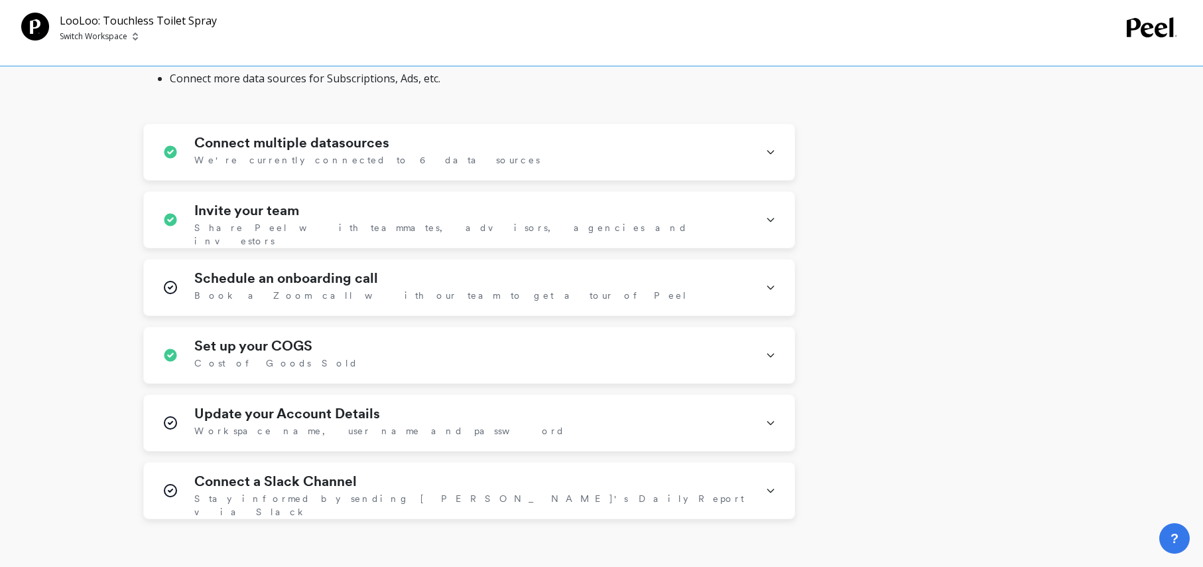
scroll to position [632, 0]
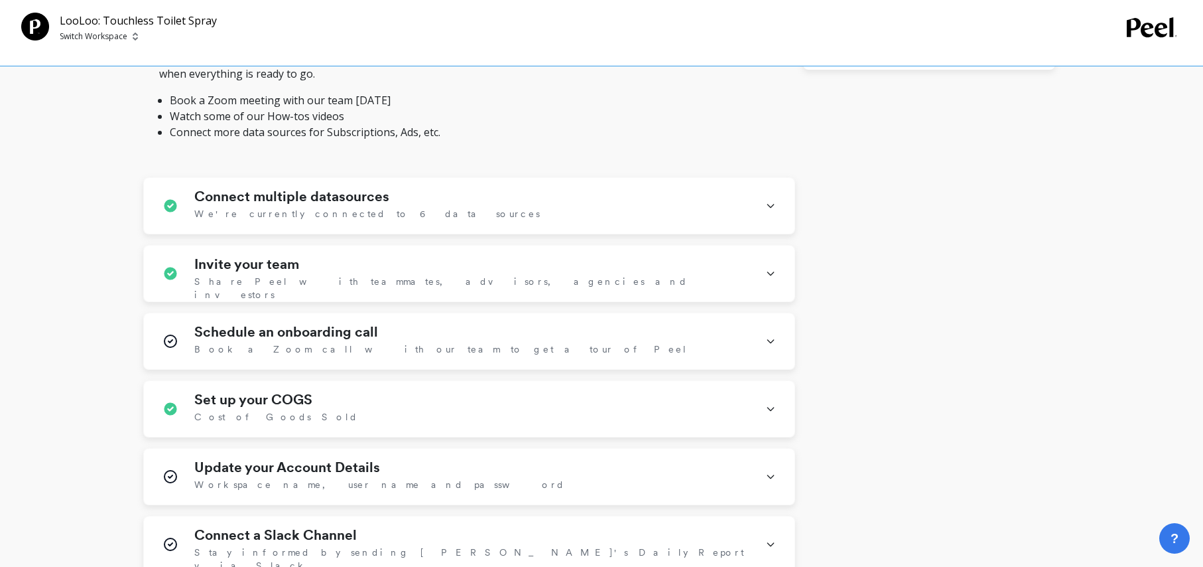
scroll to position [632, 0]
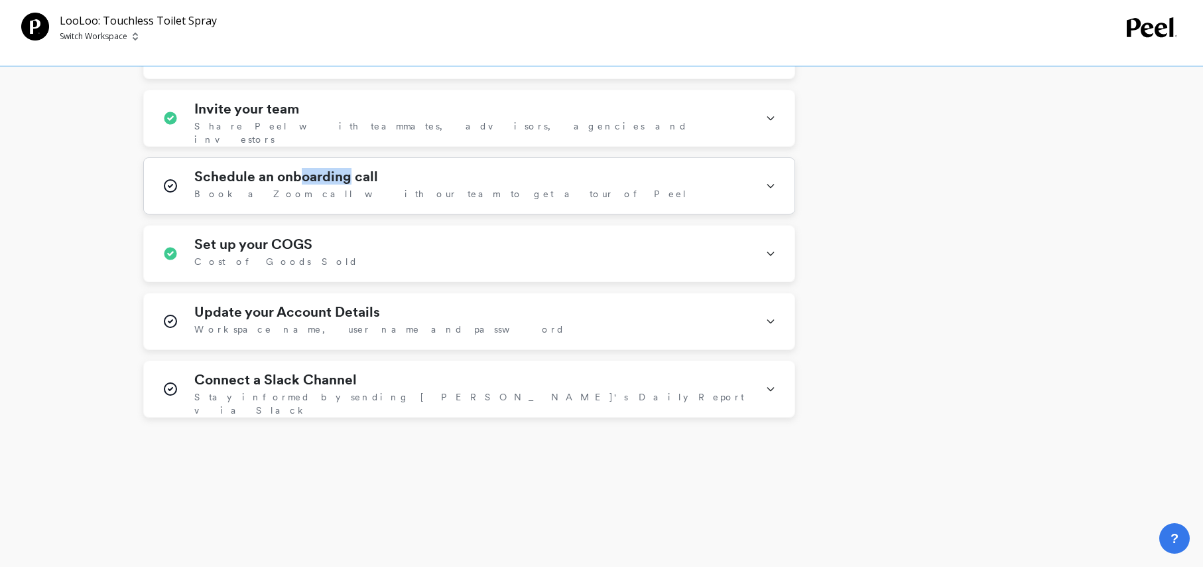
click at [299, 178] on h1 "Schedule an onboarding call" at bounding box center [286, 177] width 184 height 16
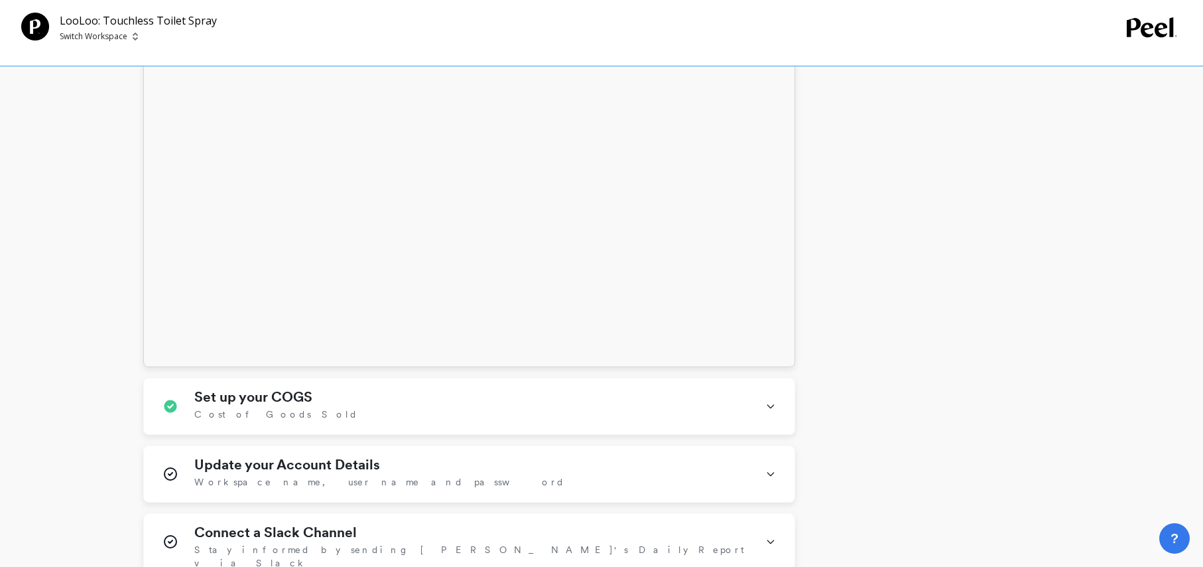
scroll to position [1428, 0]
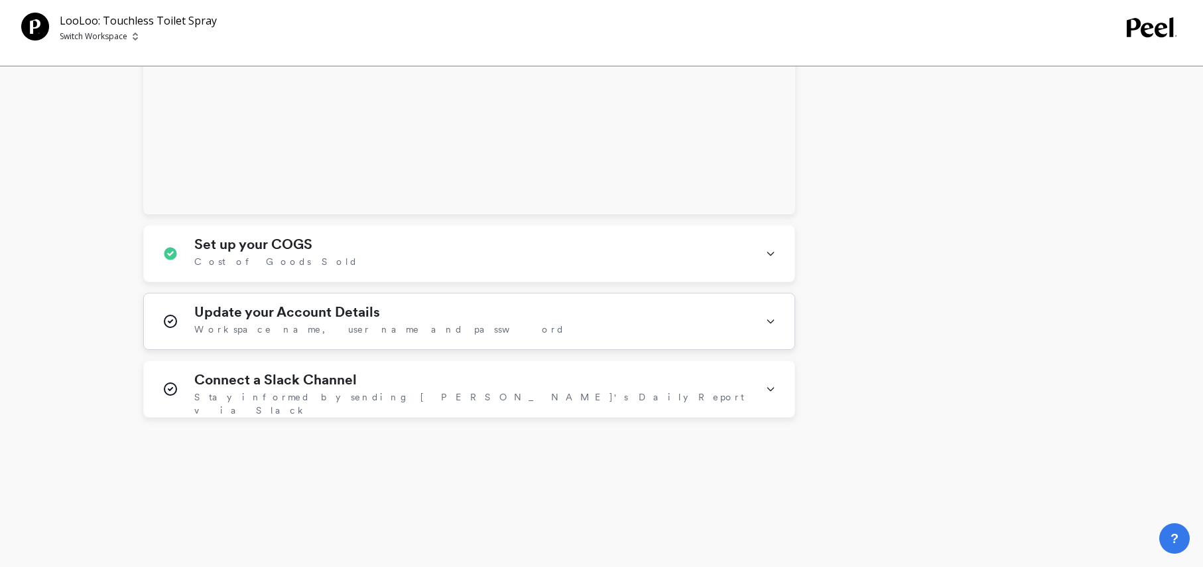
click at [318, 316] on h1 "Update your Account Details" at bounding box center [287, 312] width 186 height 16
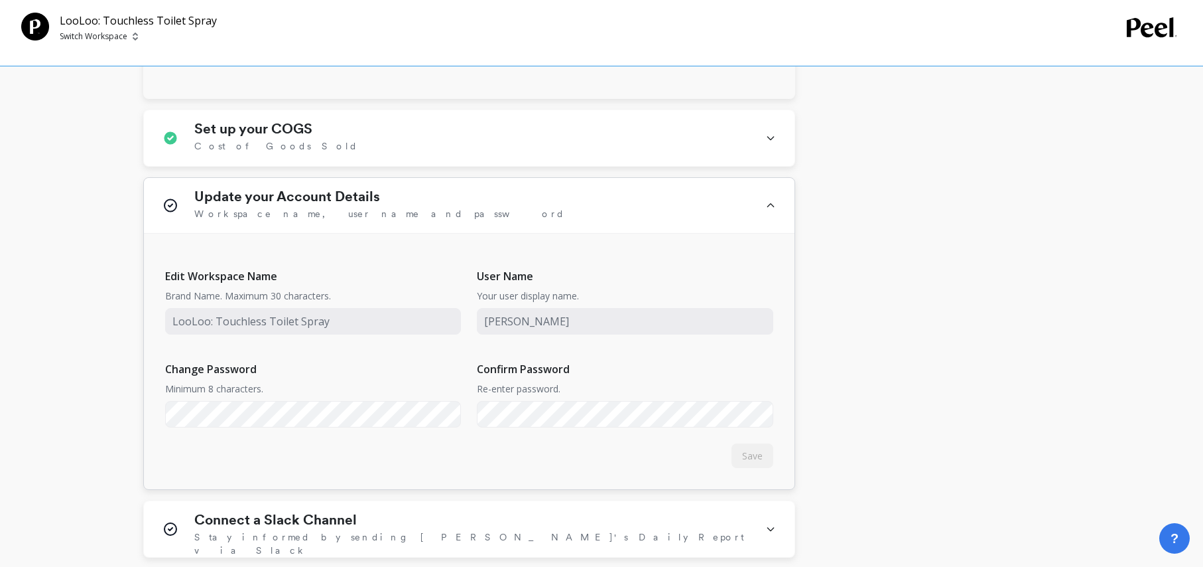
scroll to position [1546, 0]
click at [753, 454] on span "Save" at bounding box center [752, 452] width 21 height 13
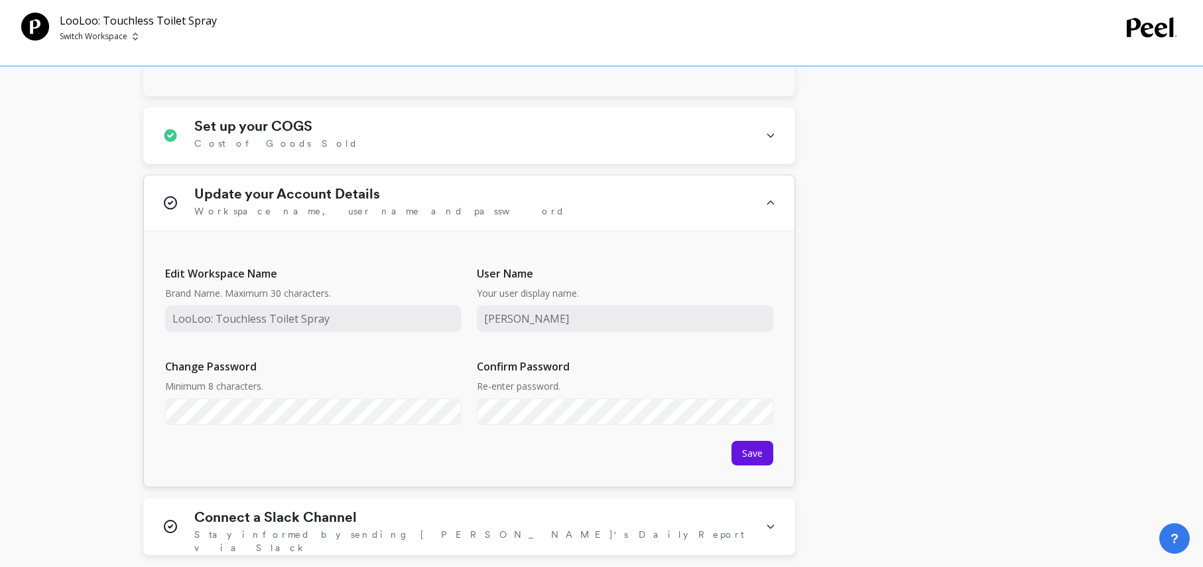
click at [753, 441] on button "Save" at bounding box center [753, 453] width 42 height 25
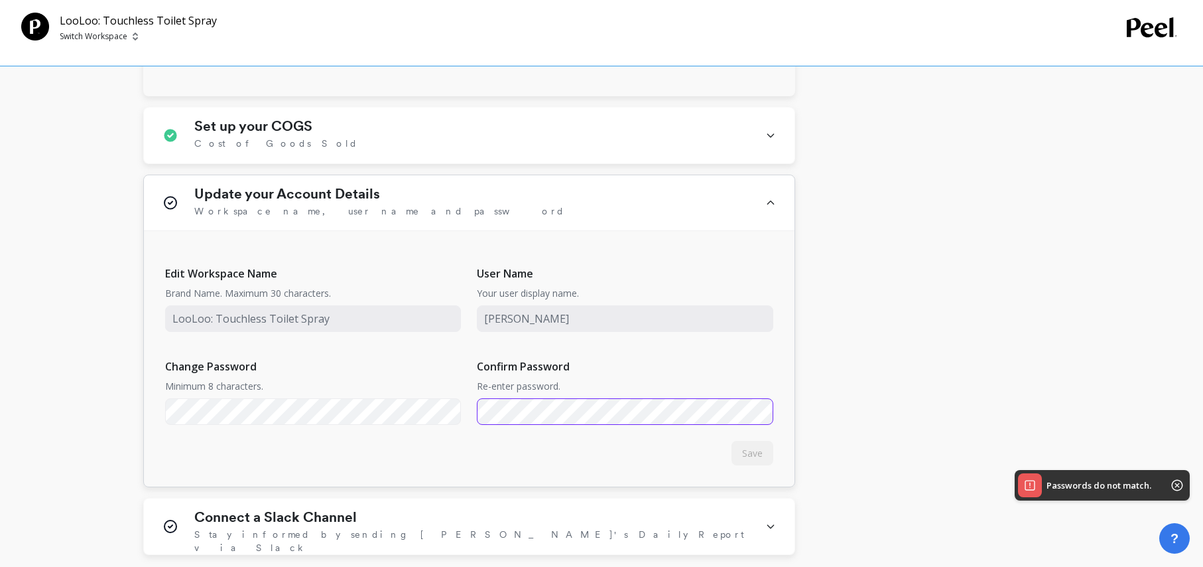
click at [439, 412] on div "Edit Workspace Name Brand Name. Maximum 30 characters. User Name Your user disp…" at bounding box center [469, 345] width 608 height 186
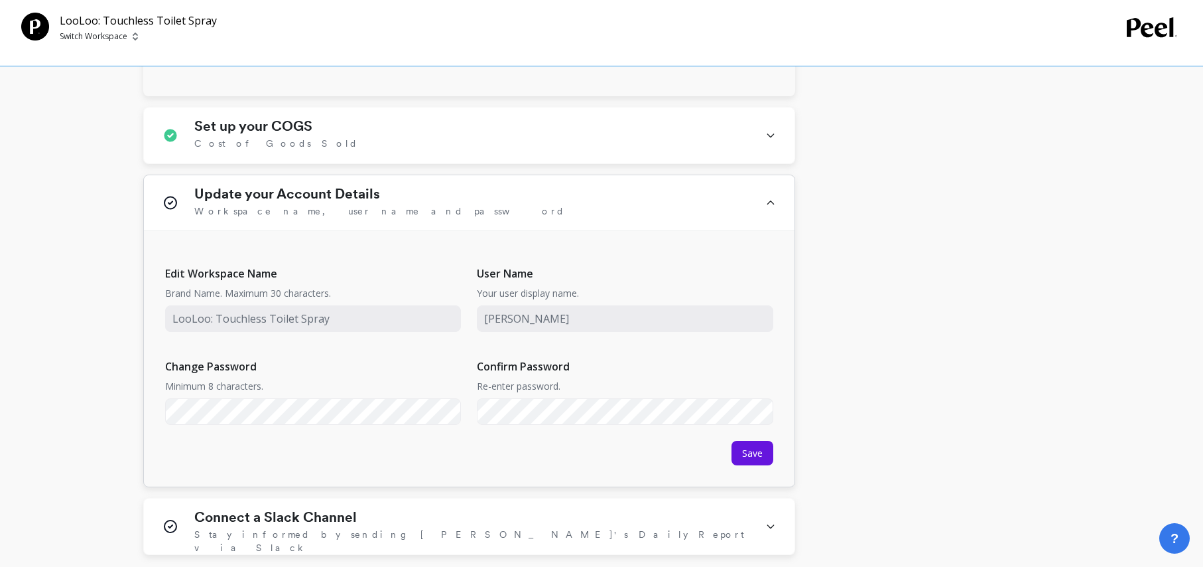
click at [768, 448] on button "Save" at bounding box center [753, 453] width 42 height 25
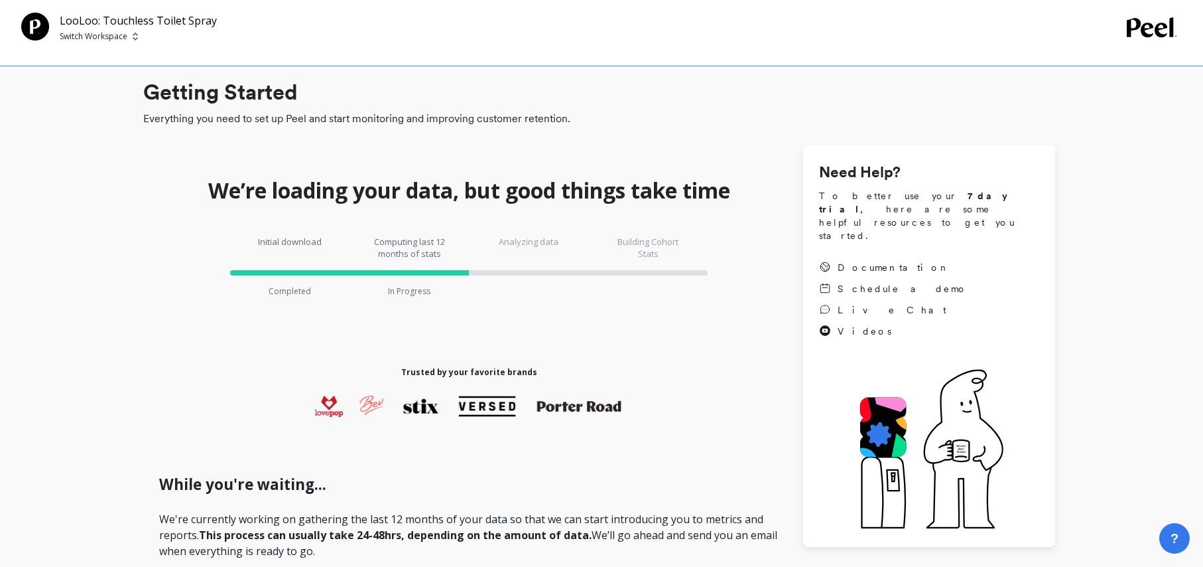
scroll to position [1, 0]
click at [1152, 34] on icon at bounding box center [1153, 27] width 52 height 20
click at [112, 31] on p "Switch Workspace" at bounding box center [94, 36] width 68 height 11
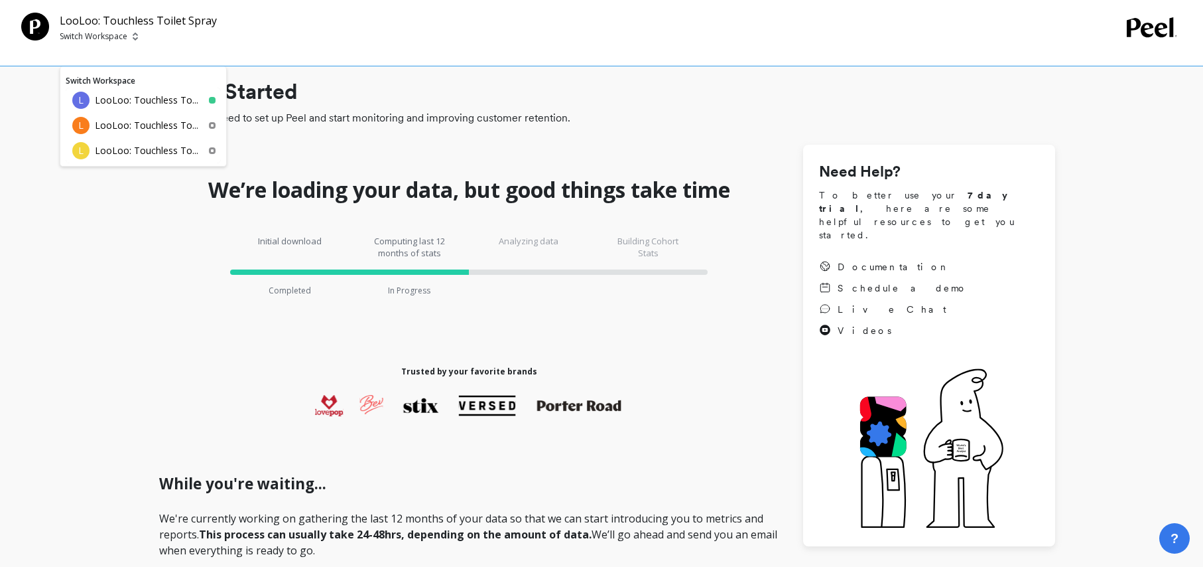
click at [157, 121] on p "LooLoo: Touchless To..." at bounding box center [146, 125] width 103 height 13
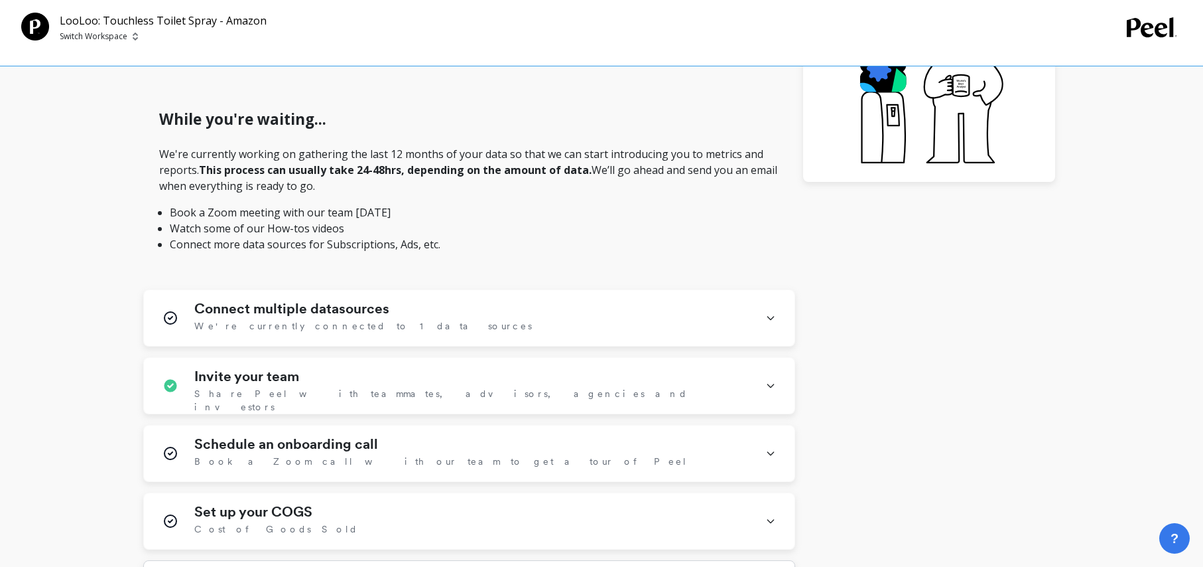
scroll to position [279, 0]
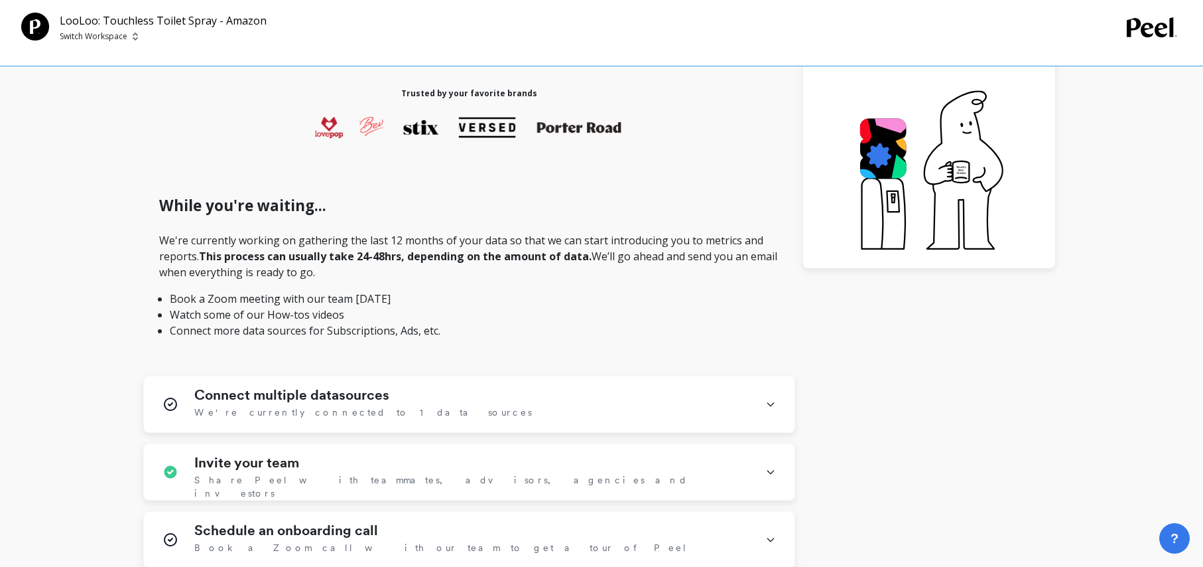
drag, startPoint x: 85, startPoint y: 17, endPoint x: 89, endPoint y: 32, distance: 15.1
click at [85, 17] on p "LooLoo: Touchless Toilet Spray - Amazon" at bounding box center [163, 21] width 207 height 16
click at [90, 34] on p "Switch Workspace" at bounding box center [94, 36] width 68 height 11
click at [141, 151] on p "LooLoo: Touchless To..." at bounding box center [146, 150] width 103 height 13
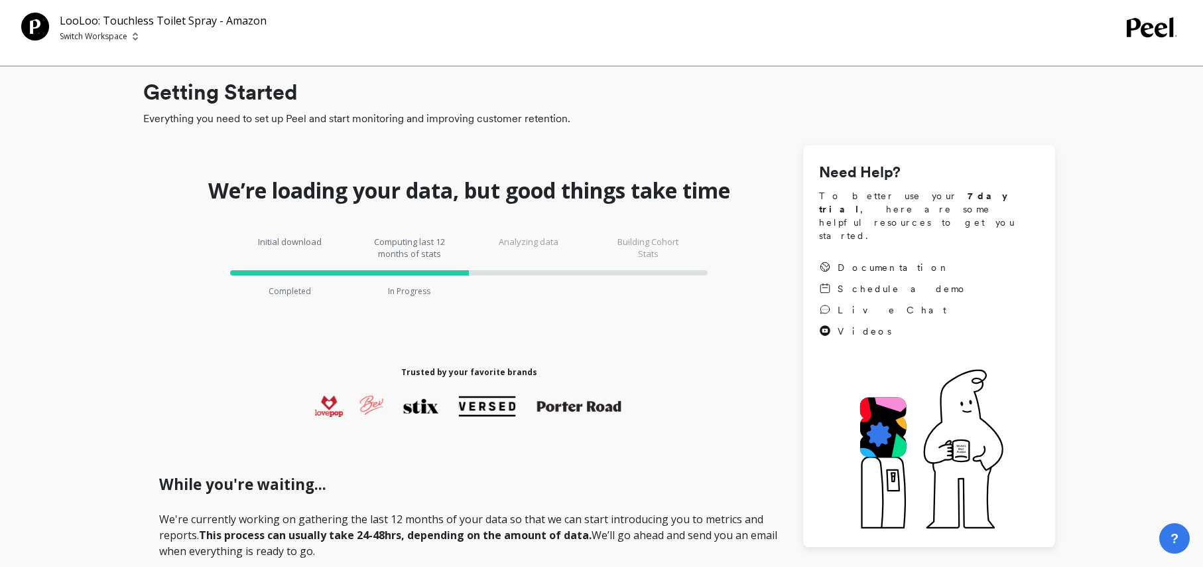
click at [126, 36] on p "Switch Workspace" at bounding box center [94, 36] width 68 height 11
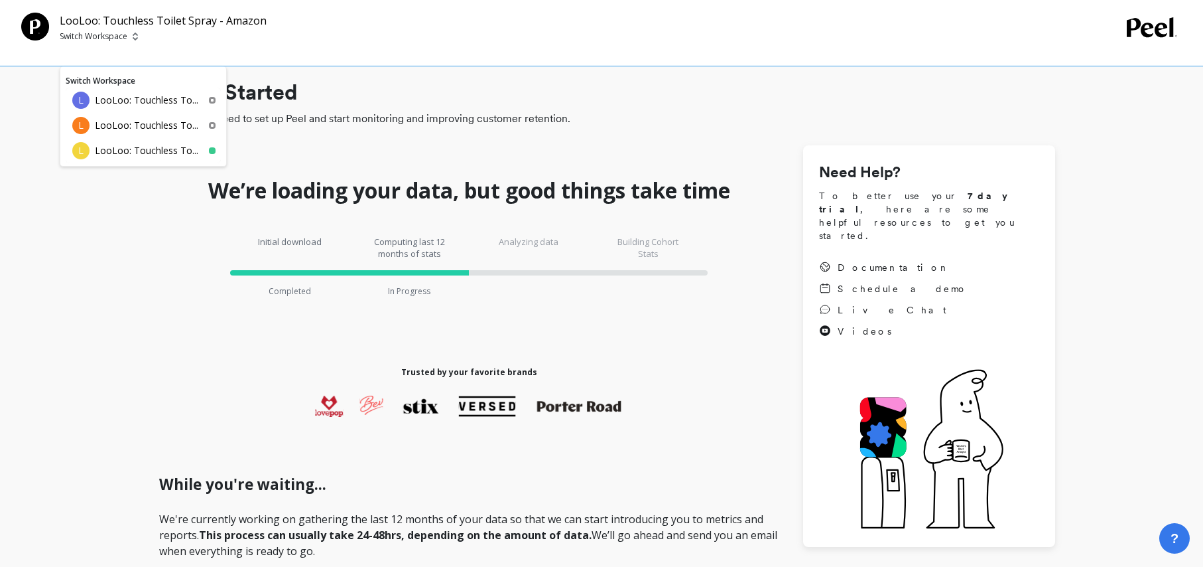
click at [141, 107] on div "L LooLoo: Touchless To..." at bounding box center [143, 100] width 155 height 25
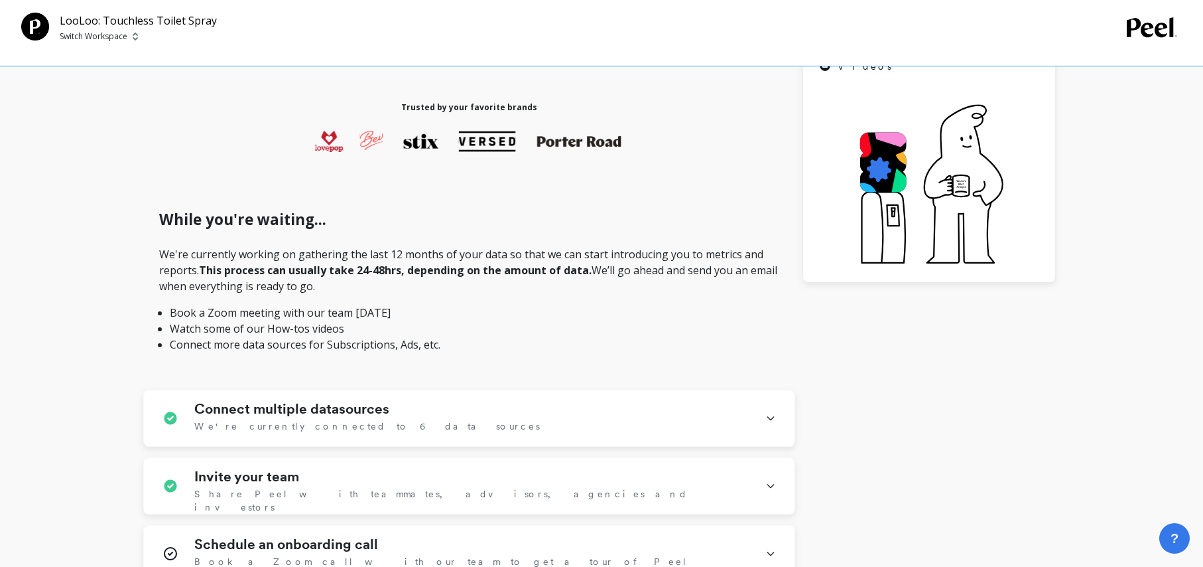
scroll to position [276, 0]
